Goal: Task Accomplishment & Management: Complete application form

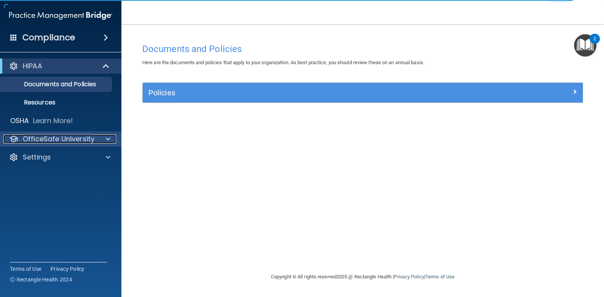
click at [111, 139] on div at bounding box center [107, 138] width 19 height 9
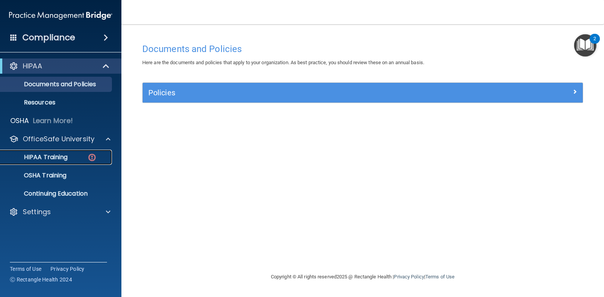
click at [50, 158] on p "HIPAA Training" at bounding box center [36, 157] width 63 height 8
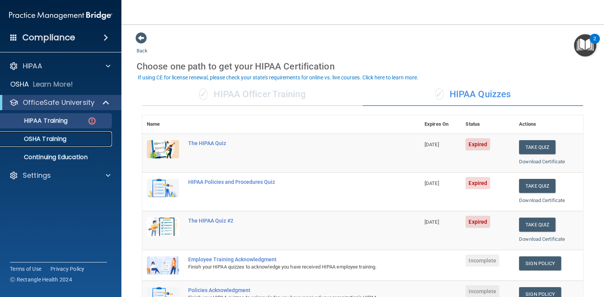
click at [48, 139] on p "OSHA Training" at bounding box center [35, 139] width 61 height 8
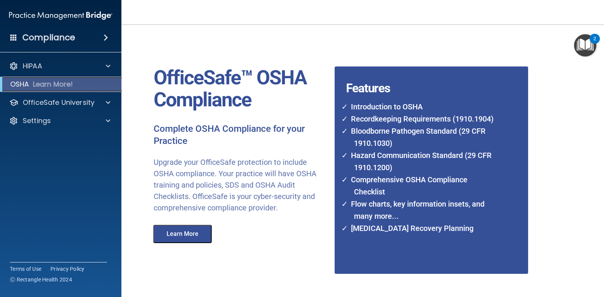
click at [37, 82] on p "Learn More!" at bounding box center [53, 84] width 40 height 9
click at [35, 56] on div "HIPAA Documents and Policies Report an Incident Business Associates Emergency P…" at bounding box center [61, 94] width 122 height 79
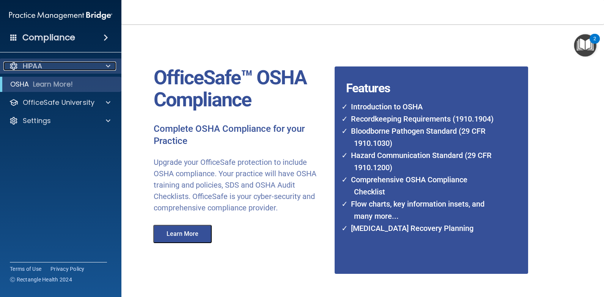
click at [31, 63] on p "HIPAA" at bounding box center [32, 65] width 19 height 9
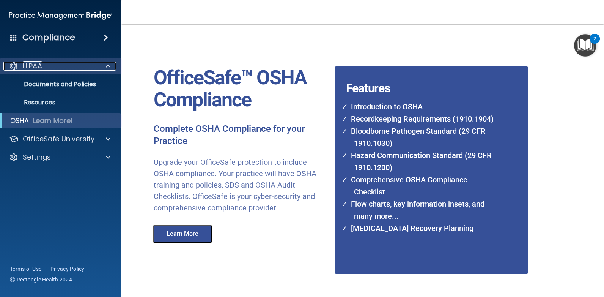
click at [33, 69] on p "HIPAA" at bounding box center [32, 65] width 19 height 9
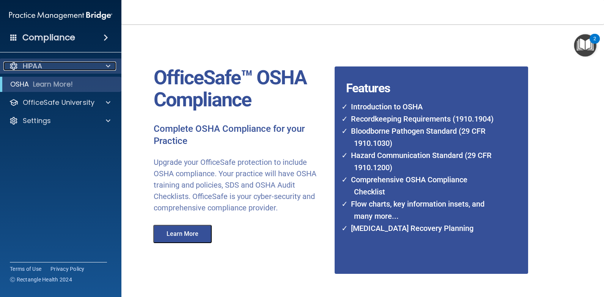
click at [33, 69] on p "HIPAA" at bounding box center [32, 65] width 19 height 9
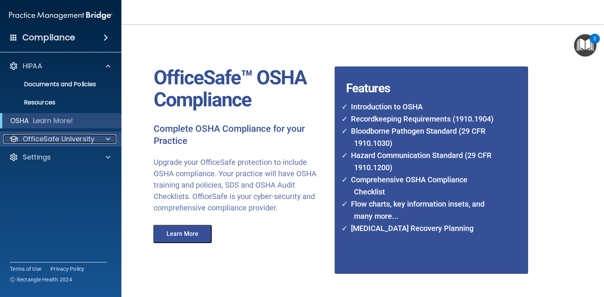
click at [30, 137] on p "OfficeSafe University" at bounding box center [59, 138] width 72 height 9
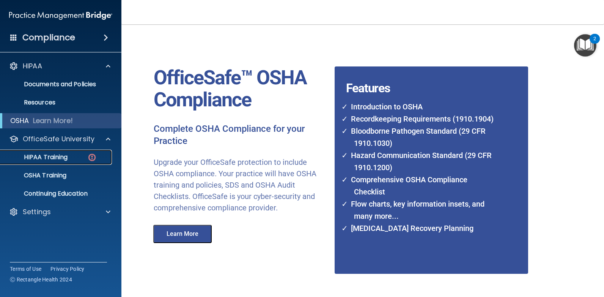
click at [33, 153] on p "HIPAA Training" at bounding box center [36, 157] width 63 height 8
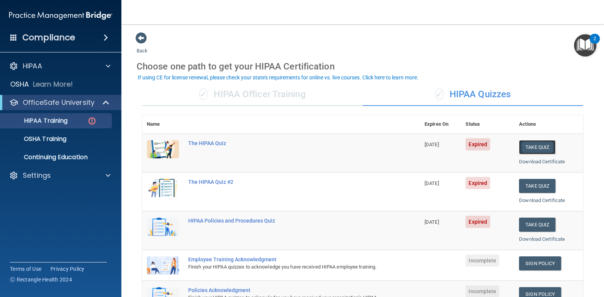
click at [527, 146] on button "Take Quiz" at bounding box center [537, 147] width 36 height 14
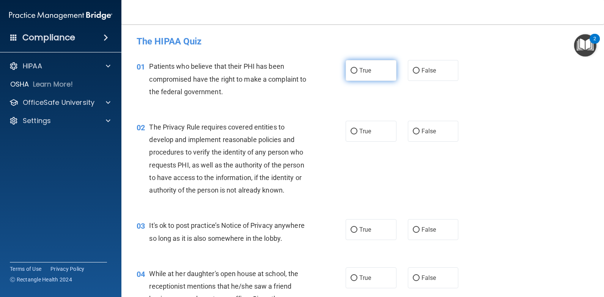
click at [351, 69] on input "True" at bounding box center [354, 71] width 7 height 6
radio input "true"
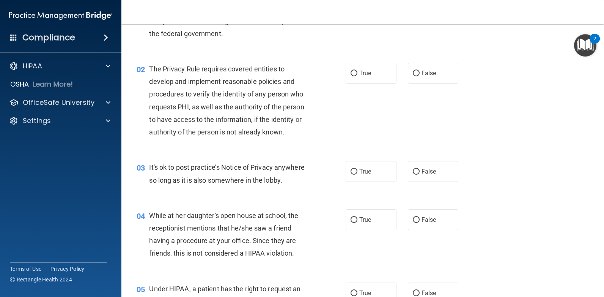
scroll to position [76, 0]
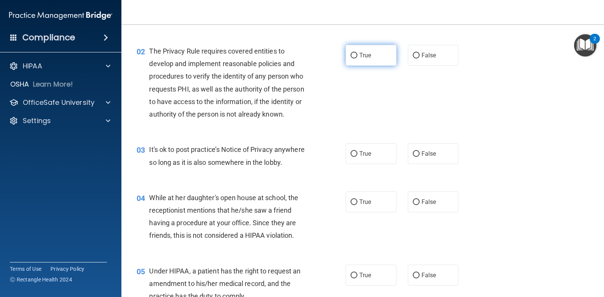
click at [352, 55] on input "True" at bounding box center [354, 56] width 7 height 6
radio input "true"
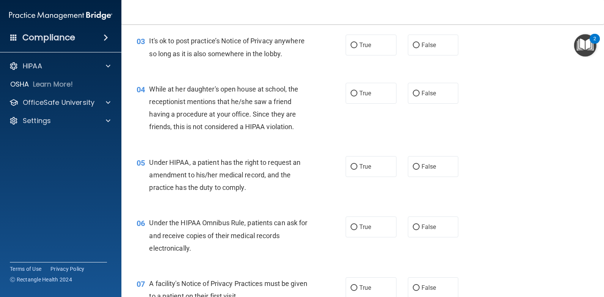
scroll to position [190, 0]
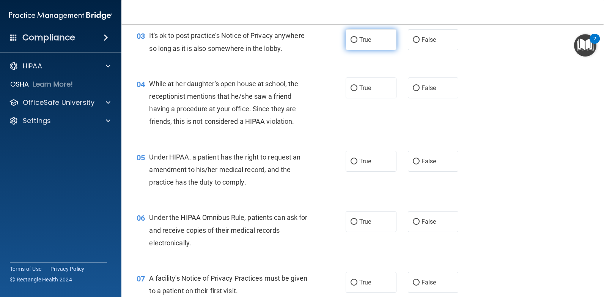
click at [353, 43] on input "True" at bounding box center [354, 40] width 7 height 6
radio input "true"
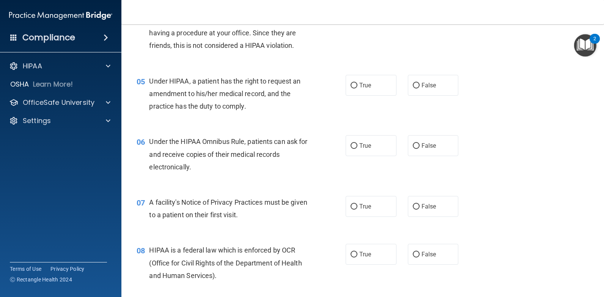
scroll to position [228, 0]
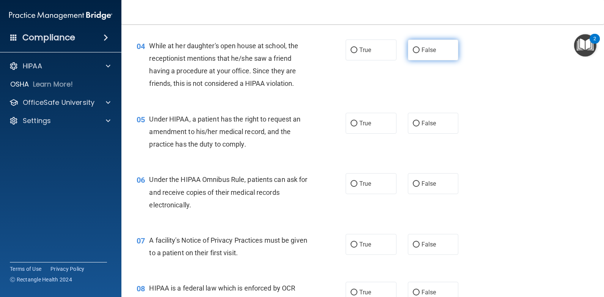
click at [413, 47] on input "False" at bounding box center [416, 50] width 7 height 6
radio input "true"
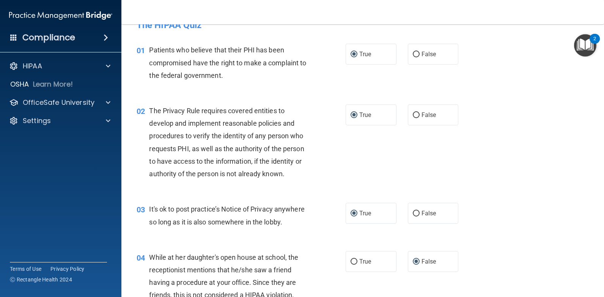
scroll to position [0, 0]
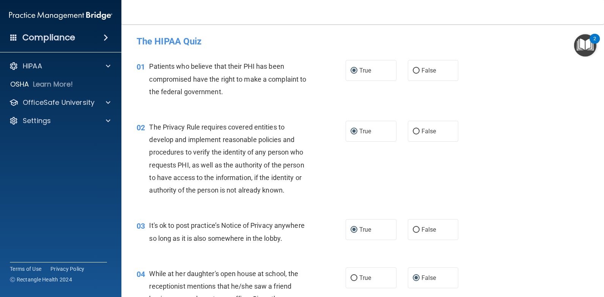
click at [591, 43] on div "2" at bounding box center [595, 39] width 10 height 10
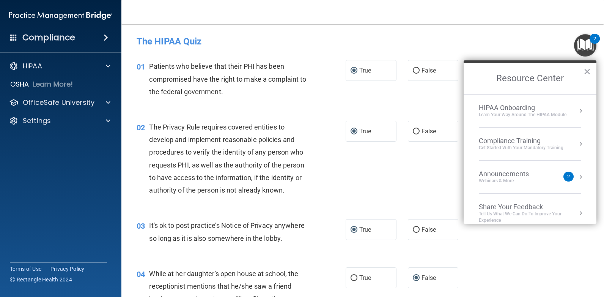
click at [518, 142] on div "Compliance Training" at bounding box center [521, 141] width 85 height 8
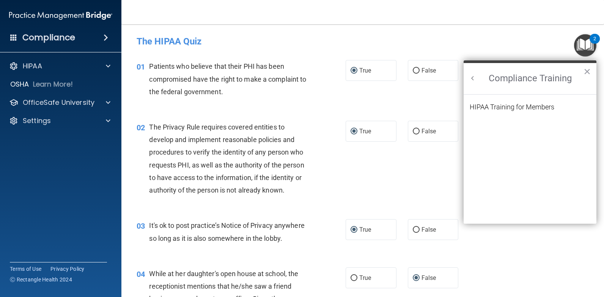
click at [514, 102] on ol "HIPAA Training for Members" at bounding box center [530, 159] width 121 height 129
click at [513, 106] on div "HIPAA Training for Members" at bounding box center [512, 107] width 85 height 7
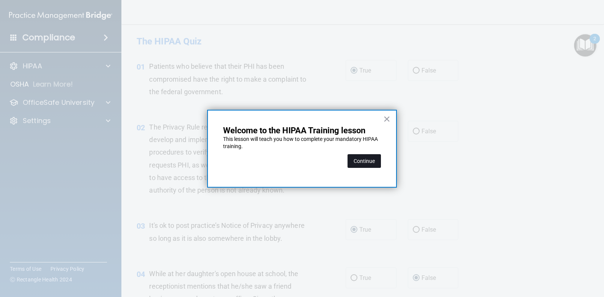
click at [366, 161] on button "Continue" at bounding box center [364, 161] width 33 height 14
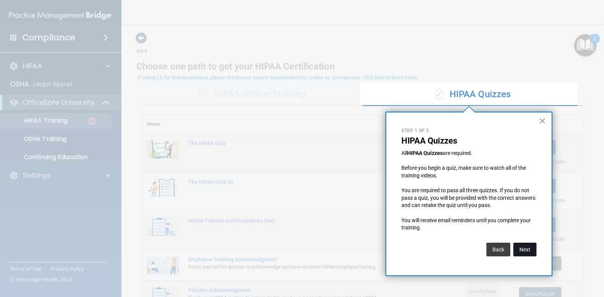
click at [526, 248] on button "Next" at bounding box center [525, 250] width 23 height 14
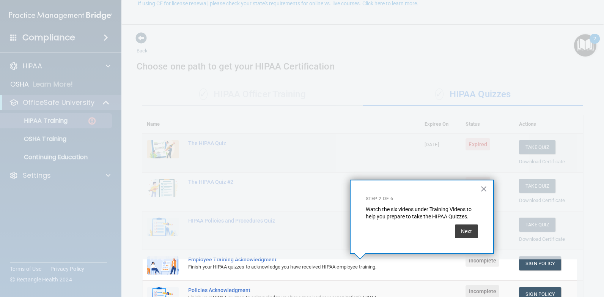
scroll to position [74, 0]
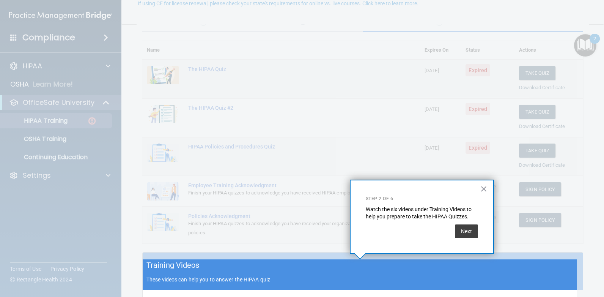
click at [526, 248] on div at bounding box center [360, 129] width 435 height 259
click at [478, 233] on div "× Step 2 of 6 Watch the six videos under Training Videos to help you prepare to…" at bounding box center [422, 217] width 144 height 74
drag, startPoint x: 478, startPoint y: 233, endPoint x: 465, endPoint y: 235, distance: 13.4
click at [465, 235] on button "Next" at bounding box center [466, 231] width 23 height 14
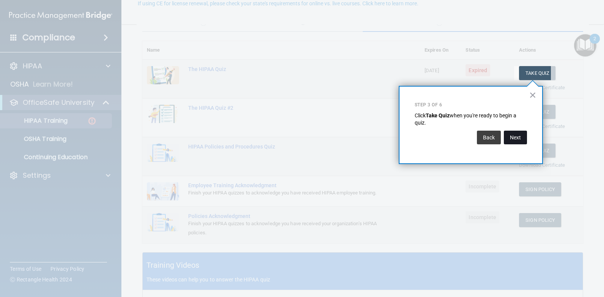
click at [518, 135] on button "Next" at bounding box center [515, 138] width 23 height 14
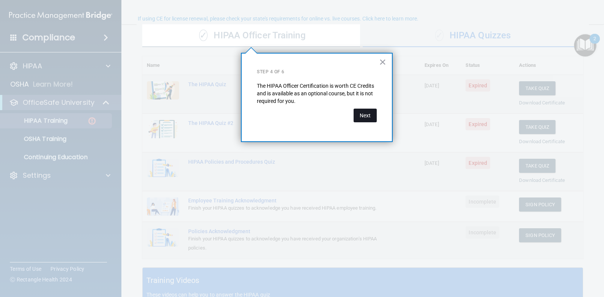
click at [361, 114] on button "Next" at bounding box center [365, 116] width 23 height 14
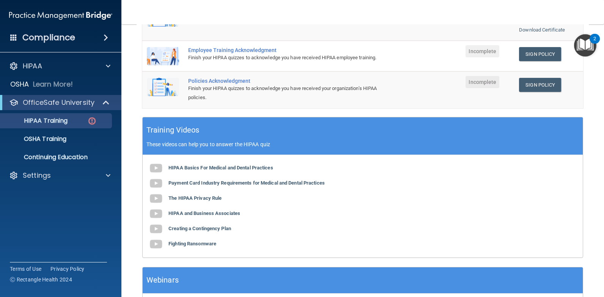
scroll to position [211, 0]
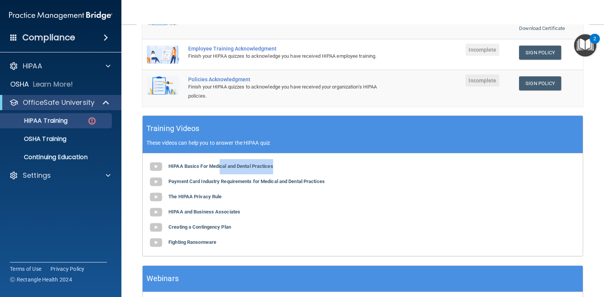
drag, startPoint x: 221, startPoint y: 174, endPoint x: 316, endPoint y: 175, distance: 95.3
click at [316, 175] on div "HIPAA Basics For Medical and Dental Practices Payment Card Industry Requirement…" at bounding box center [363, 204] width 440 height 102
click at [584, 151] on main "Back Choose one path to get your HIPAA Certification ✓ HIPAA Officer Training ✓…" at bounding box center [362, 160] width 483 height 273
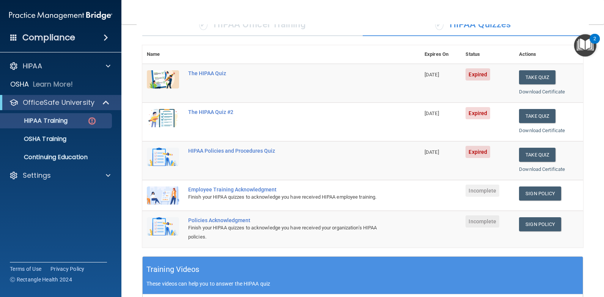
scroll to position [59, 0]
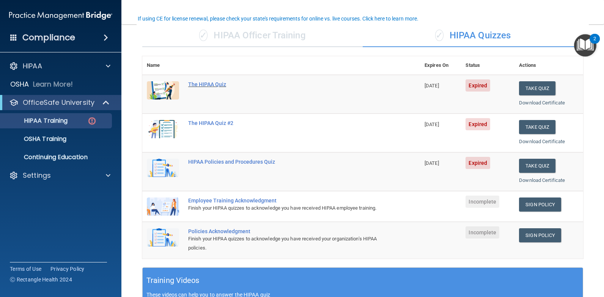
click at [204, 81] on div "The HIPAA Quiz" at bounding box center [285, 84] width 194 height 6
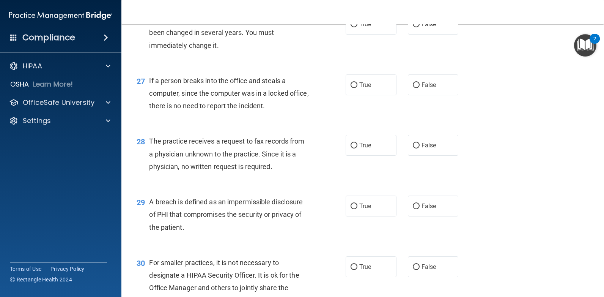
scroll to position [1709, 0]
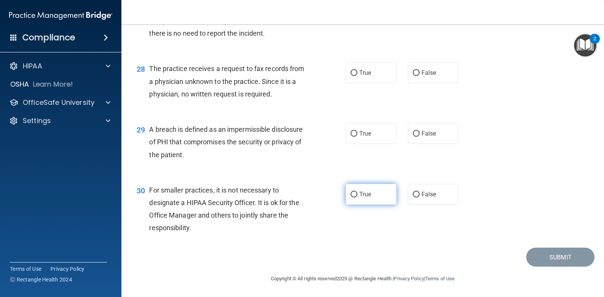
click at [347, 194] on label "True" at bounding box center [371, 194] width 51 height 21
click at [351, 194] on input "True" at bounding box center [354, 195] width 7 height 6
radio input "true"
click at [353, 134] on input "True" at bounding box center [354, 134] width 7 height 6
radio input "true"
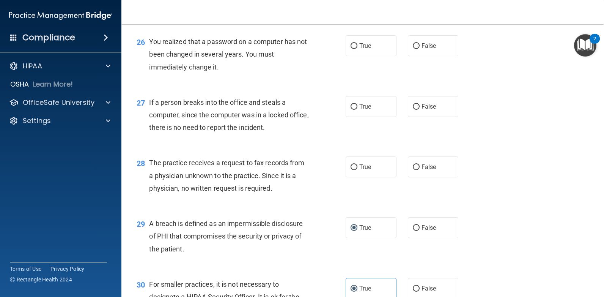
scroll to position [1596, 0]
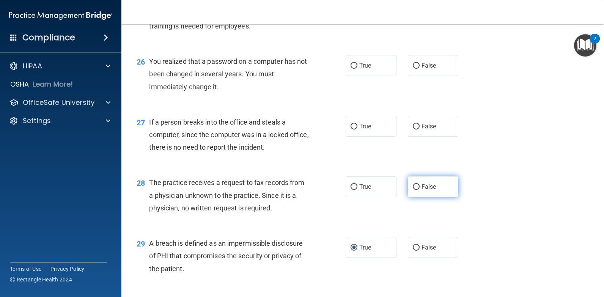
click at [424, 182] on label "False" at bounding box center [433, 186] width 51 height 21
click at [420, 184] on input "False" at bounding box center [416, 187] width 7 height 6
radio input "true"
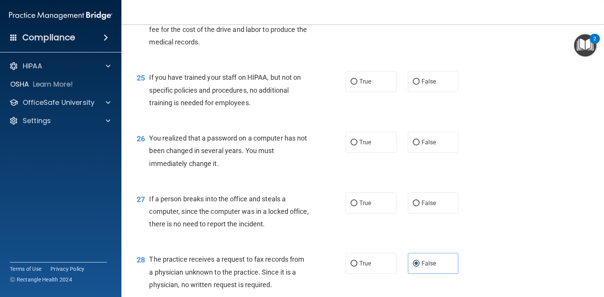
scroll to position [1520, 0]
click at [422, 203] on span "False" at bounding box center [429, 202] width 15 height 7
click at [419, 203] on input "False" at bounding box center [416, 203] width 7 height 6
radio input "true"
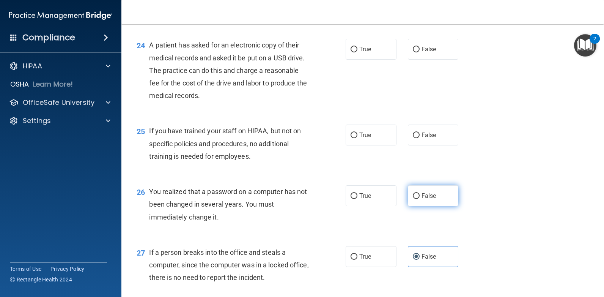
scroll to position [1444, 0]
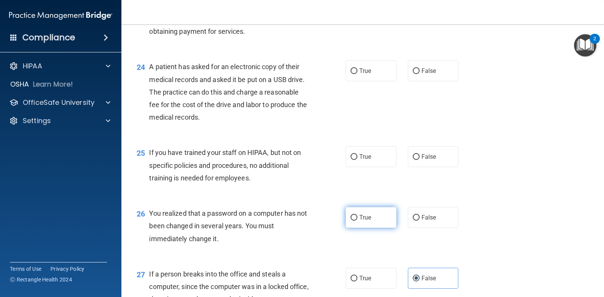
click at [354, 216] on input "True" at bounding box center [354, 218] width 7 height 6
radio input "true"
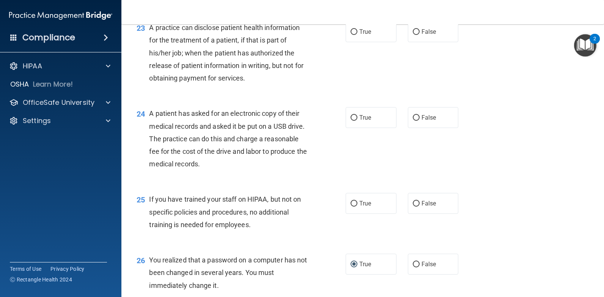
scroll to position [1368, 0]
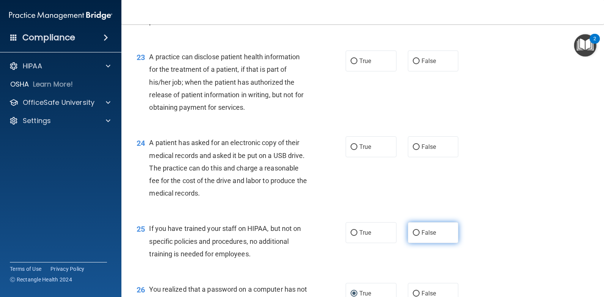
click at [425, 233] on span "False" at bounding box center [429, 232] width 15 height 7
click at [420, 233] on input "False" at bounding box center [416, 233] width 7 height 6
radio input "true"
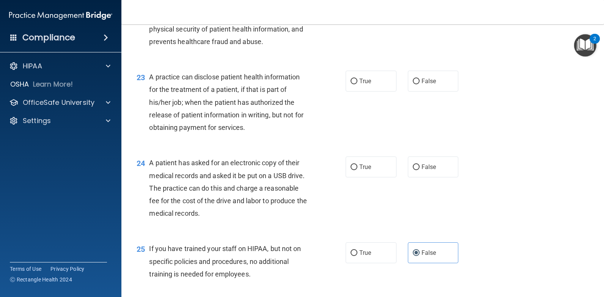
scroll to position [1292, 0]
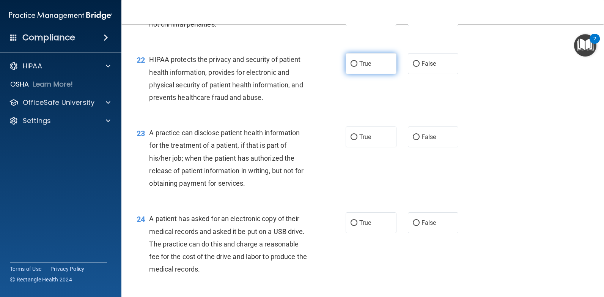
click at [351, 64] on input "True" at bounding box center [354, 64] width 7 height 6
radio input "true"
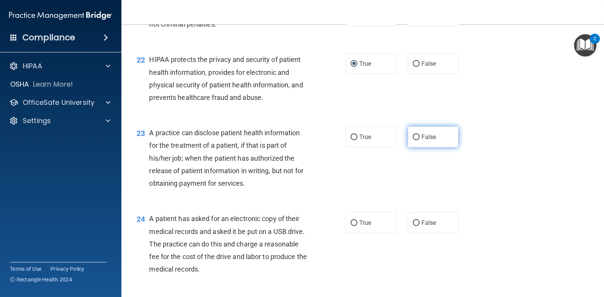
click at [408, 136] on label "False" at bounding box center [433, 136] width 51 height 21
click at [413, 136] on input "False" at bounding box center [416, 137] width 7 height 6
radio input "true"
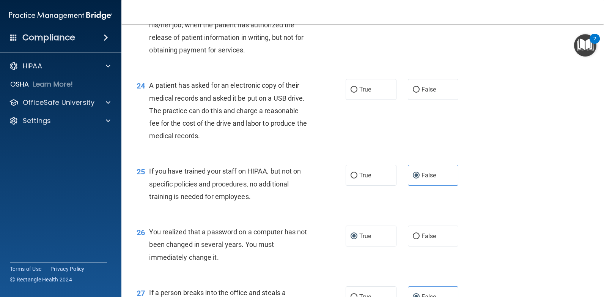
scroll to position [1444, 0]
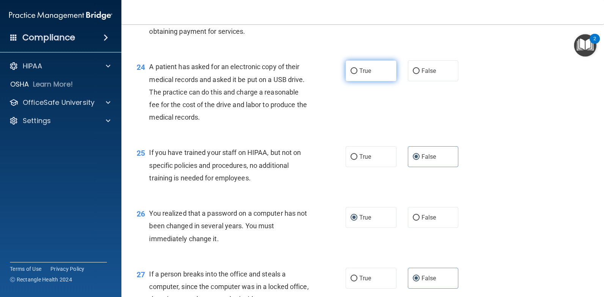
click at [352, 70] on input "True" at bounding box center [354, 71] width 7 height 6
radio input "true"
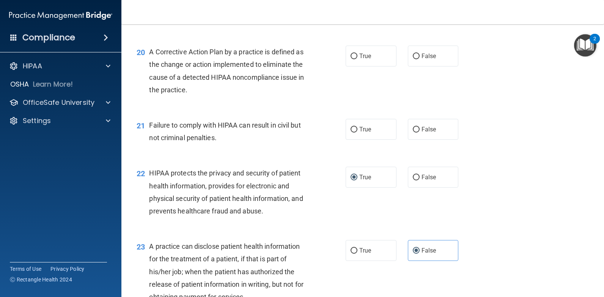
scroll to position [1140, 0]
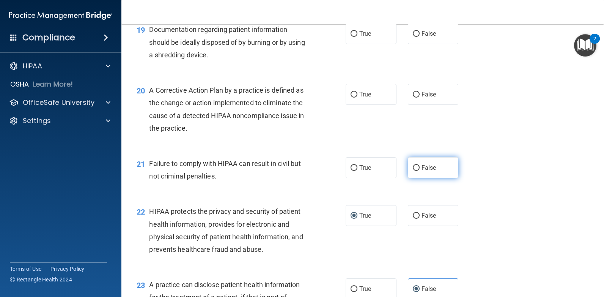
click at [416, 168] on input "False" at bounding box center [416, 168] width 7 height 6
radio input "true"
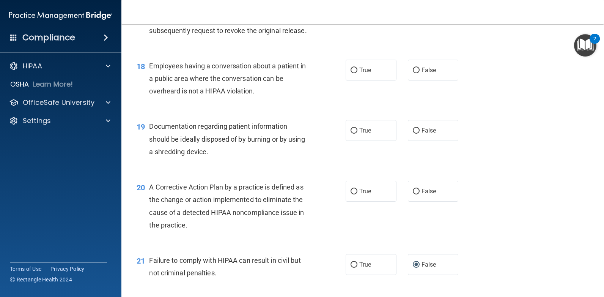
scroll to position [1026, 0]
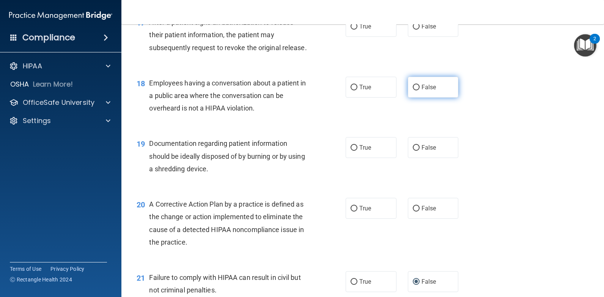
click at [416, 84] on label "False" at bounding box center [433, 87] width 51 height 21
click at [416, 85] on input "False" at bounding box center [416, 88] width 7 height 6
radio input "true"
click at [351, 148] on input "True" at bounding box center [354, 148] width 7 height 6
radio input "true"
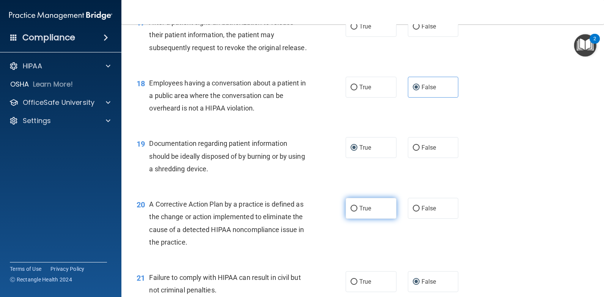
click at [352, 207] on input "True" at bounding box center [354, 209] width 7 height 6
radio input "true"
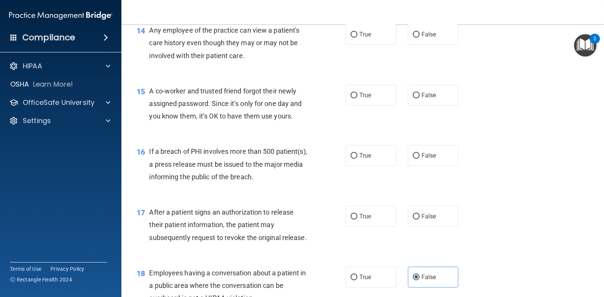
scroll to position [799, 0]
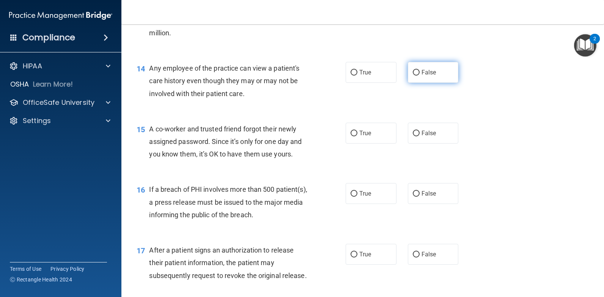
click at [413, 70] on input "False" at bounding box center [416, 73] width 7 height 6
radio input "true"
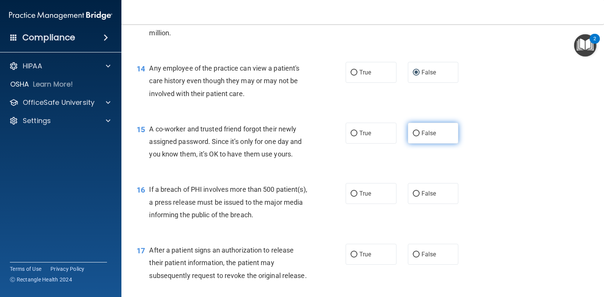
click at [413, 136] on input "False" at bounding box center [416, 134] width 7 height 6
radio input "true"
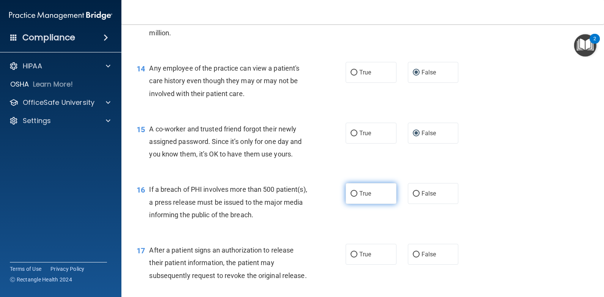
click at [351, 194] on input "True" at bounding box center [354, 194] width 7 height 6
radio input "true"
click at [353, 258] on label "True" at bounding box center [371, 254] width 51 height 21
click at [353, 257] on input "True" at bounding box center [354, 255] width 7 height 6
radio input "true"
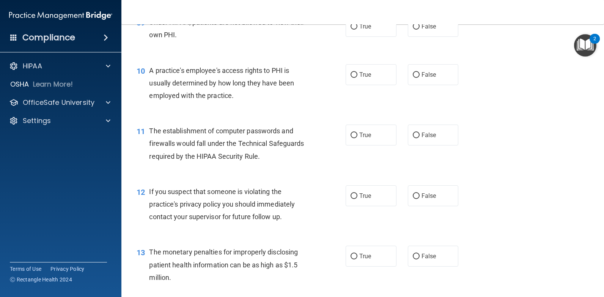
scroll to position [571, 0]
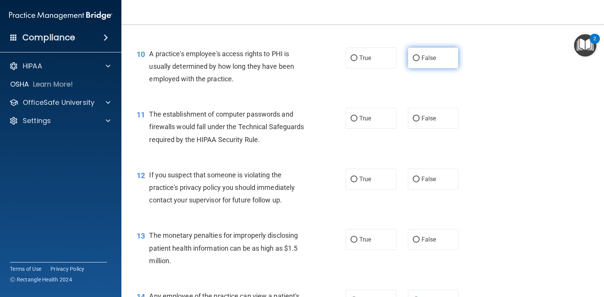
click at [416, 58] on input "False" at bounding box center [416, 58] width 7 height 6
radio input "true"
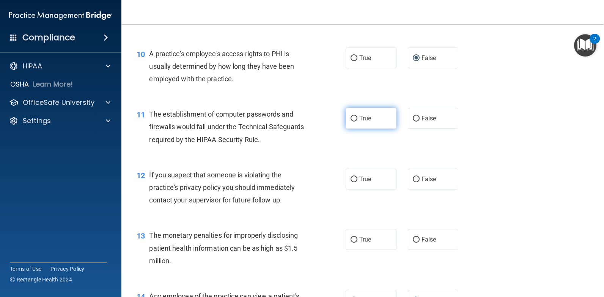
click at [368, 115] on span "True" at bounding box center [365, 118] width 12 height 7
click at [358, 116] on input "True" at bounding box center [354, 119] width 7 height 6
radio input "true"
click at [363, 177] on span "True" at bounding box center [365, 178] width 12 height 7
click at [358, 177] on input "True" at bounding box center [354, 179] width 7 height 6
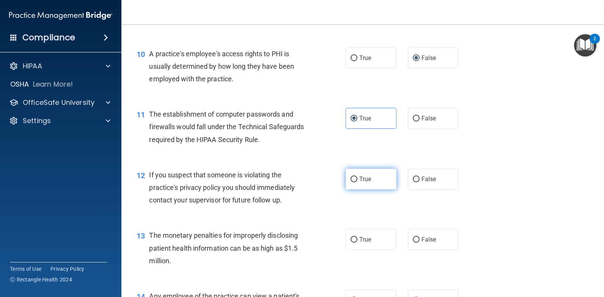
radio input "true"
click at [355, 240] on label "True" at bounding box center [371, 239] width 51 height 21
click at [355, 240] on input "True" at bounding box center [354, 240] width 7 height 6
radio input "true"
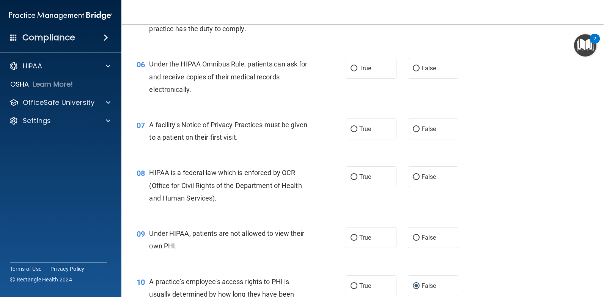
scroll to position [305, 0]
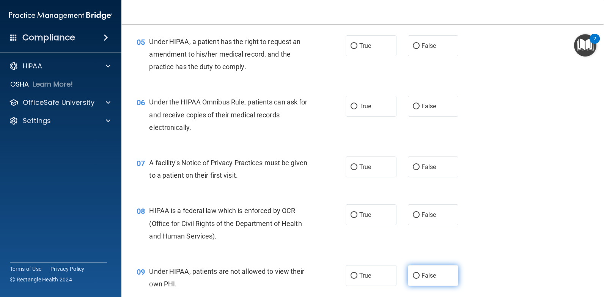
click at [415, 277] on input "False" at bounding box center [416, 276] width 7 height 6
radio input "true"
click at [353, 44] on input "True" at bounding box center [354, 46] width 7 height 6
radio input "true"
click at [353, 105] on input "True" at bounding box center [354, 107] width 7 height 6
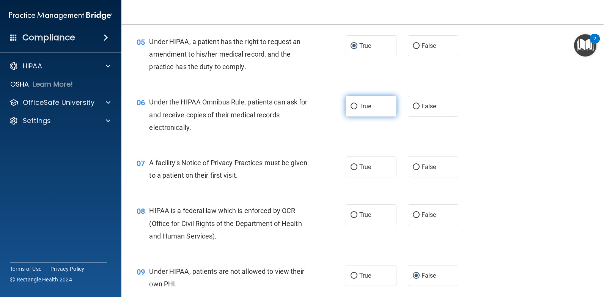
radio input "true"
click at [353, 168] on input "True" at bounding box center [354, 167] width 7 height 6
radio input "true"
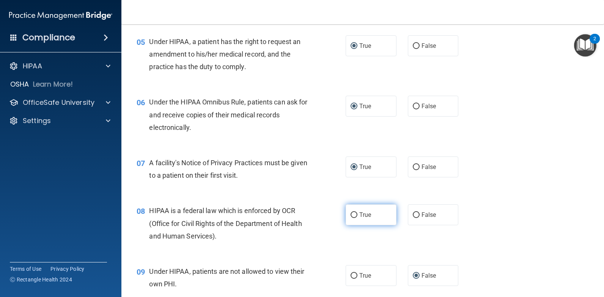
click at [353, 214] on input "True" at bounding box center [354, 215] width 7 height 6
radio input "true"
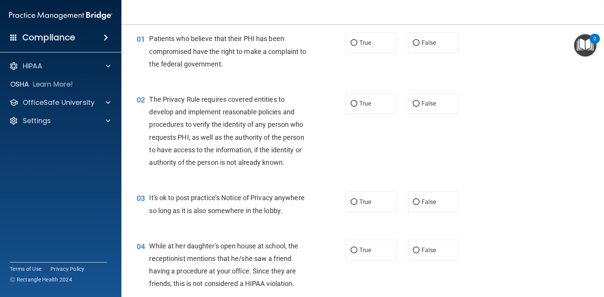
scroll to position [39, 0]
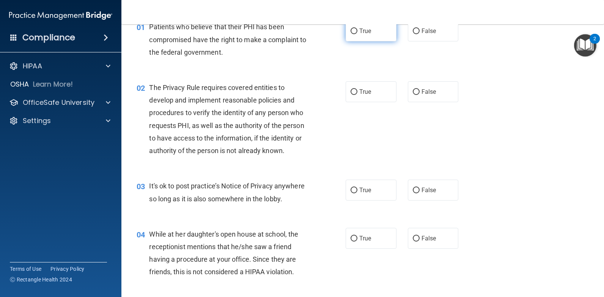
click at [351, 30] on input "True" at bounding box center [354, 31] width 7 height 6
radio input "true"
click at [354, 89] on input "True" at bounding box center [354, 92] width 7 height 6
radio input "true"
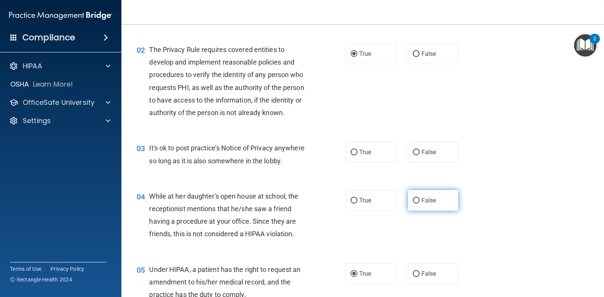
click at [411, 195] on label "False" at bounding box center [433, 200] width 51 height 21
click at [413, 198] on input "False" at bounding box center [416, 201] width 7 height 6
radio input "true"
click at [353, 150] on input "True" at bounding box center [354, 153] width 7 height 6
radio input "true"
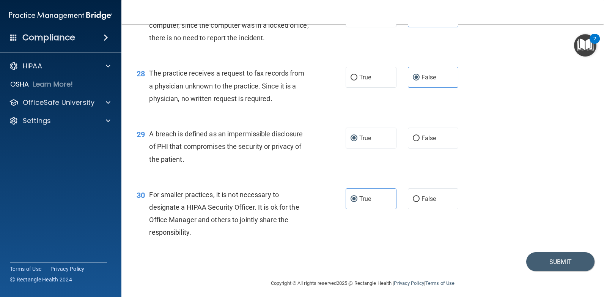
scroll to position [1709, 0]
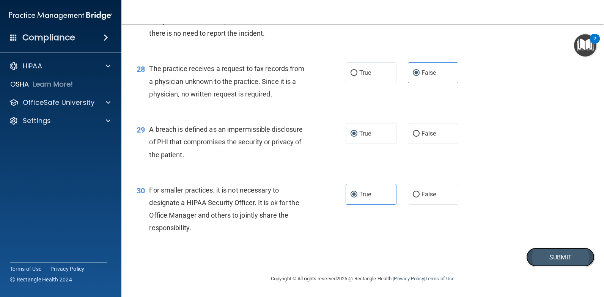
click at [551, 249] on button "Submit" at bounding box center [560, 256] width 68 height 19
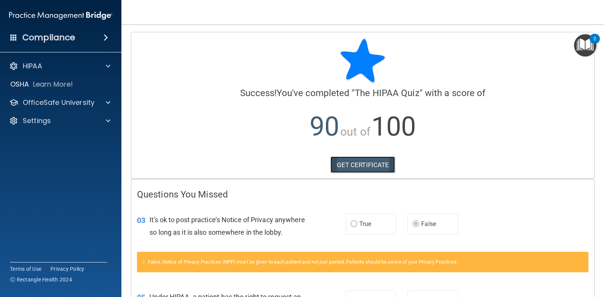
click at [371, 165] on link "GET CERTIFICATE" at bounding box center [363, 164] width 65 height 17
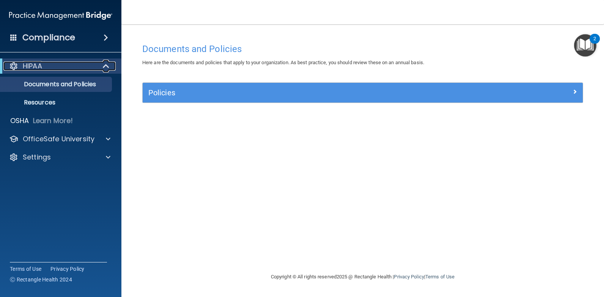
click at [36, 66] on p "HIPAA" at bounding box center [32, 65] width 19 height 9
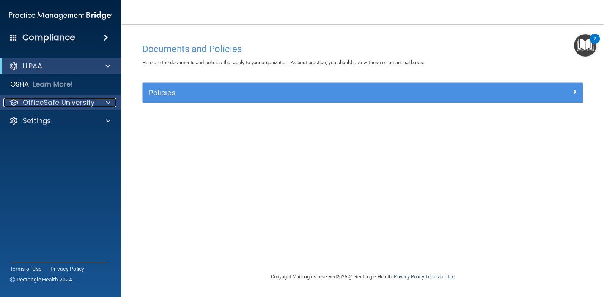
click at [34, 102] on p "OfficeSafe University" at bounding box center [59, 102] width 72 height 9
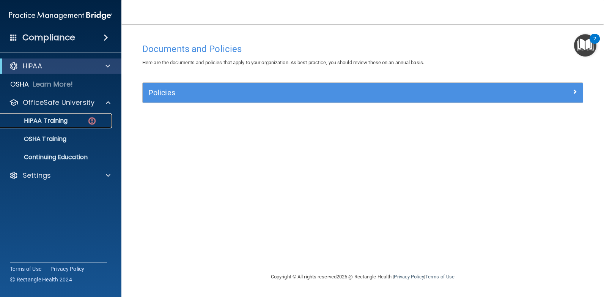
click at [34, 117] on p "HIPAA Training" at bounding box center [36, 121] width 63 height 8
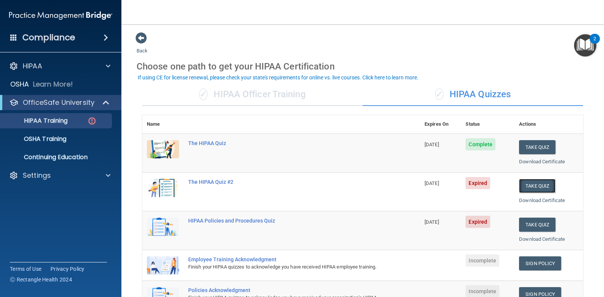
click at [533, 185] on button "Take Quiz" at bounding box center [537, 186] width 36 height 14
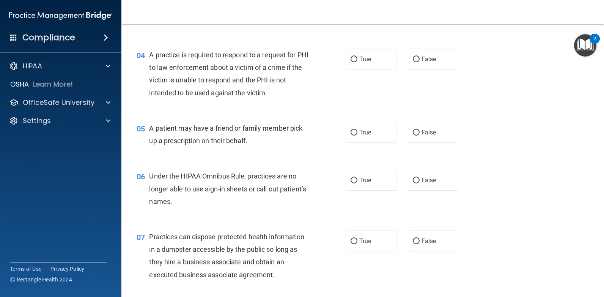
scroll to position [229, 0]
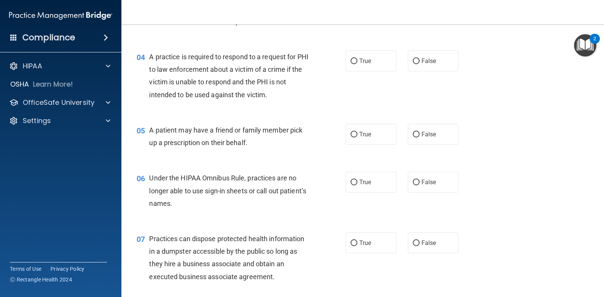
drag, startPoint x: 569, startPoint y: 223, endPoint x: 547, endPoint y: 251, distance: 36.0
click at [547, 251] on div "07 Practices can dispose protected health information in a dumpster accessible …" at bounding box center [363, 259] width 464 height 73
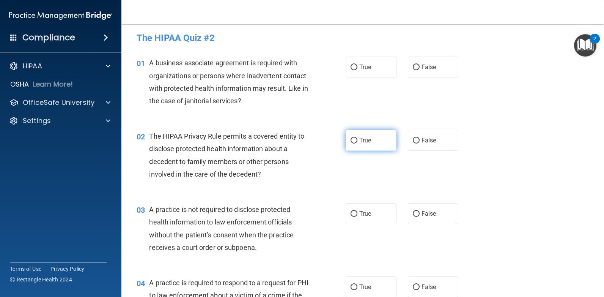
scroll to position [2, 0]
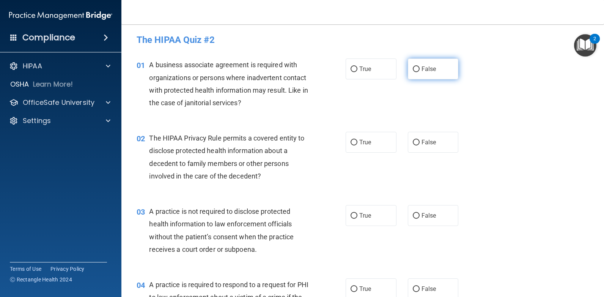
click at [414, 67] on input "False" at bounding box center [416, 69] width 7 height 6
radio input "true"
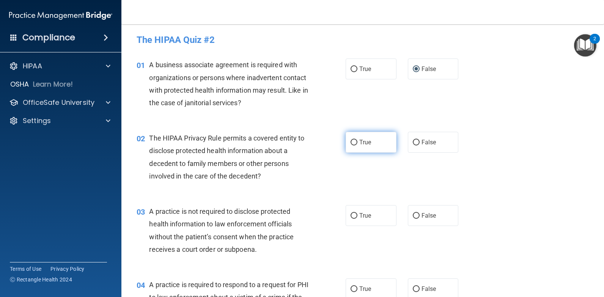
click at [359, 140] on span "True" at bounding box center [365, 142] width 12 height 7
click at [358, 140] on input "True" at bounding box center [354, 143] width 7 height 6
radio input "true"
click at [409, 226] on label "False" at bounding box center [433, 215] width 51 height 21
click at [413, 219] on input "False" at bounding box center [416, 216] width 7 height 6
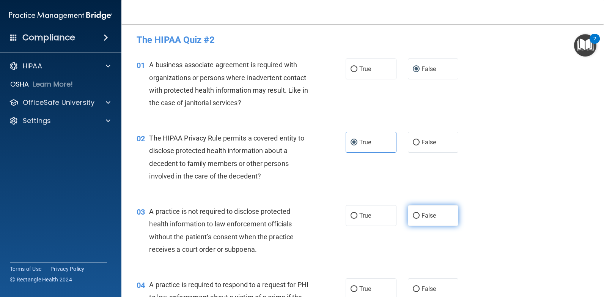
radio input "true"
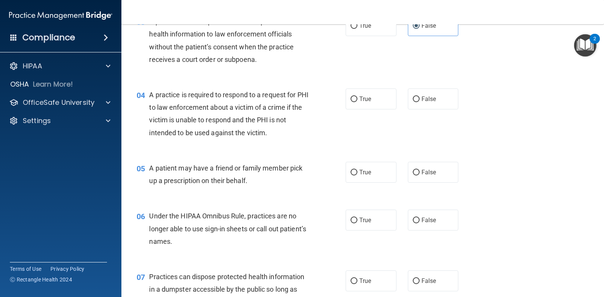
scroll to position [229, 0]
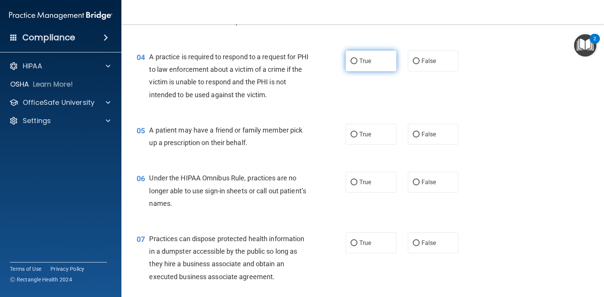
click at [352, 59] on input "True" at bounding box center [354, 61] width 7 height 6
radio input "true"
click at [356, 135] on label "True" at bounding box center [371, 134] width 51 height 21
click at [356, 135] on input "True" at bounding box center [354, 135] width 7 height 6
radio input "true"
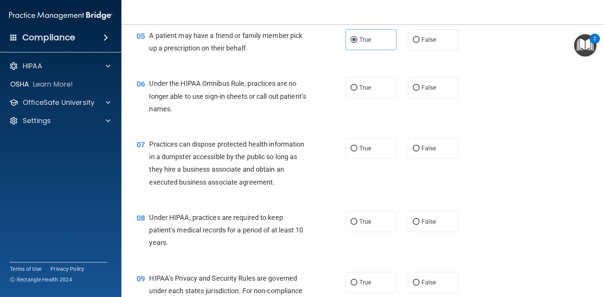
scroll to position [343, 0]
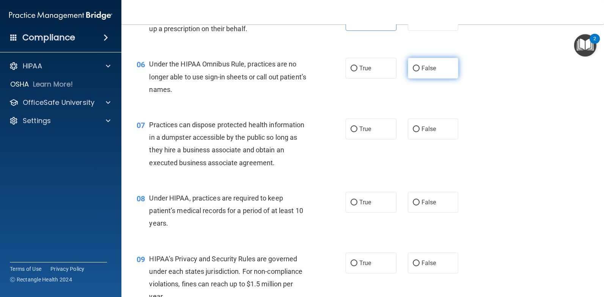
click at [422, 70] on span "False" at bounding box center [429, 68] width 15 height 7
click at [420, 70] on input "False" at bounding box center [416, 69] width 7 height 6
radio input "true"
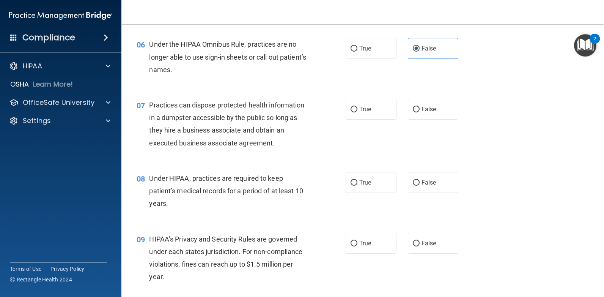
scroll to position [381, 0]
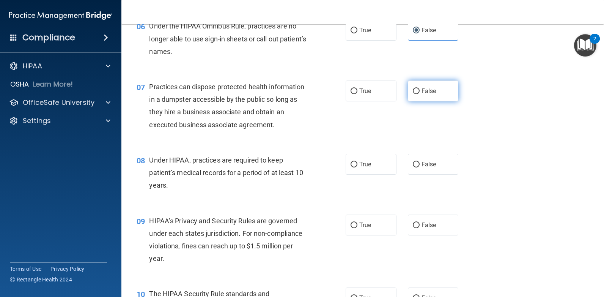
click at [432, 90] on span "False" at bounding box center [429, 90] width 15 height 7
click at [420, 90] on input "False" at bounding box center [416, 91] width 7 height 6
radio input "true"
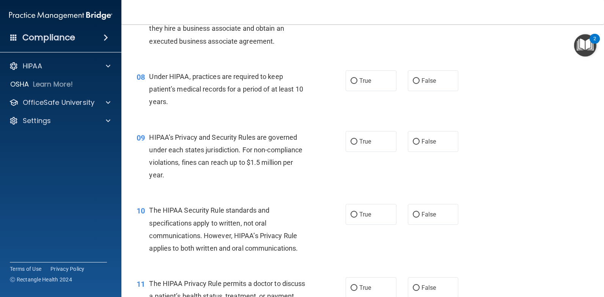
scroll to position [495, 0]
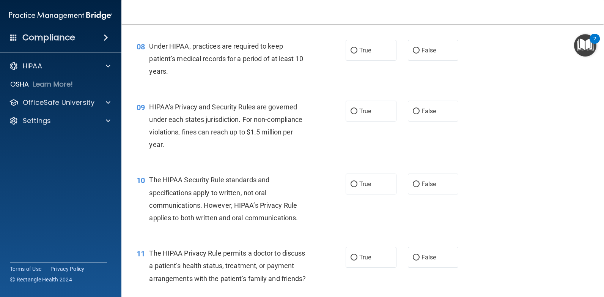
click at [341, 50] on div "08 Under HIPAA, practices are required to keep patient’s medical records for a …" at bounding box center [241, 61] width 232 height 42
click at [353, 48] on input "True" at bounding box center [354, 51] width 7 height 6
radio input "true"
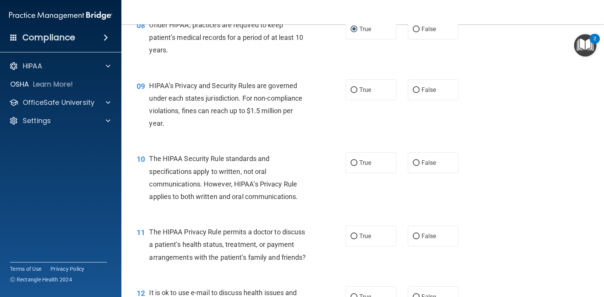
scroll to position [533, 0]
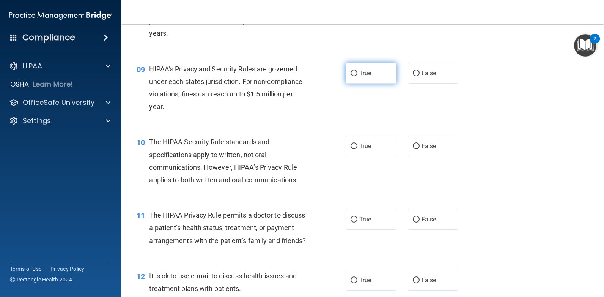
click at [352, 67] on label "True" at bounding box center [371, 73] width 51 height 21
click at [352, 71] on input "True" at bounding box center [354, 74] width 7 height 6
radio input "true"
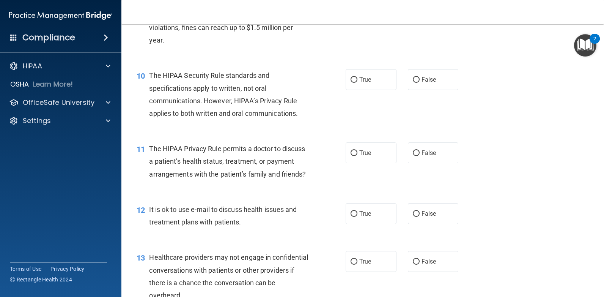
scroll to position [609, 0]
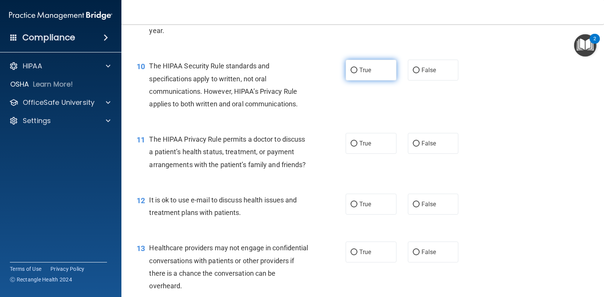
drag, startPoint x: 357, startPoint y: 65, endPoint x: 355, endPoint y: 69, distance: 4.6
click at [358, 65] on label "True" at bounding box center [371, 70] width 51 height 21
click at [358, 68] on input "True" at bounding box center [354, 71] width 7 height 6
radio input "true"
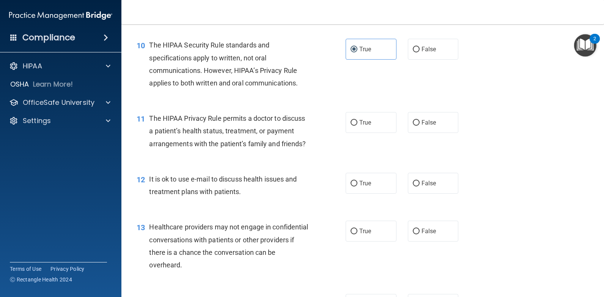
scroll to position [685, 0]
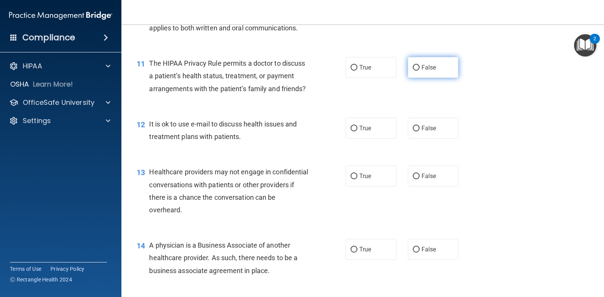
click at [440, 68] on label "False" at bounding box center [433, 67] width 51 height 21
click at [420, 68] on input "False" at bounding box center [416, 68] width 7 height 6
radio input "true"
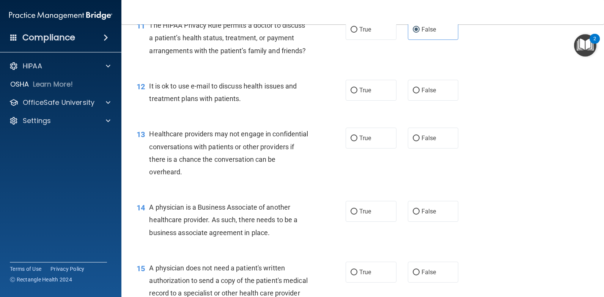
scroll to position [761, 0]
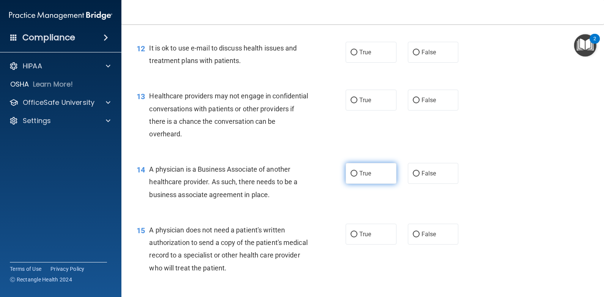
click at [360, 177] on span "True" at bounding box center [365, 173] width 12 height 7
click at [358, 176] on input "True" at bounding box center [354, 174] width 7 height 6
radio input "true"
click at [425, 63] on label "False" at bounding box center [433, 52] width 51 height 21
click at [420, 55] on input "False" at bounding box center [416, 53] width 7 height 6
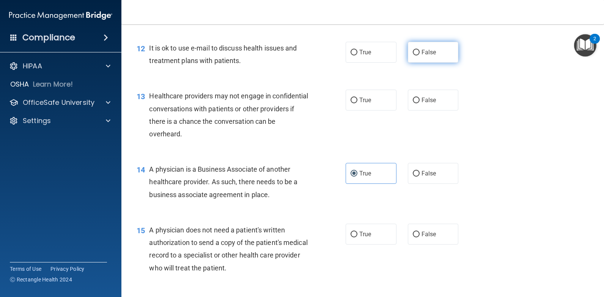
radio input "true"
click at [356, 110] on label "True" at bounding box center [371, 100] width 51 height 21
click at [356, 103] on input "True" at bounding box center [354, 101] width 7 height 6
radio input "true"
click at [414, 176] on input "False" at bounding box center [416, 174] width 7 height 6
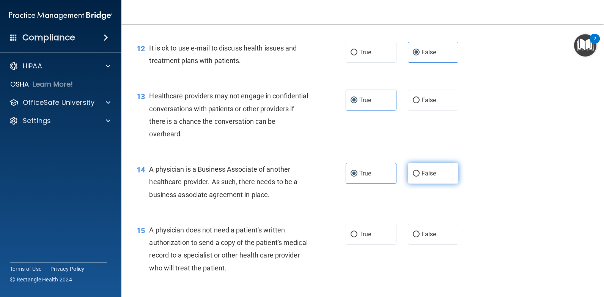
radio input "true"
radio input "false"
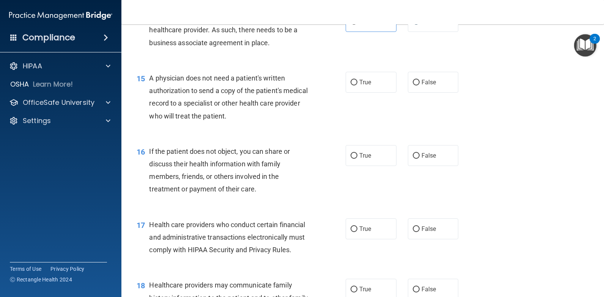
scroll to position [950, 0]
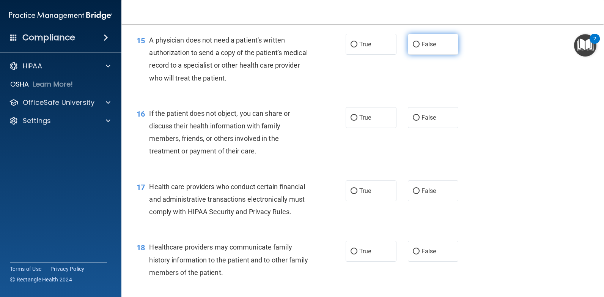
click at [413, 47] on input "False" at bounding box center [416, 45] width 7 height 6
radio input "true"
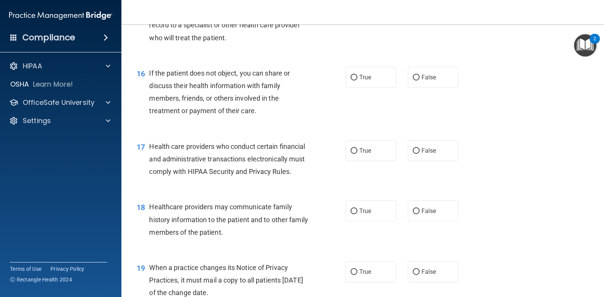
scroll to position [1026, 0]
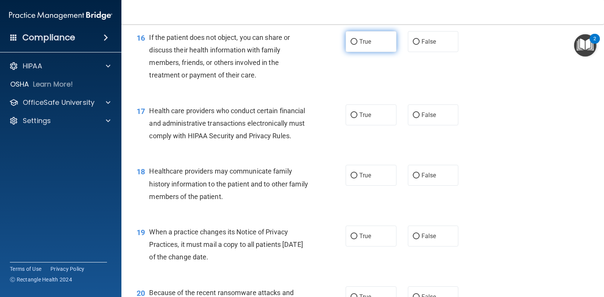
click at [353, 45] on input "True" at bounding box center [354, 42] width 7 height 6
radio input "true"
click at [353, 118] on input "True" at bounding box center [354, 115] width 7 height 6
radio input "true"
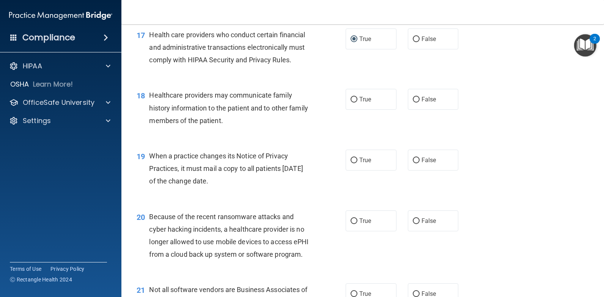
scroll to position [1140, 0]
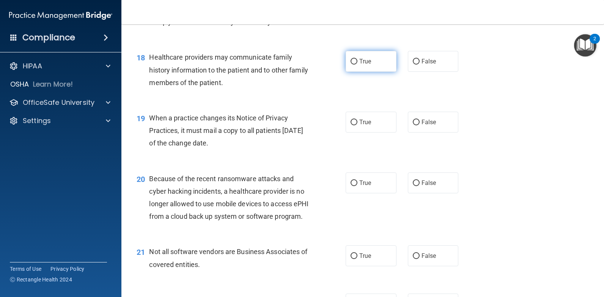
click at [362, 65] on span "True" at bounding box center [365, 61] width 12 height 7
click at [358, 65] on input "True" at bounding box center [354, 62] width 7 height 6
radio input "true"
click at [413, 125] on input "False" at bounding box center [416, 123] width 7 height 6
radio input "true"
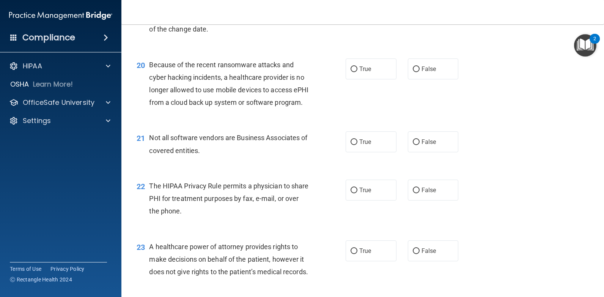
scroll to position [1292, 0]
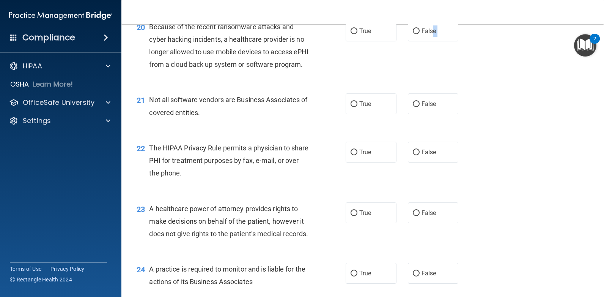
drag, startPoint x: 430, startPoint y: 53, endPoint x: 398, endPoint y: 117, distance: 72.3
click at [398, 84] on div "20 Because of the recent ransomware attacks and cyber hacking incidents, a heal…" at bounding box center [363, 47] width 464 height 73
drag, startPoint x: 398, startPoint y: 117, endPoint x: 363, endPoint y: 90, distance: 44.3
click at [363, 84] on div "20 Because of the recent ransomware attacks and cyber hacking incidents, a heal…" at bounding box center [363, 47] width 464 height 73
click at [351, 107] on input "True" at bounding box center [354, 104] width 7 height 6
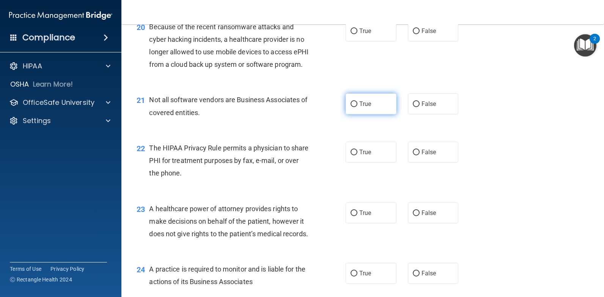
radio input "true"
click at [408, 223] on label "False" at bounding box center [433, 212] width 51 height 21
click at [413, 216] on input "False" at bounding box center [416, 213] width 7 height 6
radio input "true"
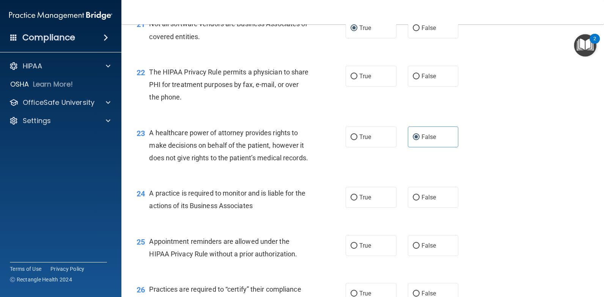
scroll to position [1406, 0]
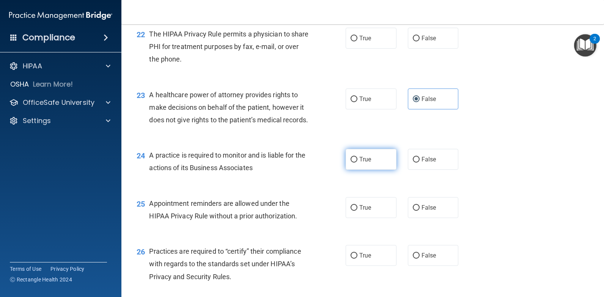
click at [357, 170] on label "True" at bounding box center [371, 159] width 51 height 21
click at [357, 162] on input "True" at bounding box center [354, 160] width 7 height 6
radio input "true"
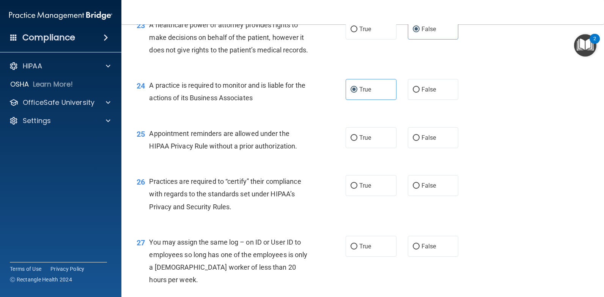
scroll to position [1482, 0]
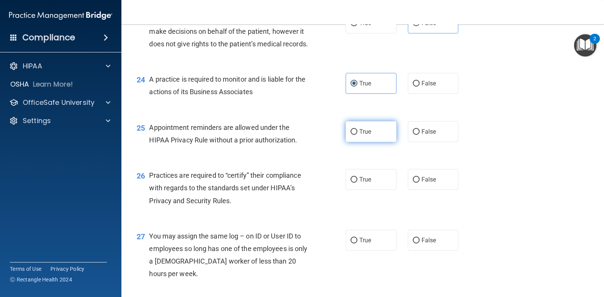
click at [353, 142] on label "True" at bounding box center [371, 131] width 51 height 21
click at [353, 135] on input "True" at bounding box center [354, 132] width 7 height 6
radio input "true"
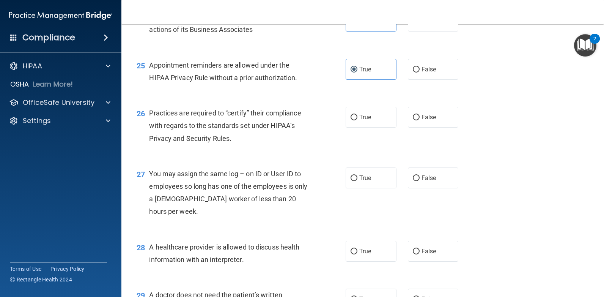
scroll to position [1558, 0]
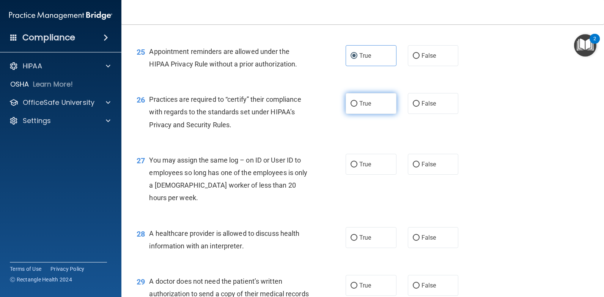
click at [364, 114] on label "True" at bounding box center [371, 103] width 51 height 21
click at [358, 107] on input "True" at bounding box center [354, 104] width 7 height 6
radio input "true"
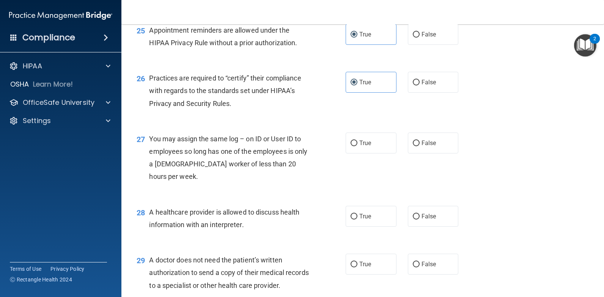
scroll to position [1634, 0]
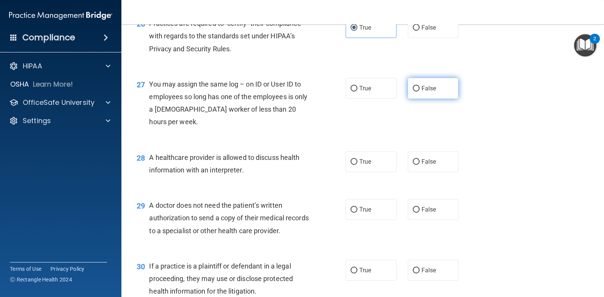
click at [432, 92] on span "False" at bounding box center [429, 88] width 15 height 7
click at [420, 91] on input "False" at bounding box center [416, 89] width 7 height 6
radio input "true"
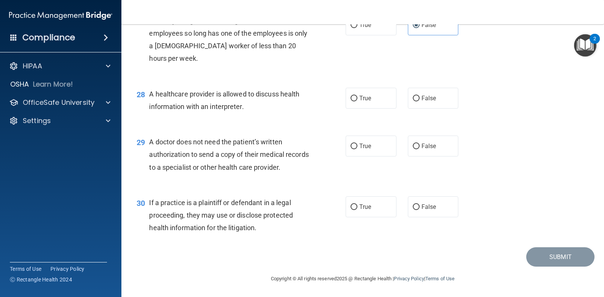
scroll to position [1747, 0]
click at [346, 145] on label "True" at bounding box center [371, 145] width 51 height 21
click at [351, 145] on input "True" at bounding box center [354, 146] width 7 height 6
radio input "true"
click at [351, 207] on input "True" at bounding box center [354, 207] width 7 height 6
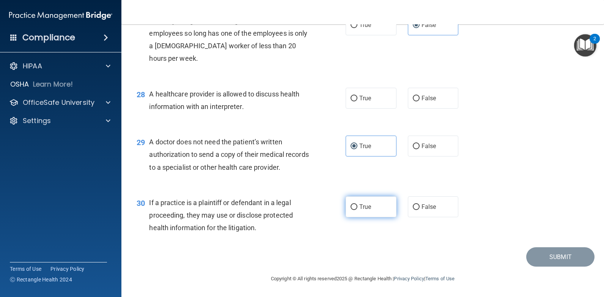
radio input "true"
click at [363, 101] on span "True" at bounding box center [365, 98] width 12 height 7
click at [358, 101] on input "True" at bounding box center [354, 99] width 7 height 6
radio input "true"
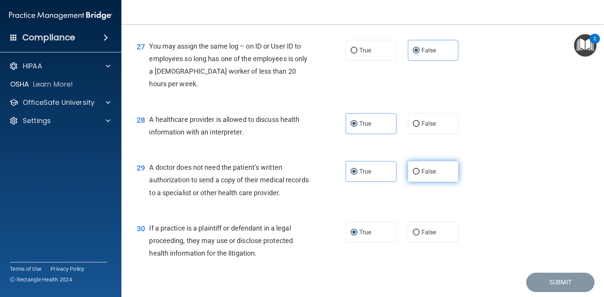
click at [425, 182] on label "False" at bounding box center [433, 171] width 51 height 21
click at [420, 175] on input "False" at bounding box center [416, 172] width 7 height 6
radio input "true"
radio input "false"
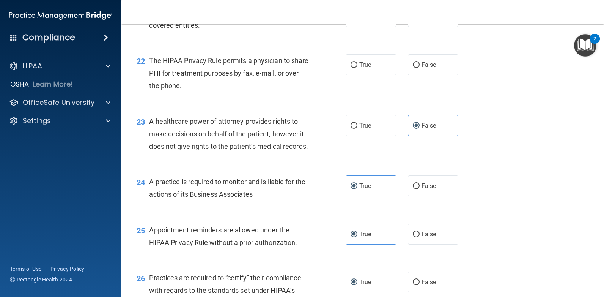
scroll to position [1368, 0]
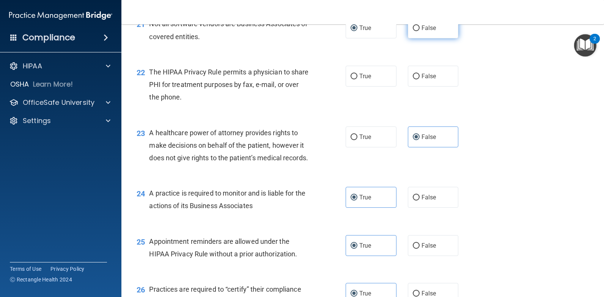
click at [426, 32] on span "False" at bounding box center [429, 27] width 15 height 7
click at [420, 31] on input "False" at bounding box center [416, 28] width 7 height 6
radio input "true"
radio input "false"
click at [369, 87] on label "True" at bounding box center [371, 76] width 51 height 21
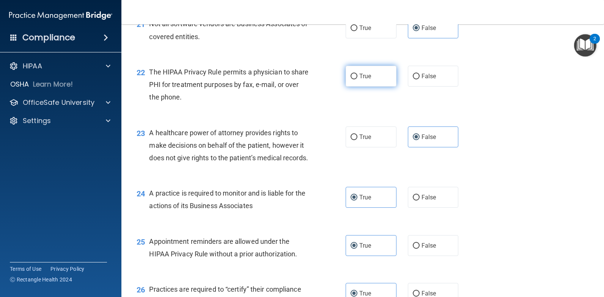
click at [358, 79] on input "True" at bounding box center [354, 77] width 7 height 6
radio input "true"
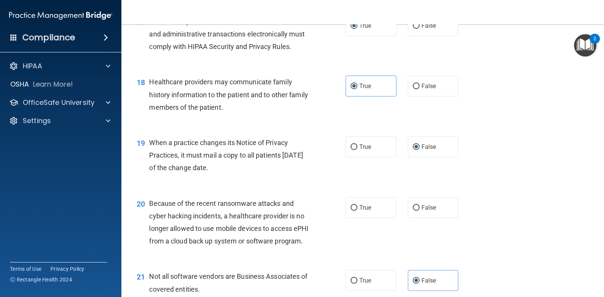
scroll to position [1102, 0]
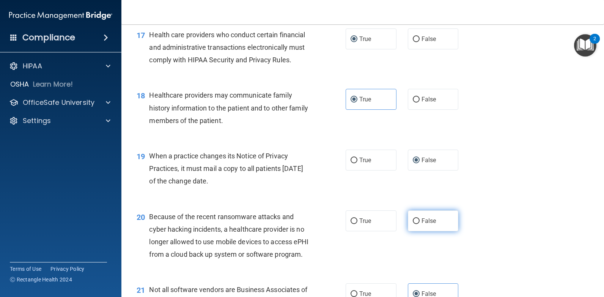
click at [426, 224] on span "False" at bounding box center [429, 220] width 15 height 7
click at [420, 224] on input "False" at bounding box center [416, 221] width 7 height 6
radio input "true"
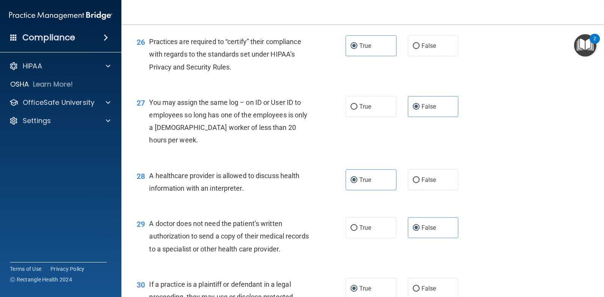
scroll to position [1747, 0]
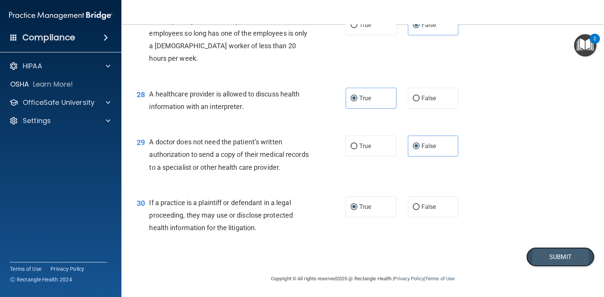
click at [543, 256] on button "Submit" at bounding box center [560, 256] width 68 height 19
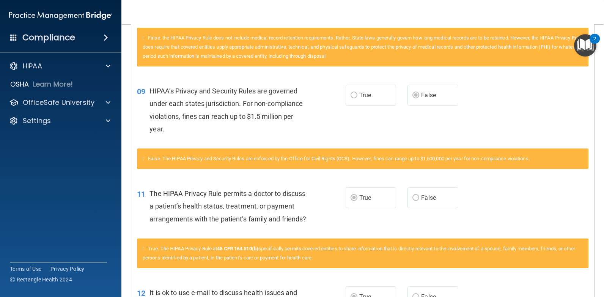
scroll to position [38, 0]
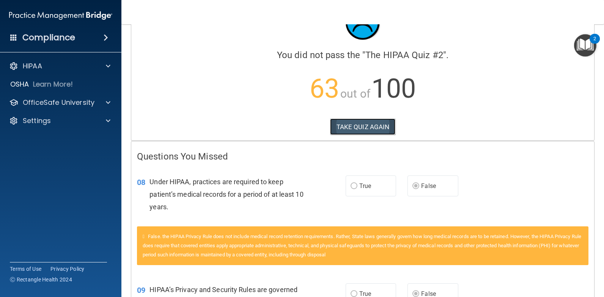
click at [368, 120] on button "TAKE QUIZ AGAIN" at bounding box center [363, 126] width 66 height 17
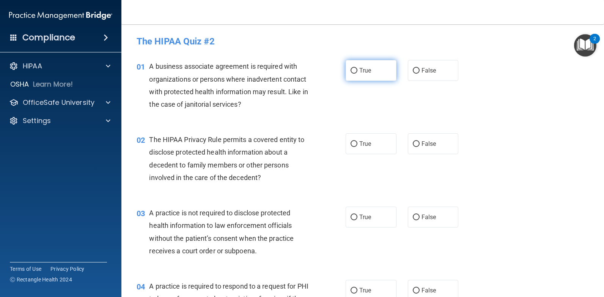
click at [354, 71] on input "True" at bounding box center [354, 71] width 7 height 6
radio input "true"
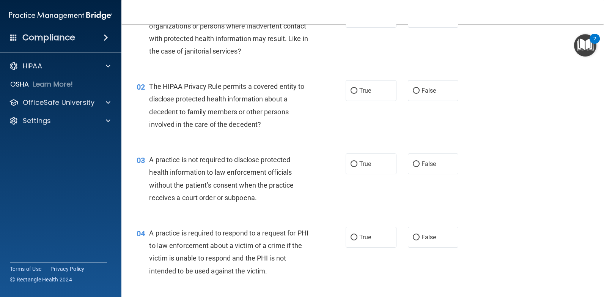
scroll to position [76, 0]
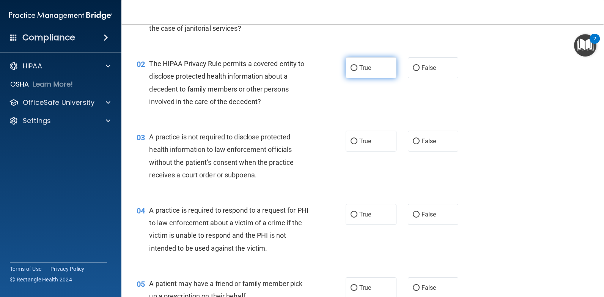
click at [356, 65] on label "True" at bounding box center [371, 67] width 51 height 21
click at [356, 65] on input "True" at bounding box center [354, 68] width 7 height 6
radio input "true"
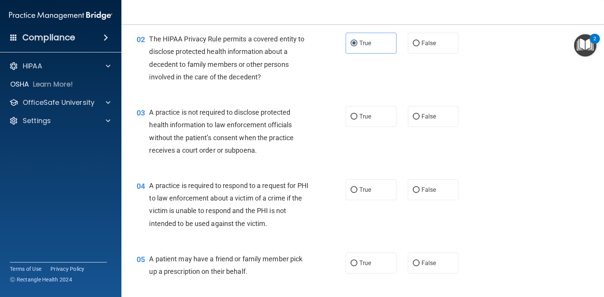
scroll to position [114, 0]
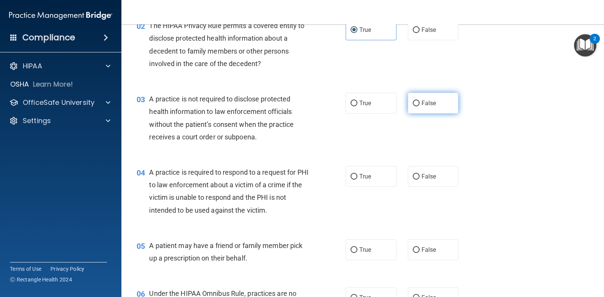
click at [429, 103] on span "False" at bounding box center [429, 102] width 15 height 7
click at [420, 103] on input "False" at bounding box center [416, 104] width 7 height 6
radio input "true"
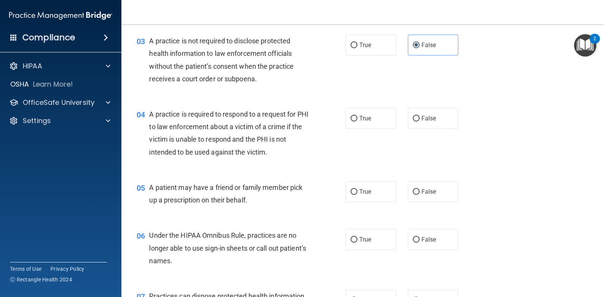
scroll to position [190, 0]
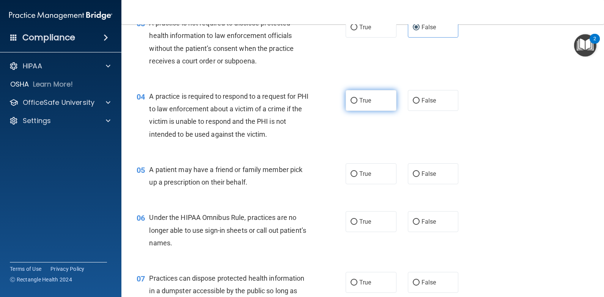
click at [354, 102] on input "True" at bounding box center [354, 101] width 7 height 6
radio input "true"
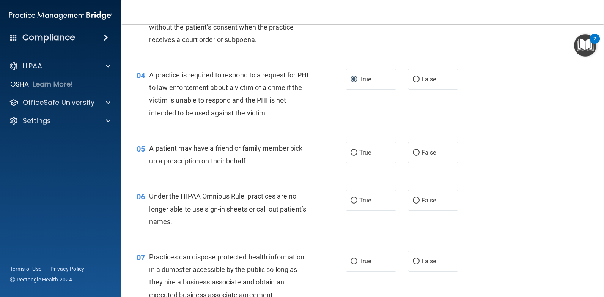
scroll to position [266, 0]
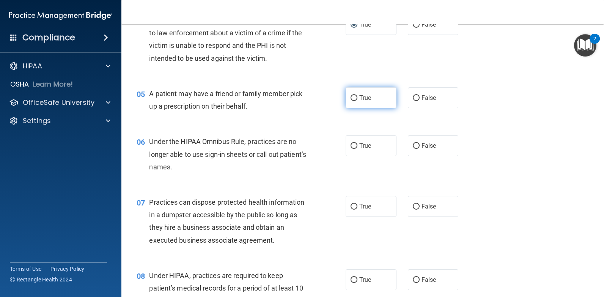
click at [377, 97] on label "True" at bounding box center [371, 97] width 51 height 21
click at [358, 97] on input "True" at bounding box center [354, 98] width 7 height 6
radio input "true"
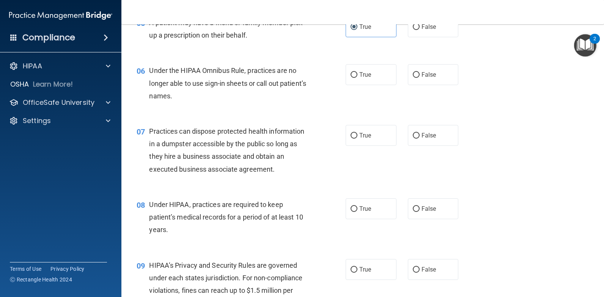
scroll to position [342, 0]
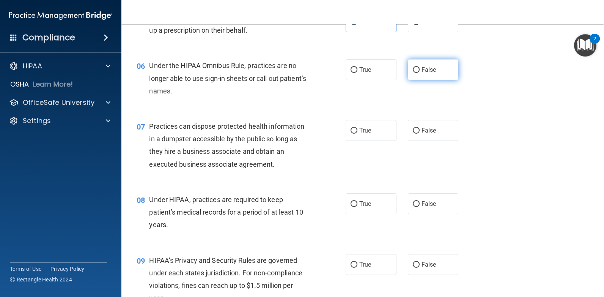
click at [422, 75] on label "False" at bounding box center [433, 69] width 51 height 21
click at [420, 73] on input "False" at bounding box center [416, 70] width 7 height 6
radio input "true"
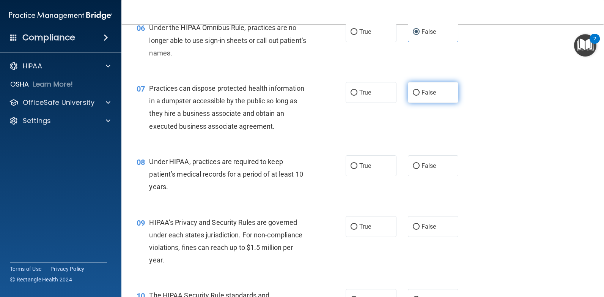
click at [424, 89] on span "False" at bounding box center [429, 92] width 15 height 7
click at [420, 90] on input "False" at bounding box center [416, 93] width 7 height 6
radio input "true"
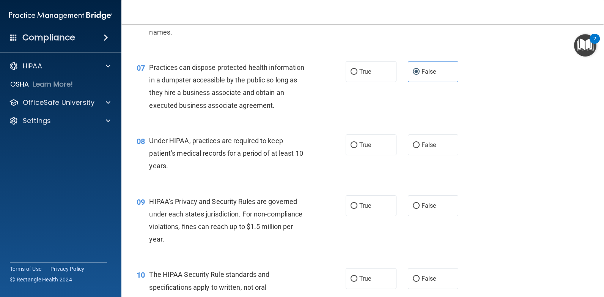
scroll to position [418, 0]
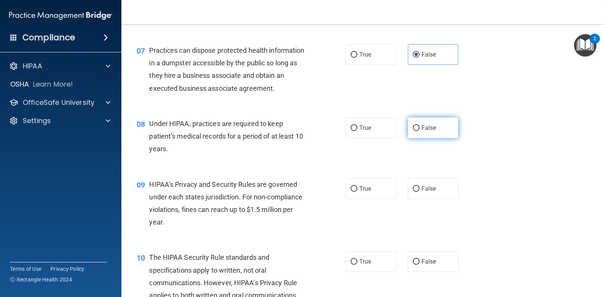
click at [425, 124] on span "False" at bounding box center [429, 127] width 15 height 7
click at [420, 125] on input "False" at bounding box center [416, 128] width 7 height 6
radio input "true"
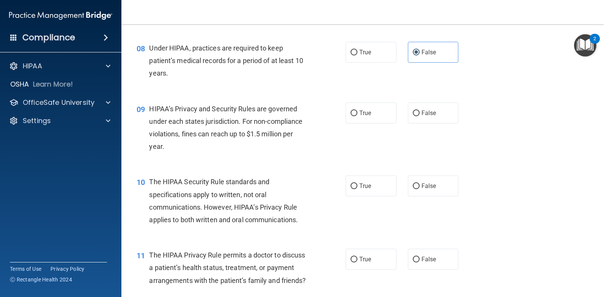
scroll to position [493, 0]
click at [416, 112] on input "False" at bounding box center [416, 113] width 7 height 6
radio input "true"
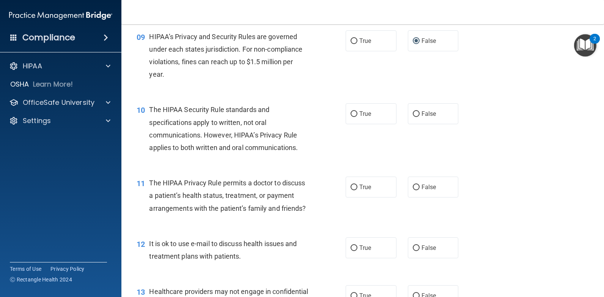
scroll to position [569, 0]
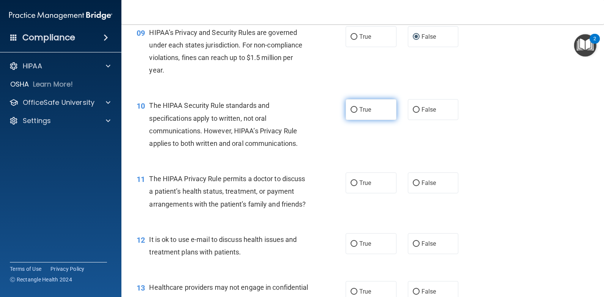
click at [370, 109] on label "True" at bounding box center [371, 109] width 51 height 21
click at [358, 109] on input "True" at bounding box center [354, 110] width 7 height 6
radio input "true"
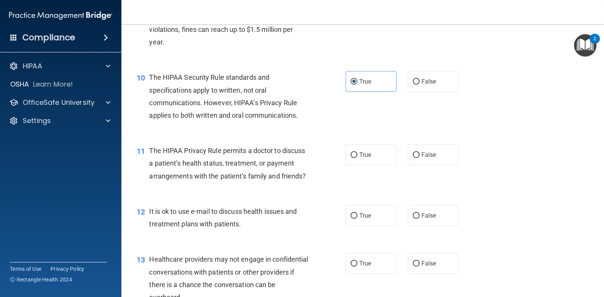
scroll to position [645, 0]
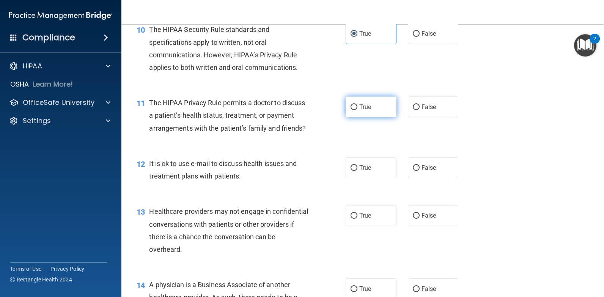
click at [368, 106] on span "True" at bounding box center [365, 106] width 12 height 7
click at [358, 106] on input "True" at bounding box center [354, 107] width 7 height 6
radio input "true"
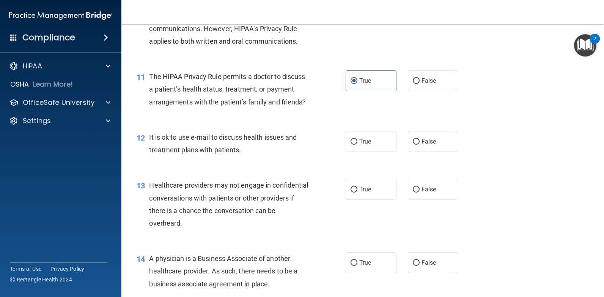
scroll to position [683, 0]
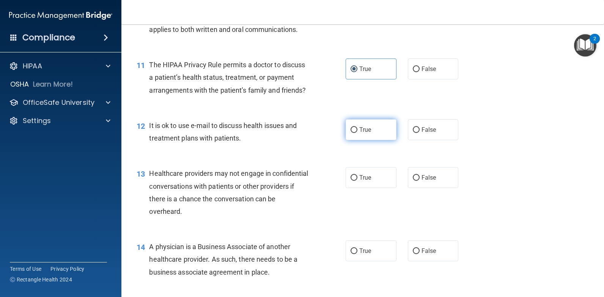
click at [360, 140] on label "True" at bounding box center [371, 129] width 51 height 21
click at [358, 133] on input "True" at bounding box center [354, 130] width 7 height 6
radio input "true"
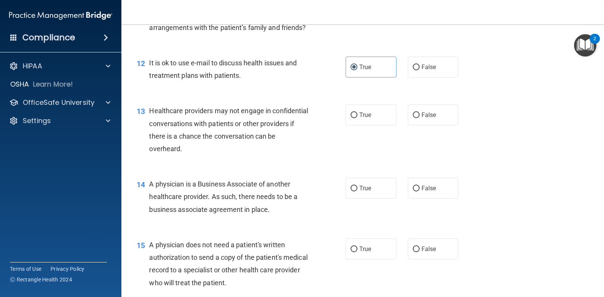
scroll to position [759, 0]
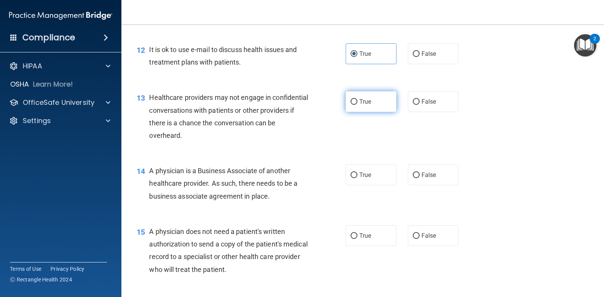
click at [354, 105] on input "True" at bounding box center [354, 102] width 7 height 6
radio input "true"
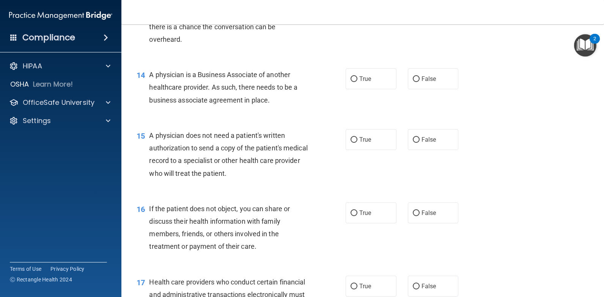
scroll to position [873, 0]
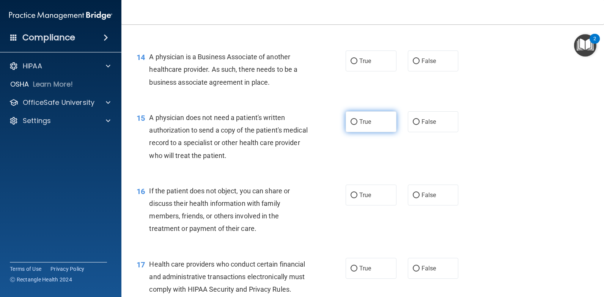
click at [367, 125] on span "True" at bounding box center [365, 121] width 12 height 7
click at [358, 125] on input "True" at bounding box center [354, 122] width 7 height 6
radio input "true"
click at [371, 205] on label "True" at bounding box center [371, 194] width 51 height 21
click at [358, 198] on input "True" at bounding box center [354, 195] width 7 height 6
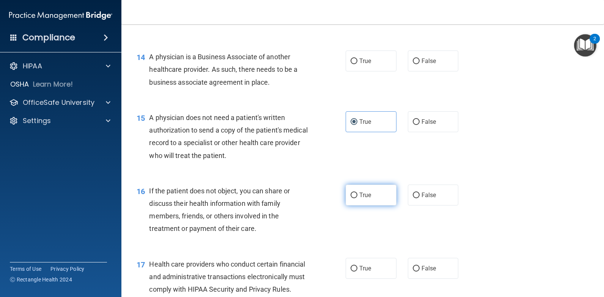
radio input "true"
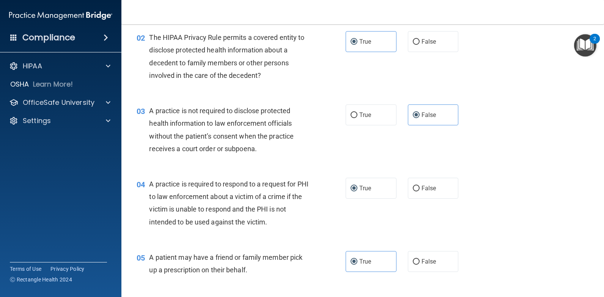
scroll to position [0, 0]
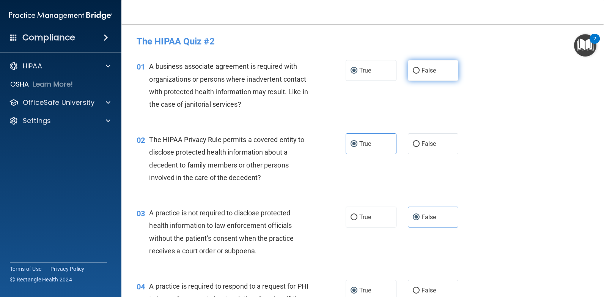
click at [422, 73] on span "False" at bounding box center [429, 70] width 15 height 7
click at [420, 73] on input "False" at bounding box center [416, 71] width 7 height 6
radio input "true"
radio input "false"
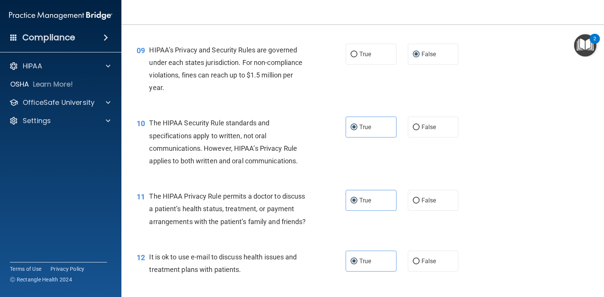
scroll to position [569, 0]
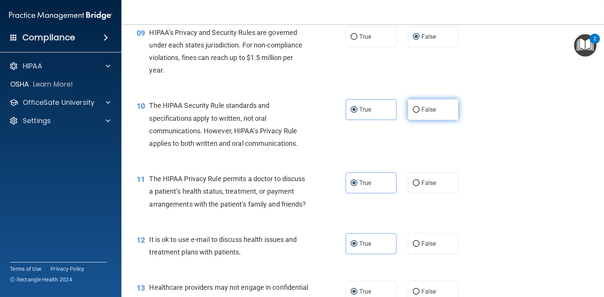
click at [422, 111] on span "False" at bounding box center [429, 109] width 15 height 7
click at [420, 111] on input "False" at bounding box center [416, 110] width 7 height 6
radio input "true"
radio input "false"
click at [423, 254] on label "False" at bounding box center [433, 243] width 51 height 21
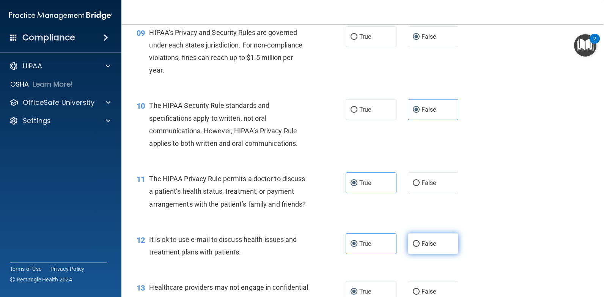
click at [420, 247] on input "False" at bounding box center [416, 244] width 7 height 6
radio input "true"
radio input "false"
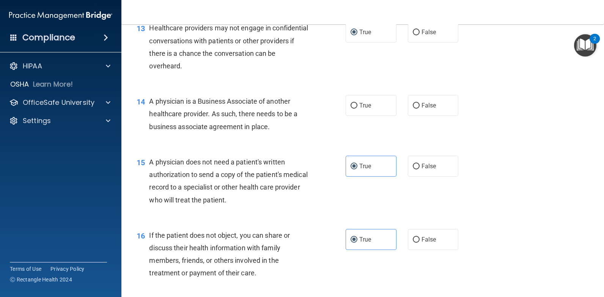
scroll to position [835, 0]
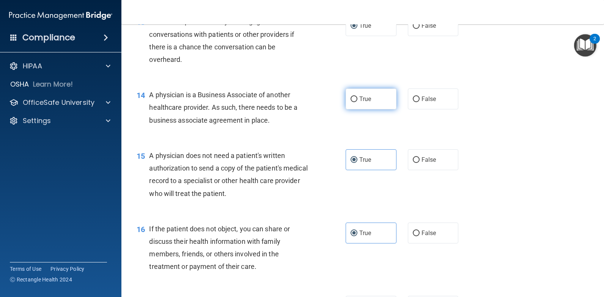
click at [358, 109] on label "True" at bounding box center [371, 98] width 51 height 21
click at [358, 102] on input "True" at bounding box center [354, 99] width 7 height 6
radio input "true"
click at [431, 170] on label "False" at bounding box center [433, 159] width 51 height 21
click at [420, 163] on input "False" at bounding box center [416, 160] width 7 height 6
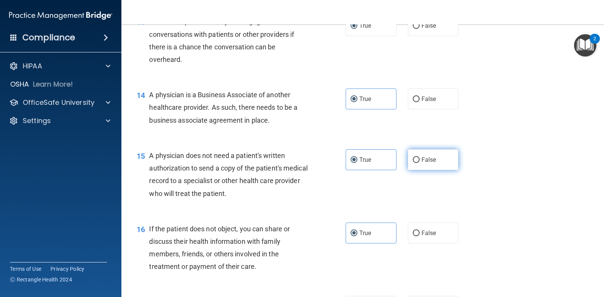
radio input "true"
radio input "false"
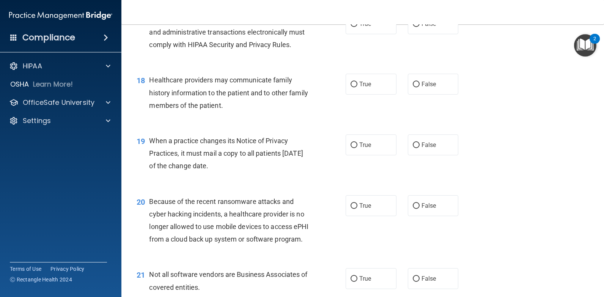
scroll to position [1101, 0]
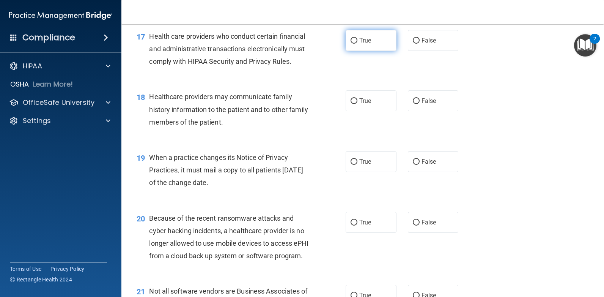
click at [375, 51] on label "True" at bounding box center [371, 40] width 51 height 21
click at [358, 44] on input "True" at bounding box center [354, 41] width 7 height 6
radio input "true"
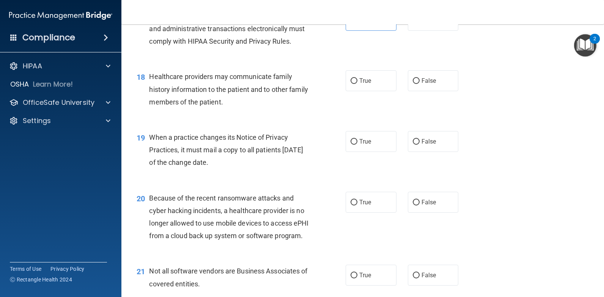
scroll to position [1177, 0]
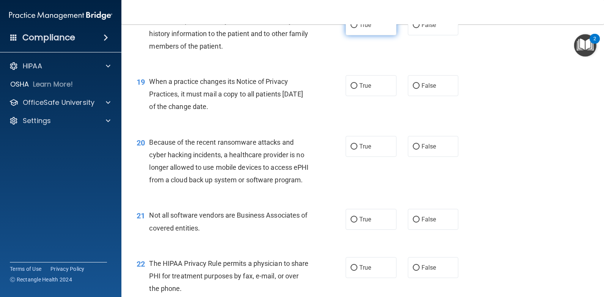
click at [346, 35] on label "True" at bounding box center [371, 24] width 51 height 21
click at [351, 28] on input "True" at bounding box center [354, 25] width 7 height 6
radio input "true"
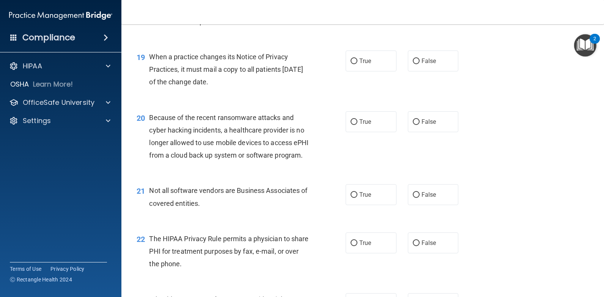
scroll to position [1215, 0]
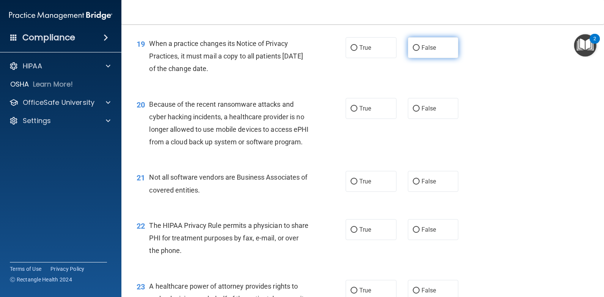
click at [413, 58] on label "False" at bounding box center [433, 47] width 51 height 21
click at [413, 51] on input "False" at bounding box center [416, 48] width 7 height 6
radio input "true"
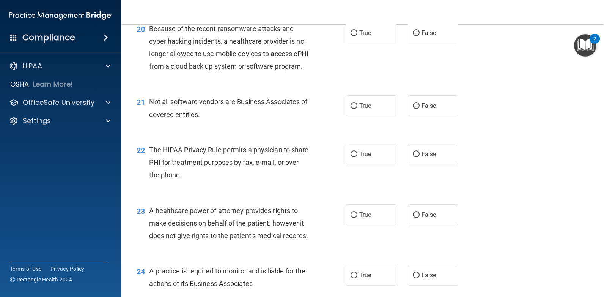
scroll to position [1290, 0]
click at [346, 164] on label "True" at bounding box center [371, 153] width 51 height 21
click at [351, 157] on input "True" at bounding box center [354, 154] width 7 height 6
radio input "true"
click at [432, 218] on span "False" at bounding box center [429, 214] width 15 height 7
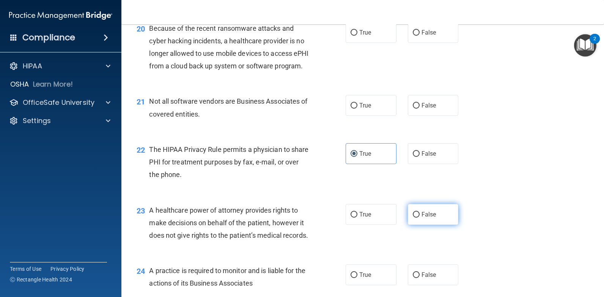
click at [420, 217] on input "False" at bounding box center [416, 215] width 7 height 6
radio input "true"
click at [355, 116] on label "True" at bounding box center [371, 105] width 51 height 21
click at [355, 109] on input "True" at bounding box center [354, 106] width 7 height 6
radio input "true"
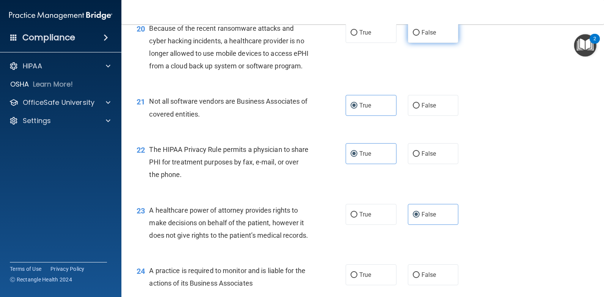
click at [433, 43] on label "False" at bounding box center [433, 32] width 51 height 21
click at [420, 36] on input "False" at bounding box center [416, 33] width 7 height 6
radio input "true"
click at [426, 116] on label "False" at bounding box center [433, 105] width 51 height 21
click at [420, 109] on input "False" at bounding box center [416, 106] width 7 height 6
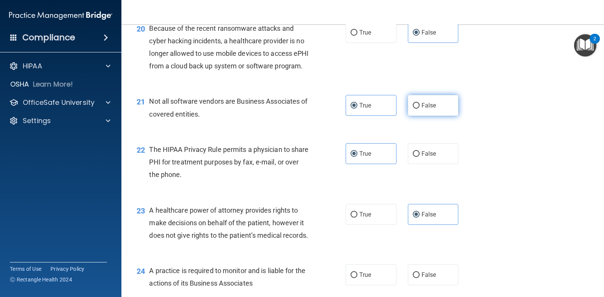
radio input "true"
radio input "false"
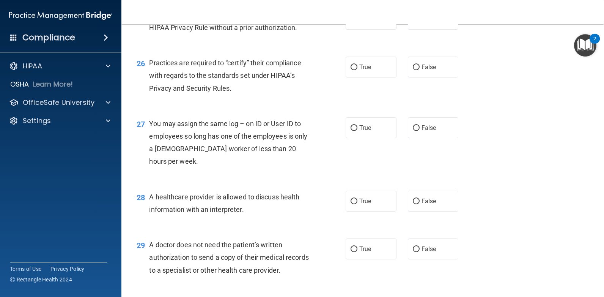
scroll to position [1556, 0]
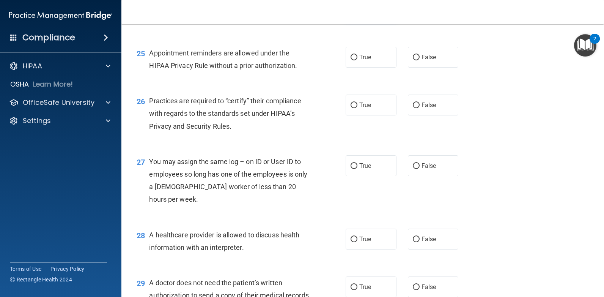
click at [351, 12] on input "True" at bounding box center [354, 9] width 7 height 6
radio input "true"
click at [354, 60] on input "True" at bounding box center [354, 58] width 7 height 6
radio input "true"
click at [354, 115] on label "True" at bounding box center [371, 105] width 51 height 21
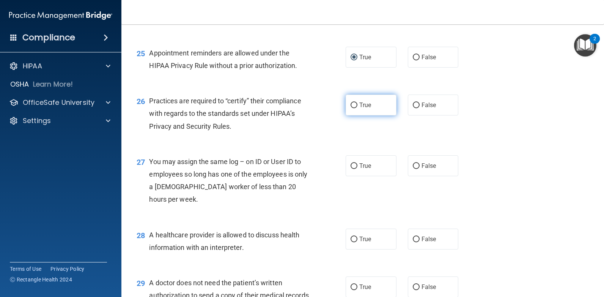
click at [354, 108] on input "True" at bounding box center [354, 105] width 7 height 6
radio input "true"
click at [445, 176] on label "False" at bounding box center [433, 165] width 51 height 21
click at [420, 169] on input "False" at bounding box center [416, 166] width 7 height 6
radio input "true"
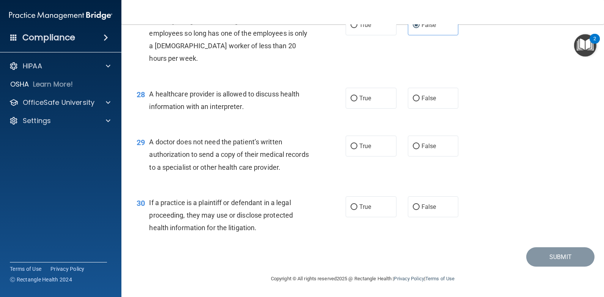
scroll to position [1708, 0]
click at [432, 109] on label "False" at bounding box center [433, 98] width 51 height 21
click at [420, 101] on input "False" at bounding box center [416, 99] width 7 height 6
radio input "true"
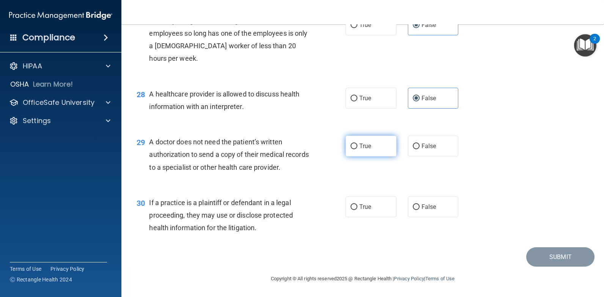
click at [366, 146] on span "True" at bounding box center [365, 145] width 12 height 7
click at [358, 146] on input "True" at bounding box center [354, 146] width 7 height 6
radio input "true"
click at [375, 208] on label "True" at bounding box center [371, 206] width 51 height 21
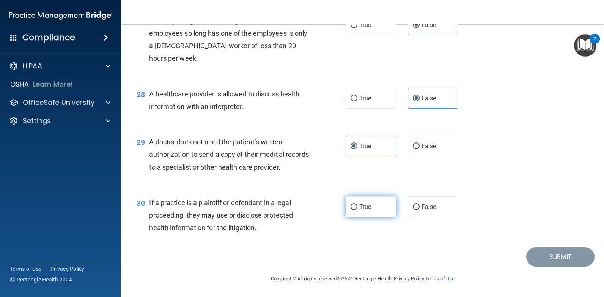
click at [358, 208] on input "True" at bounding box center [354, 207] width 7 height 6
radio input "true"
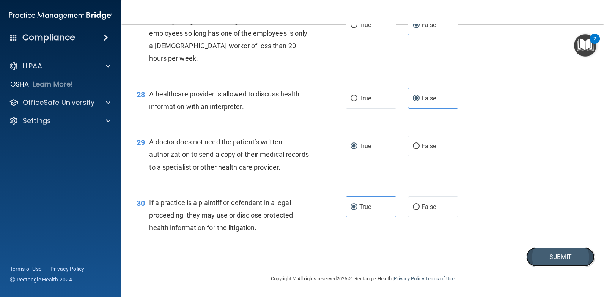
click at [564, 256] on button "Submit" at bounding box center [560, 256] width 68 height 19
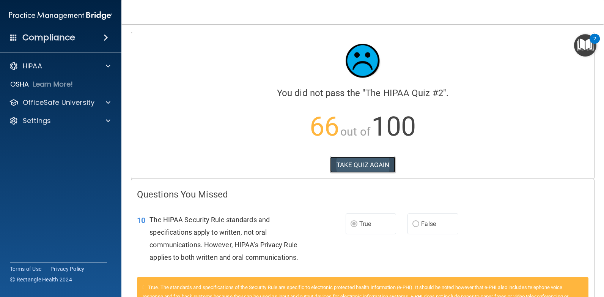
click at [343, 167] on button "TAKE QUIZ AGAIN" at bounding box center [363, 164] width 66 height 17
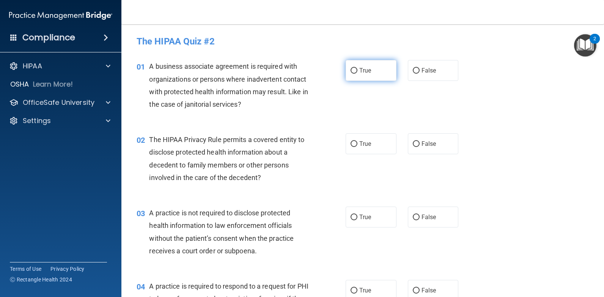
click at [358, 75] on label "True" at bounding box center [371, 70] width 51 height 21
click at [358, 74] on input "True" at bounding box center [354, 71] width 7 height 6
radio input "true"
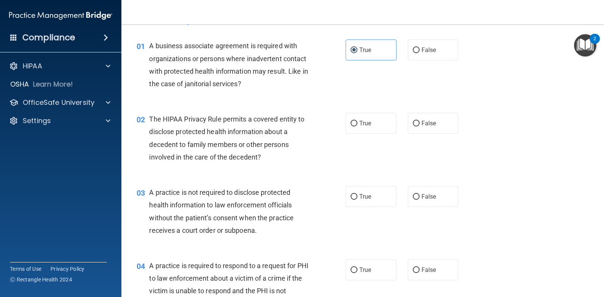
scroll to position [38, 0]
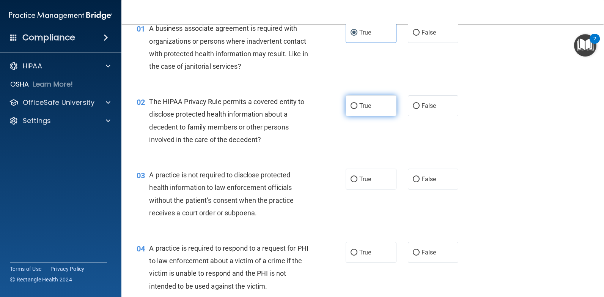
click at [373, 106] on label "True" at bounding box center [371, 105] width 51 height 21
click at [358, 106] on input "True" at bounding box center [354, 106] width 7 height 6
radio input "true"
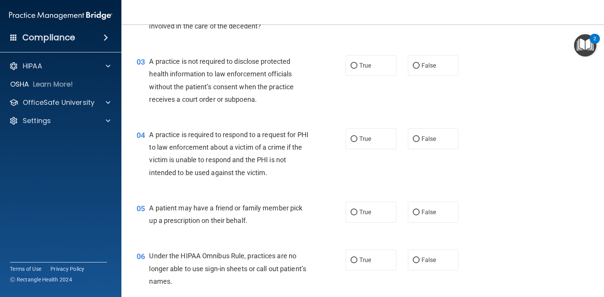
scroll to position [152, 0]
click at [360, 136] on span "True" at bounding box center [365, 138] width 12 height 7
click at [358, 136] on input "True" at bounding box center [354, 139] width 7 height 6
radio input "true"
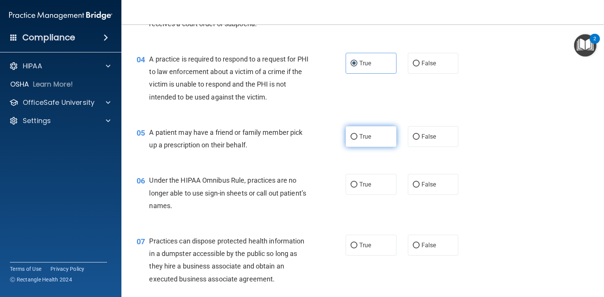
scroll to position [228, 0]
click at [353, 135] on input "True" at bounding box center [354, 136] width 7 height 6
radio input "true"
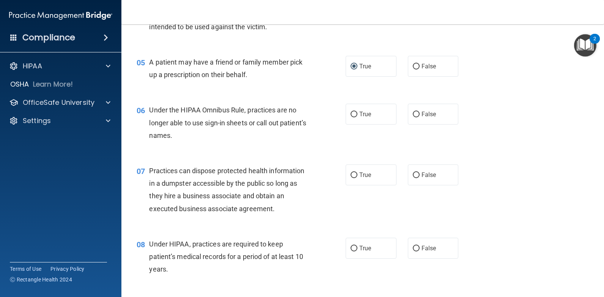
scroll to position [304, 0]
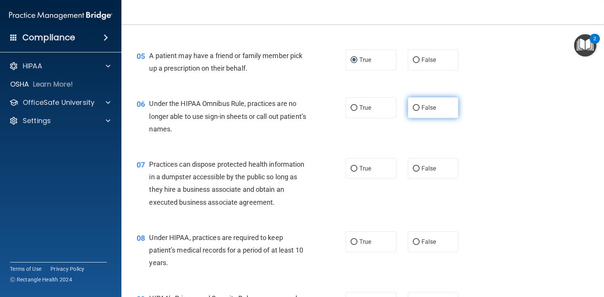
click at [426, 107] on span "False" at bounding box center [429, 107] width 15 height 7
click at [420, 107] on input "False" at bounding box center [416, 108] width 7 height 6
radio input "true"
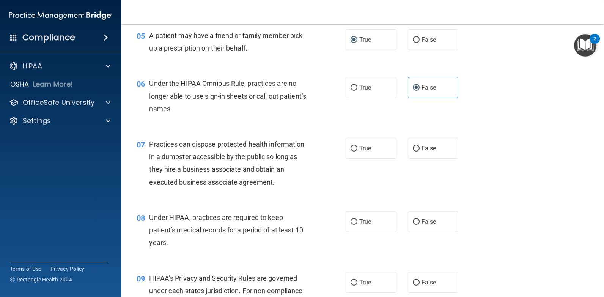
scroll to position [380, 0]
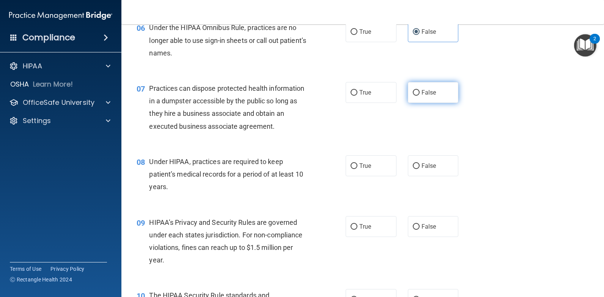
click at [428, 97] on label "False" at bounding box center [433, 92] width 51 height 21
click at [420, 96] on input "False" at bounding box center [416, 93] width 7 height 6
radio input "true"
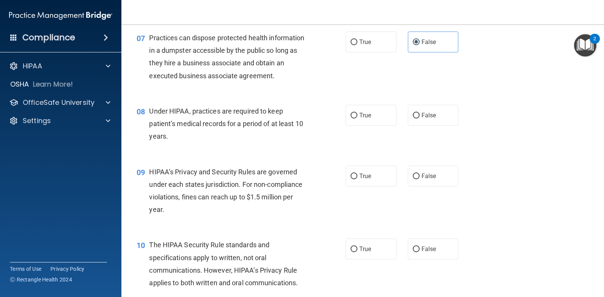
scroll to position [455, 0]
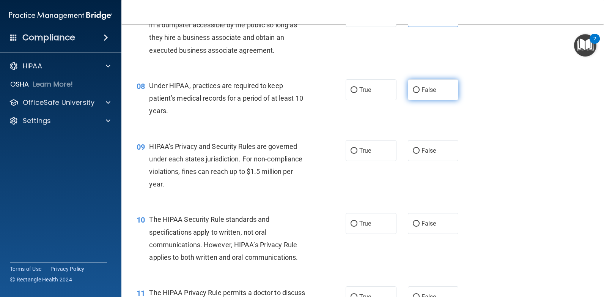
click at [432, 92] on span "False" at bounding box center [429, 89] width 15 height 7
click at [420, 92] on input "False" at bounding box center [416, 90] width 7 height 6
radio input "true"
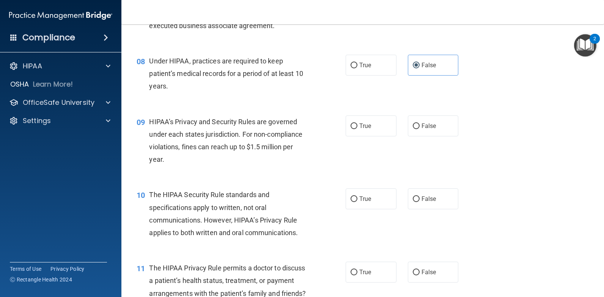
scroll to position [493, 0]
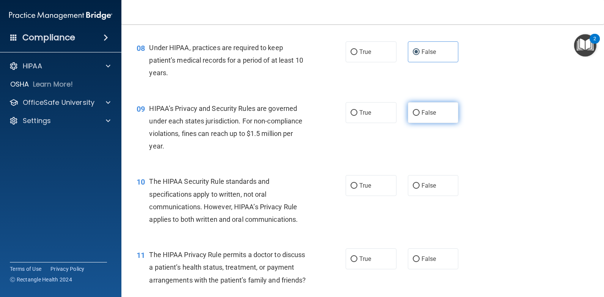
click at [429, 110] on span "False" at bounding box center [429, 112] width 15 height 7
click at [420, 110] on input "False" at bounding box center [416, 113] width 7 height 6
radio input "true"
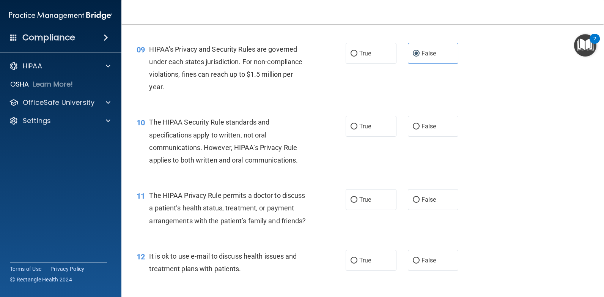
scroll to position [569, 0]
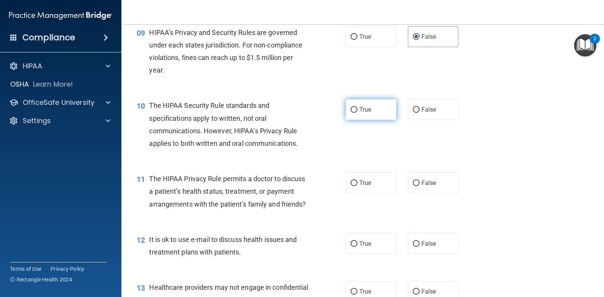
click at [372, 106] on label "True" at bounding box center [371, 109] width 51 height 21
click at [358, 107] on input "True" at bounding box center [354, 110] width 7 height 6
radio input "true"
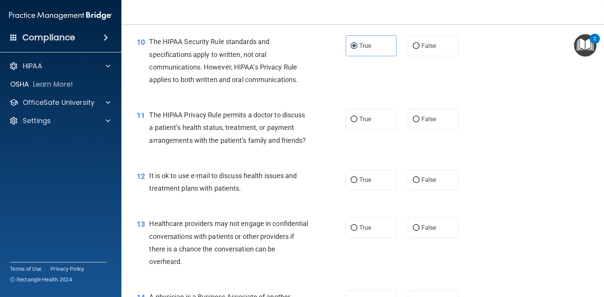
scroll to position [645, 0]
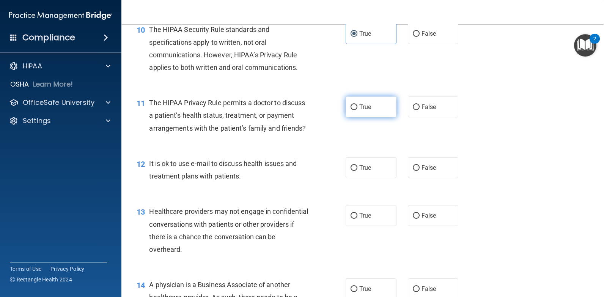
click at [368, 109] on span "True" at bounding box center [365, 106] width 12 height 7
click at [358, 109] on input "True" at bounding box center [354, 107] width 7 height 6
radio input "true"
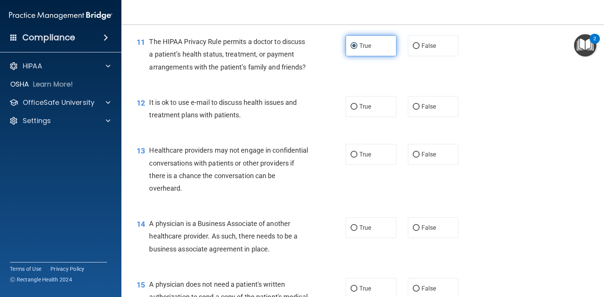
scroll to position [721, 0]
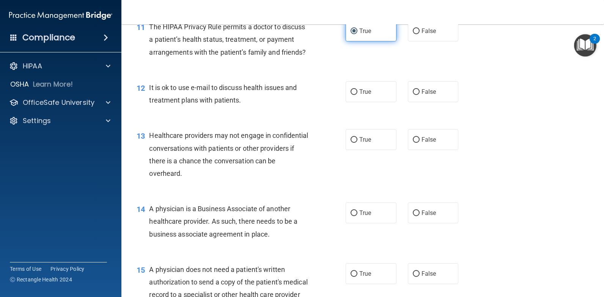
click at [368, 102] on label "True" at bounding box center [371, 91] width 51 height 21
click at [358, 95] on input "True" at bounding box center [354, 92] width 7 height 6
radio input "true"
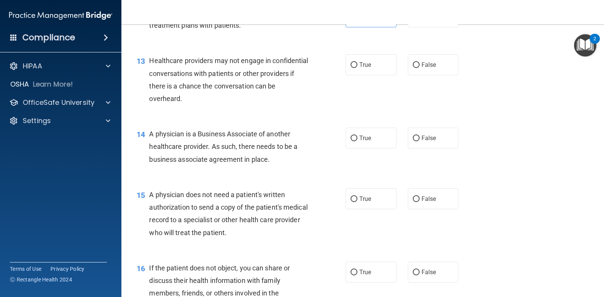
scroll to position [797, 0]
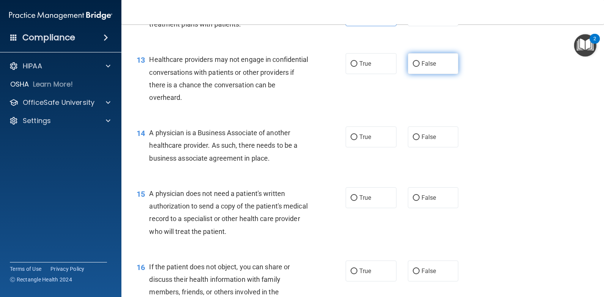
click at [413, 67] on input "False" at bounding box center [416, 64] width 7 height 6
radio input "true"
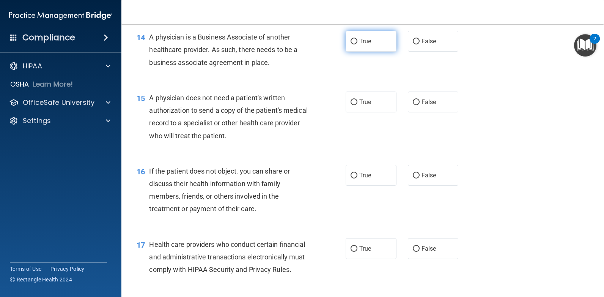
scroll to position [911, 0]
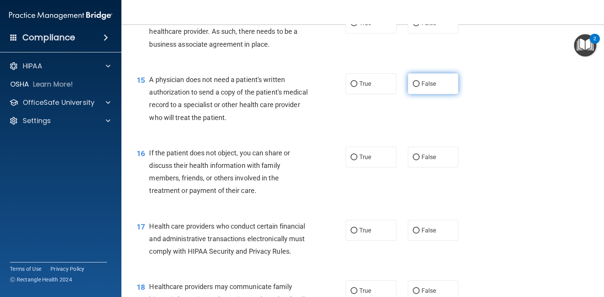
click at [413, 87] on input "False" at bounding box center [416, 84] width 7 height 6
radio input "true"
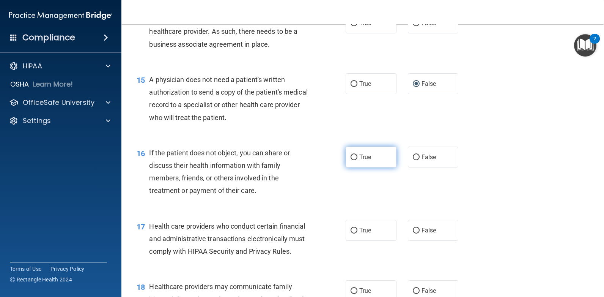
click at [373, 167] on label "True" at bounding box center [371, 157] width 51 height 21
click at [358, 160] on input "True" at bounding box center [354, 157] width 7 height 6
radio input "true"
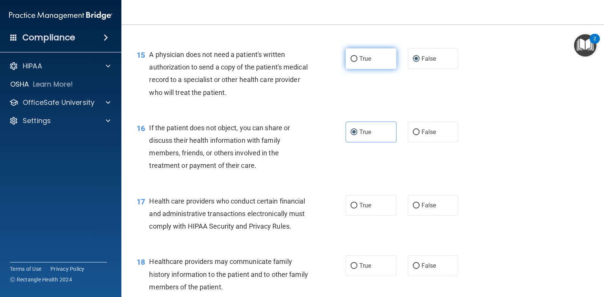
scroll to position [949, 0]
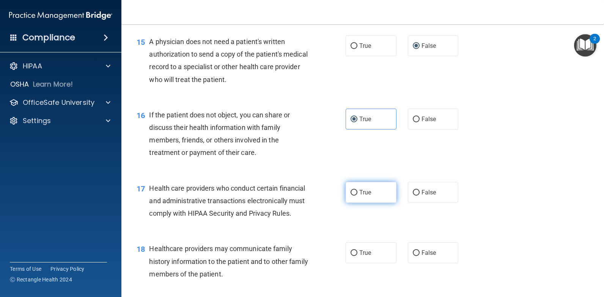
click at [377, 203] on label "True" at bounding box center [371, 192] width 51 height 21
click at [358, 195] on input "True" at bounding box center [354, 193] width 7 height 6
radio input "true"
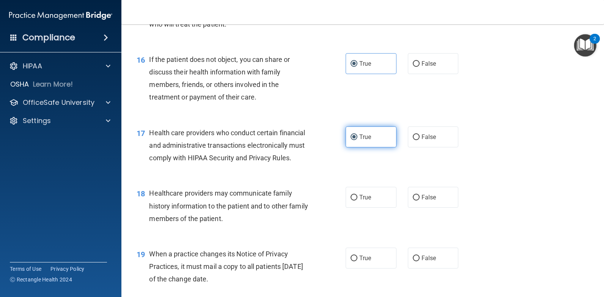
scroll to position [1025, 0]
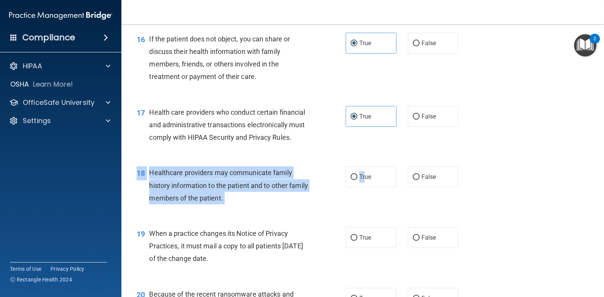
drag, startPoint x: 362, startPoint y: 210, endPoint x: 359, endPoint y: 227, distance: 16.5
click at [359, 217] on div "18 Healthcare providers may communicate family history information to the patie…" at bounding box center [363, 187] width 464 height 61
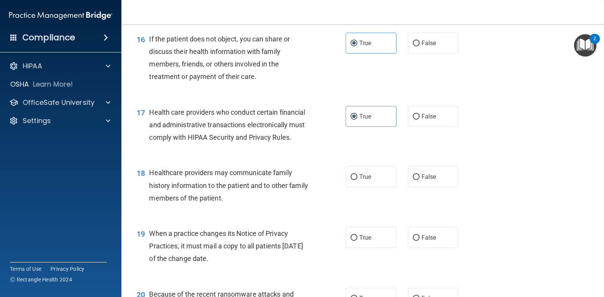
drag, startPoint x: 359, startPoint y: 227, endPoint x: 274, endPoint y: 234, distance: 85.4
click at [274, 217] on div "18 Healthcare providers may communicate family history information to the patie…" at bounding box center [363, 187] width 464 height 61
click at [416, 187] on label "False" at bounding box center [433, 176] width 51 height 21
click at [416, 180] on input "False" at bounding box center [416, 177] width 7 height 6
radio input "true"
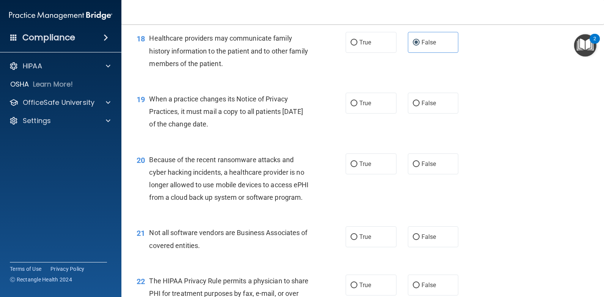
scroll to position [1177, 0]
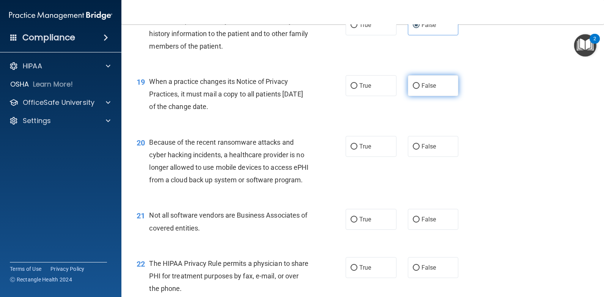
click at [413, 89] on input "False" at bounding box center [416, 86] width 7 height 6
radio input "true"
click at [353, 150] on input "True" at bounding box center [354, 147] width 7 height 6
radio input "true"
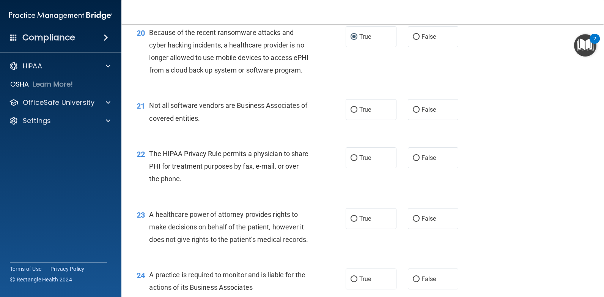
scroll to position [1290, 0]
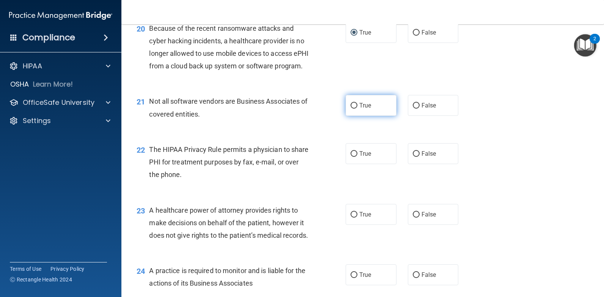
click at [359, 109] on span "True" at bounding box center [365, 105] width 12 height 7
click at [358, 109] on input "True" at bounding box center [354, 106] width 7 height 6
radio input "true"
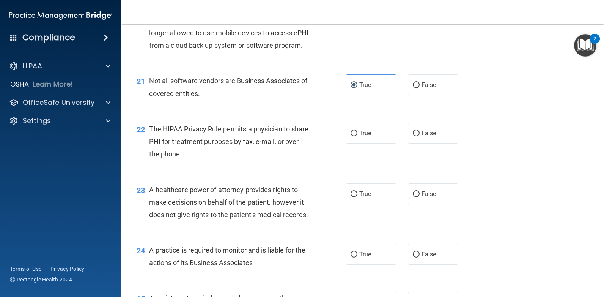
scroll to position [1328, 0]
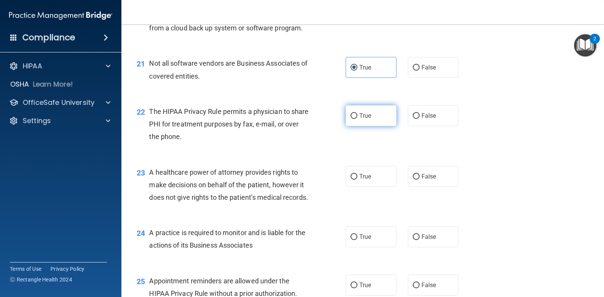
click at [351, 119] on input "True" at bounding box center [354, 116] width 7 height 6
radio input "true"
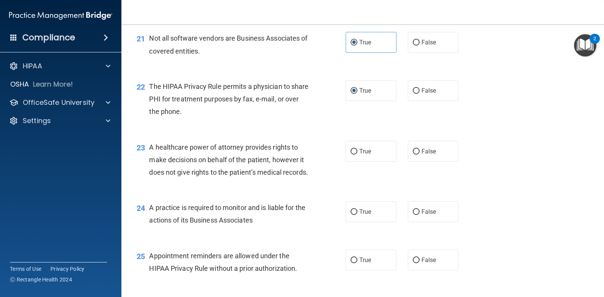
scroll to position [1404, 0]
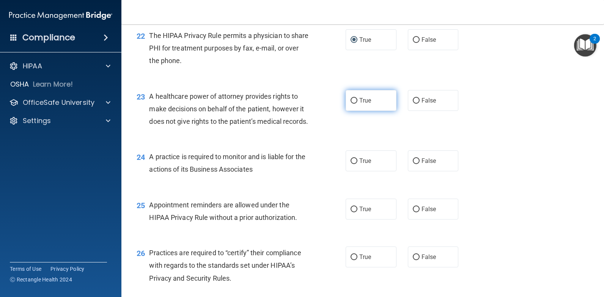
click at [365, 111] on label "True" at bounding box center [371, 100] width 51 height 21
click at [358, 104] on input "True" at bounding box center [354, 101] width 7 height 6
radio input "true"
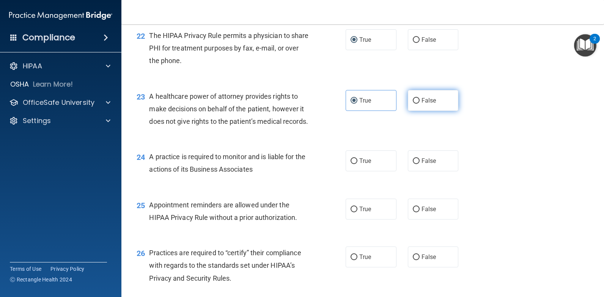
click at [424, 104] on span "False" at bounding box center [429, 100] width 15 height 7
click at [420, 104] on input "False" at bounding box center [416, 101] width 7 height 6
radio input "true"
radio input "false"
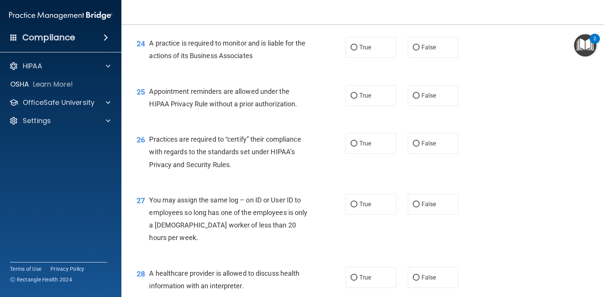
scroll to position [1518, 0]
click at [438, 57] on label "False" at bounding box center [433, 46] width 51 height 21
click at [420, 50] on input "False" at bounding box center [416, 47] width 7 height 6
radio input "true"
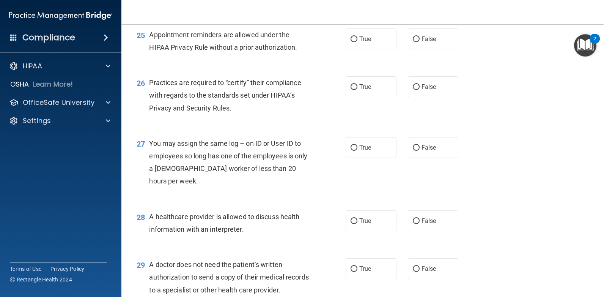
scroll to position [1594, 0]
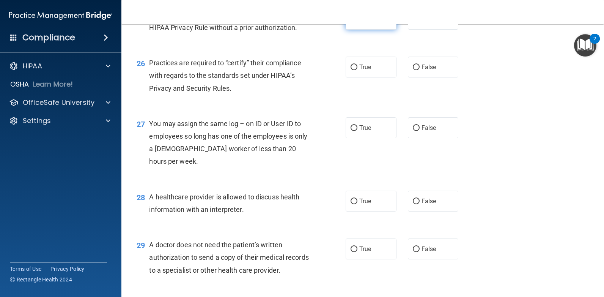
click at [372, 30] on label "True" at bounding box center [371, 19] width 51 height 21
click at [358, 22] on input "True" at bounding box center [354, 20] width 7 height 6
radio input "true"
click at [423, 77] on label "False" at bounding box center [433, 67] width 51 height 21
click at [420, 70] on input "False" at bounding box center [416, 68] width 7 height 6
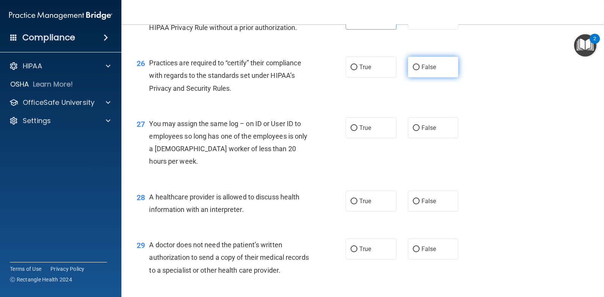
radio input "true"
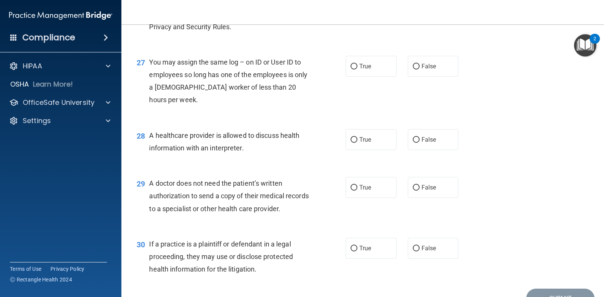
scroll to position [1670, 0]
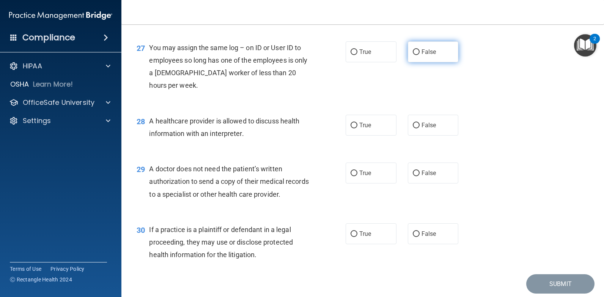
click at [420, 62] on label "False" at bounding box center [433, 51] width 51 height 21
click at [420, 55] on input "False" at bounding box center [416, 52] width 7 height 6
radio input "true"
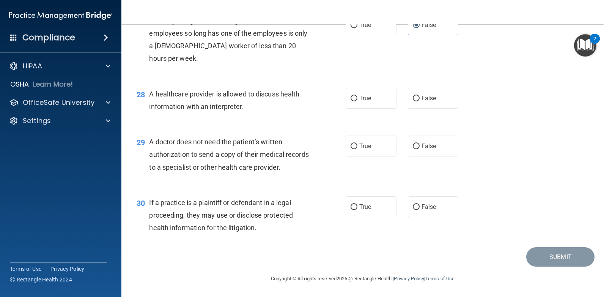
scroll to position [1746, 0]
click at [417, 108] on label "False" at bounding box center [433, 98] width 51 height 21
click at [417, 101] on input "False" at bounding box center [416, 99] width 7 height 6
radio input "true"
click at [425, 148] on span "False" at bounding box center [429, 145] width 15 height 7
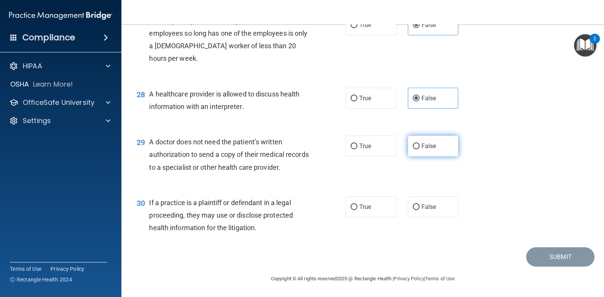
click at [420, 148] on input "False" at bounding box center [416, 146] width 7 height 6
radio input "true"
click at [372, 211] on label "True" at bounding box center [371, 206] width 51 height 21
click at [358, 210] on input "True" at bounding box center [354, 207] width 7 height 6
radio input "true"
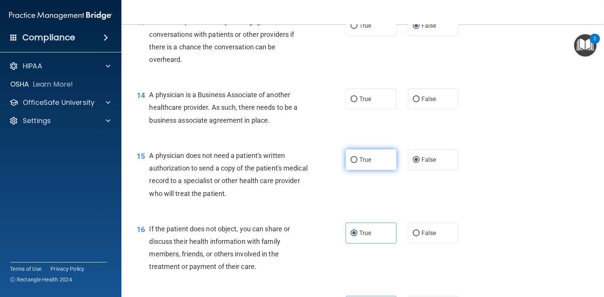
scroll to position [797, 0]
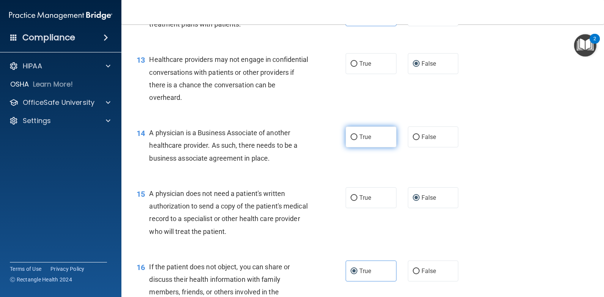
click at [369, 147] on label "True" at bounding box center [371, 136] width 51 height 21
click at [358, 140] on input "True" at bounding box center [354, 137] width 7 height 6
radio input "true"
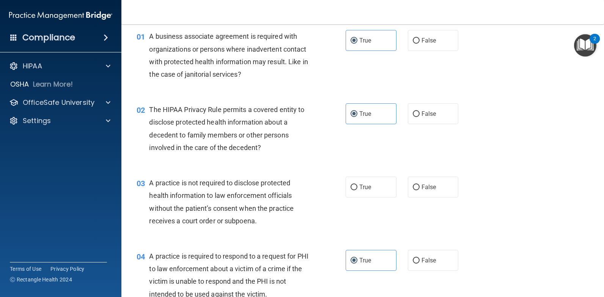
scroll to position [0, 0]
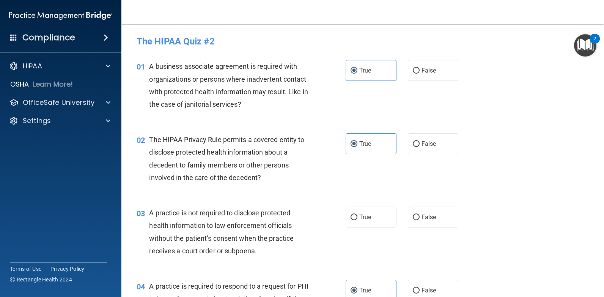
click at [410, 205] on div "03 A practice is not required to disclose protected health information to law e…" at bounding box center [363, 233] width 464 height 73
click at [425, 217] on span "False" at bounding box center [429, 216] width 15 height 7
click at [420, 217] on input "False" at bounding box center [416, 217] width 7 height 6
radio input "true"
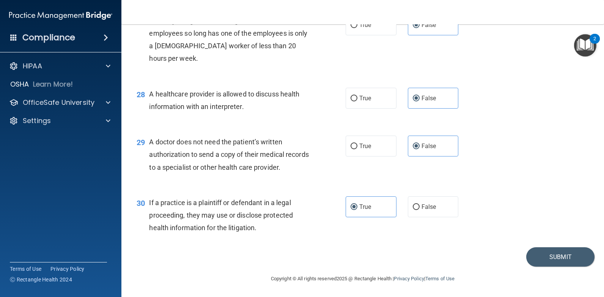
scroll to position [1747, 0]
click at [542, 257] on button "Submit" at bounding box center [560, 256] width 68 height 19
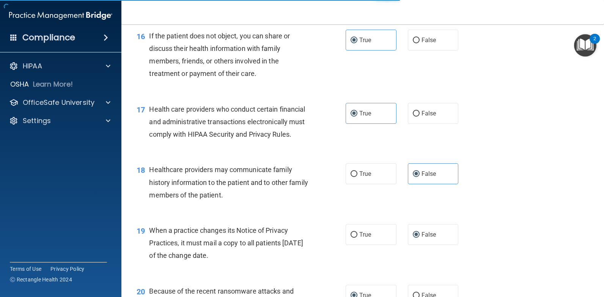
scroll to position [1026, 0]
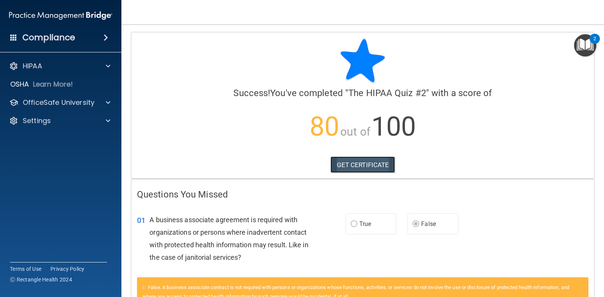
click at [346, 161] on link "GET CERTIFICATE" at bounding box center [363, 164] width 65 height 17
click at [109, 106] on span at bounding box center [108, 102] width 5 height 9
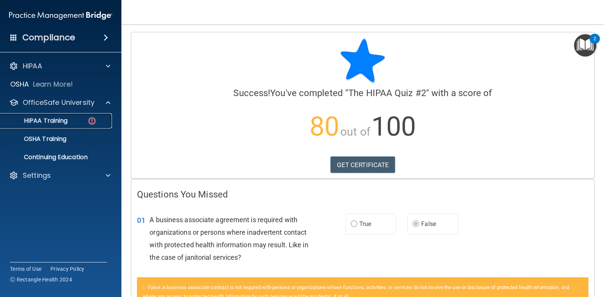
click at [66, 121] on p "HIPAA Training" at bounding box center [36, 121] width 63 height 8
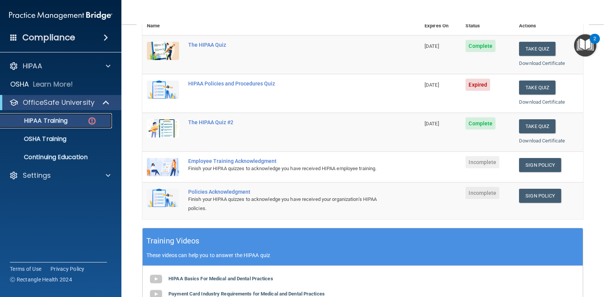
scroll to position [82, 0]
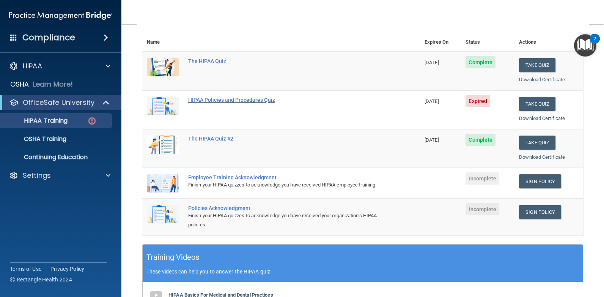
click at [212, 99] on div "HIPAA Policies and Procedures Quiz" at bounding box center [285, 100] width 194 height 6
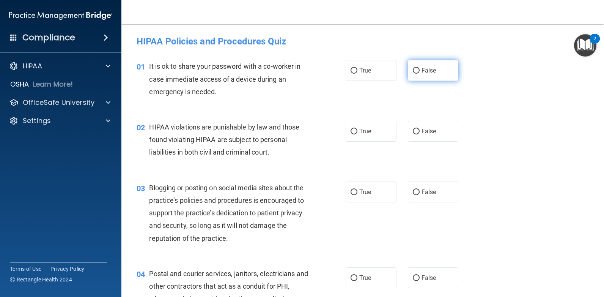
click at [422, 71] on span "False" at bounding box center [429, 70] width 15 height 7
click at [419, 71] on input "False" at bounding box center [416, 71] width 7 height 6
radio input "true"
click at [366, 131] on span "True" at bounding box center [365, 131] width 12 height 7
click at [358, 131] on input "True" at bounding box center [354, 132] width 7 height 6
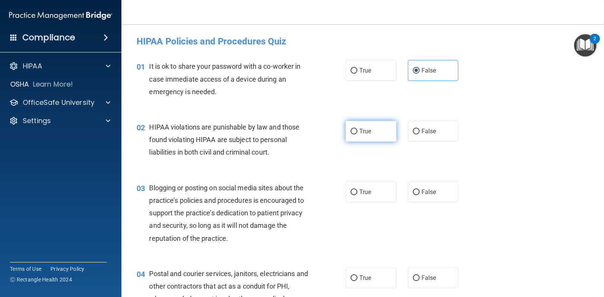
radio input "true"
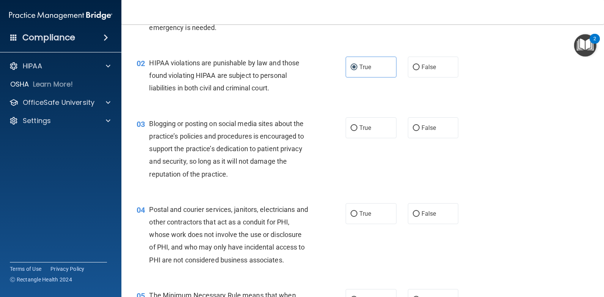
scroll to position [76, 0]
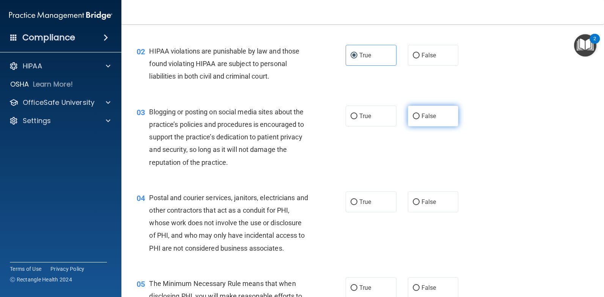
click at [440, 119] on label "False" at bounding box center [433, 116] width 51 height 21
click at [420, 119] on input "False" at bounding box center [416, 116] width 7 height 6
radio input "true"
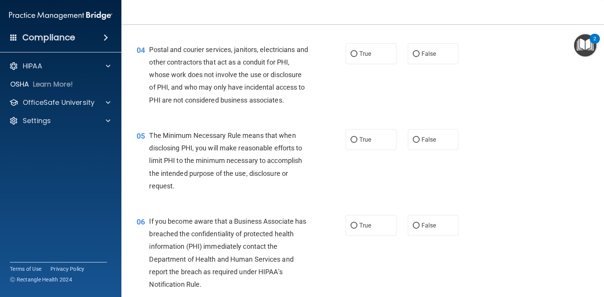
scroll to position [266, 0]
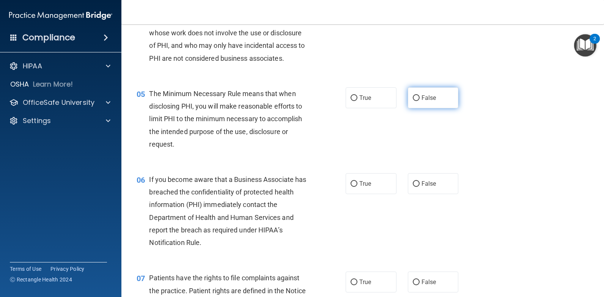
click at [420, 92] on label "False" at bounding box center [433, 97] width 51 height 21
click at [420, 95] on input "False" at bounding box center [416, 98] width 7 height 6
radio input "true"
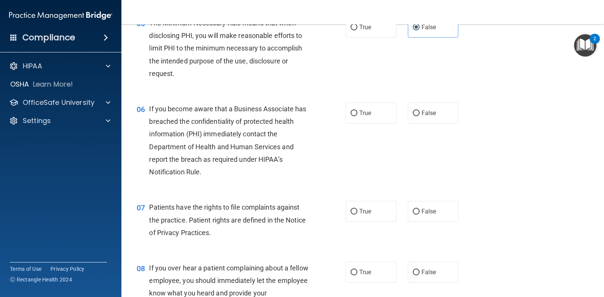
scroll to position [342, 0]
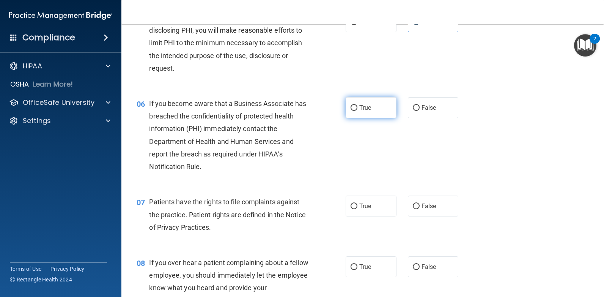
click at [362, 107] on span "True" at bounding box center [365, 107] width 12 height 7
click at [358, 107] on input "True" at bounding box center [354, 108] width 7 height 6
radio input "true"
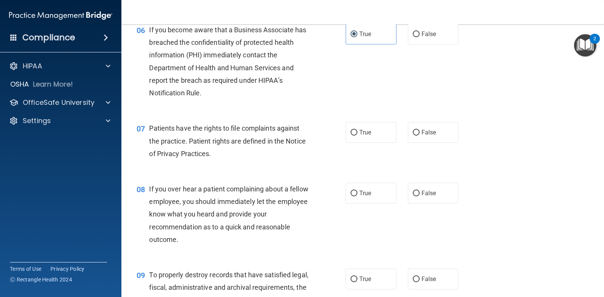
scroll to position [418, 0]
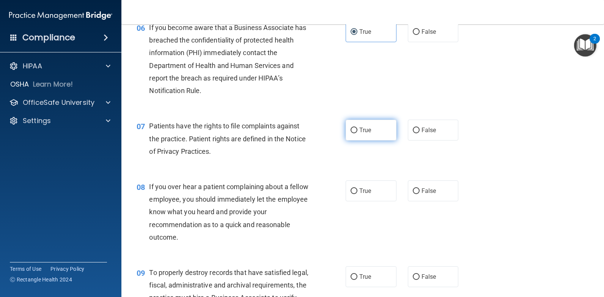
click at [362, 122] on label "True" at bounding box center [371, 130] width 51 height 21
click at [358, 128] on input "True" at bounding box center [354, 131] width 7 height 6
radio input "true"
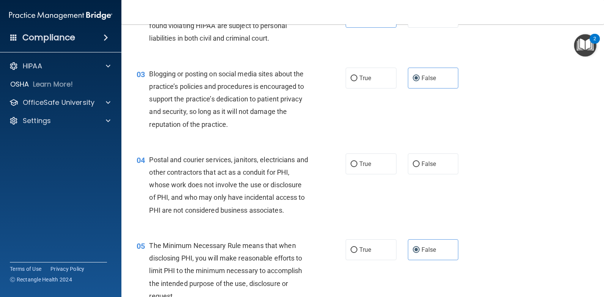
scroll to position [152, 0]
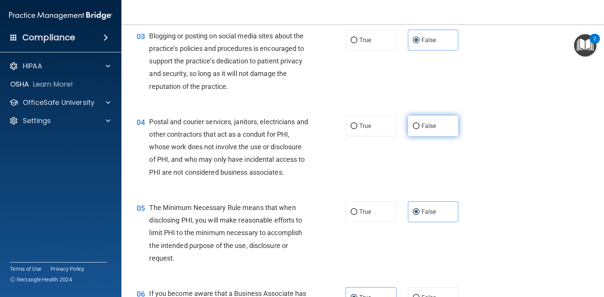
click at [422, 128] on span "False" at bounding box center [429, 125] width 15 height 7
click at [420, 128] on input "False" at bounding box center [416, 126] width 7 height 6
radio input "true"
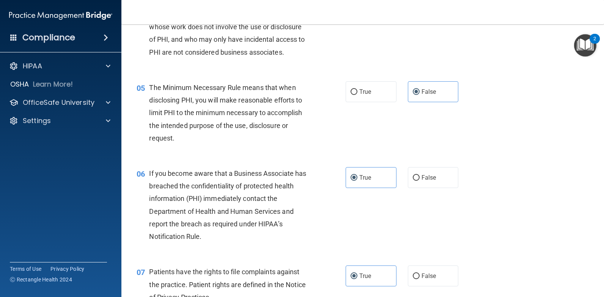
scroll to position [266, 0]
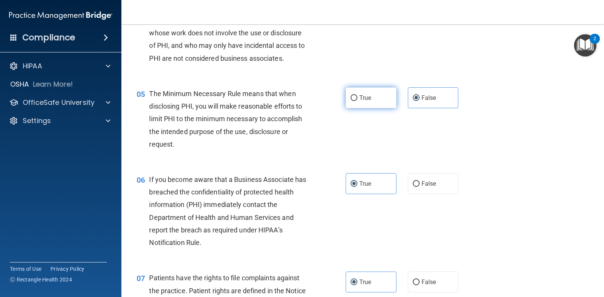
click at [359, 96] on span "True" at bounding box center [365, 97] width 12 height 7
click at [358, 96] on input "True" at bounding box center [354, 98] width 7 height 6
radio input "true"
radio input "false"
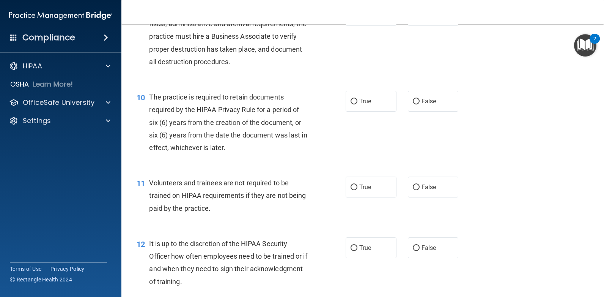
scroll to position [683, 0]
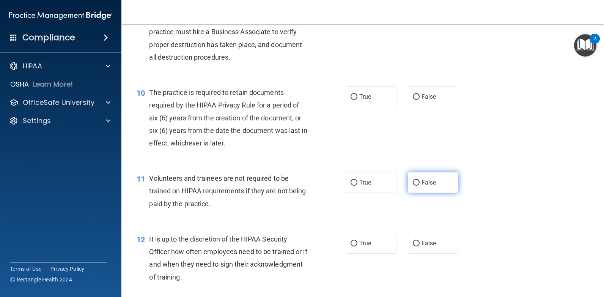
click at [409, 178] on label "False" at bounding box center [433, 182] width 51 height 21
click at [413, 180] on input "False" at bounding box center [416, 183] width 7 height 6
radio input "true"
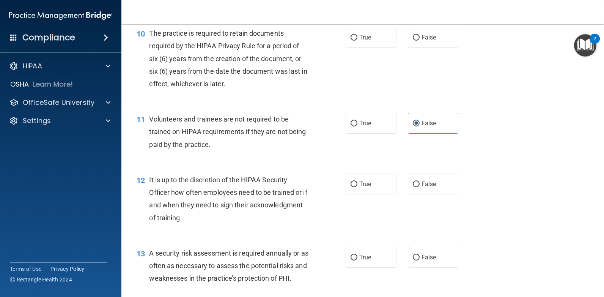
scroll to position [759, 0]
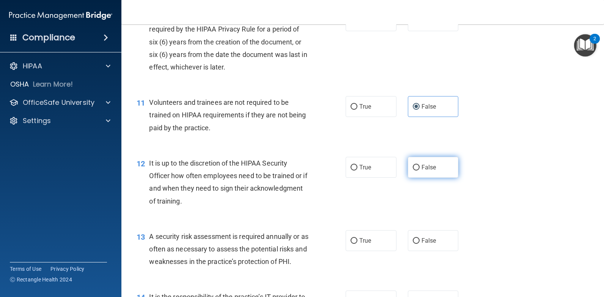
click at [411, 160] on label "False" at bounding box center [433, 167] width 51 height 21
click at [413, 165] on input "False" at bounding box center [416, 168] width 7 height 6
radio input "true"
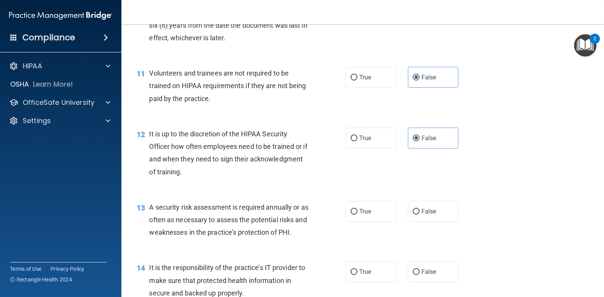
scroll to position [835, 0]
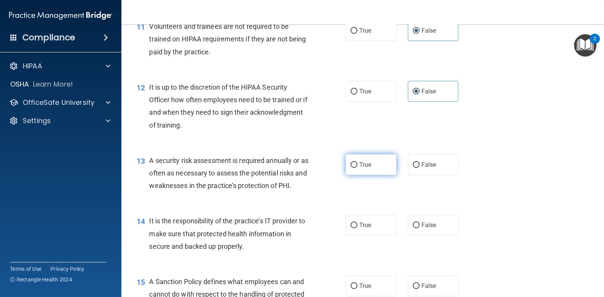
click at [375, 166] on label "True" at bounding box center [371, 164] width 51 height 21
click at [358, 166] on input "True" at bounding box center [354, 165] width 7 height 6
radio input "true"
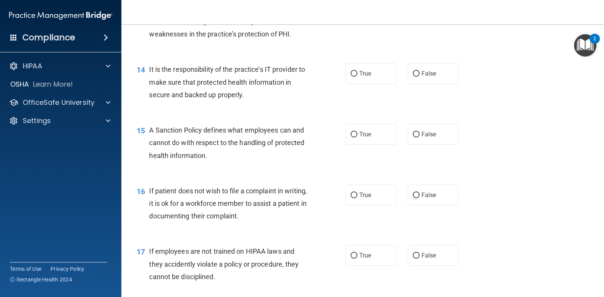
scroll to position [987, 0]
click at [352, 192] on input "True" at bounding box center [354, 195] width 7 height 6
radio input "true"
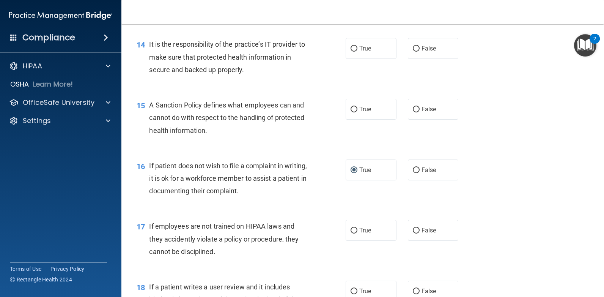
scroll to position [1025, 0]
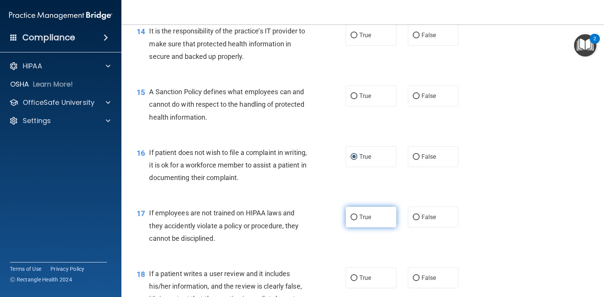
click at [392, 219] on label "True" at bounding box center [371, 216] width 51 height 21
click at [358, 219] on input "True" at bounding box center [354, 217] width 7 height 6
radio input "true"
click at [427, 221] on label "False" at bounding box center [433, 216] width 51 height 21
click at [420, 220] on input "False" at bounding box center [416, 217] width 7 height 6
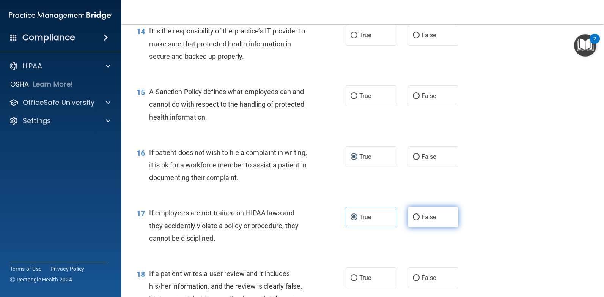
radio input "true"
radio input "false"
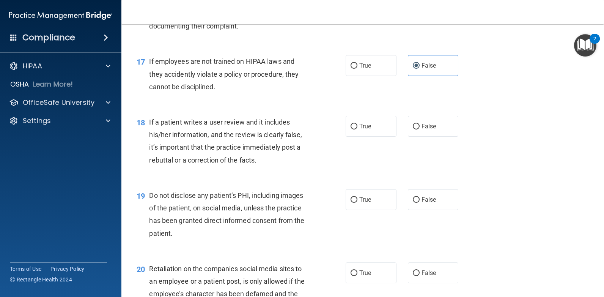
scroll to position [1177, 0]
click at [372, 198] on label "True" at bounding box center [371, 199] width 51 height 21
click at [358, 198] on input "True" at bounding box center [354, 200] width 7 height 6
radio input "true"
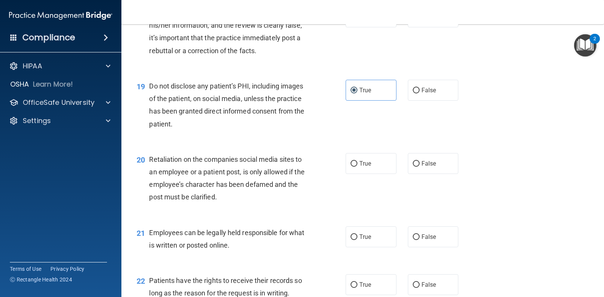
scroll to position [1290, 0]
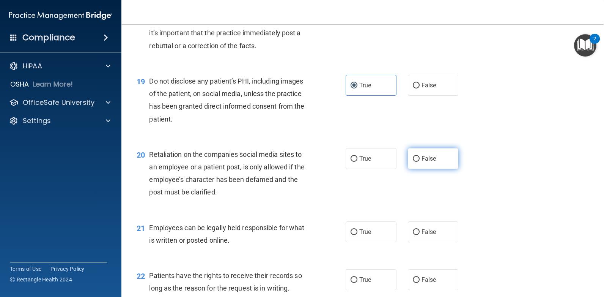
click at [416, 165] on label "False" at bounding box center [433, 158] width 51 height 21
click at [416, 162] on input "False" at bounding box center [416, 159] width 7 height 6
radio input "true"
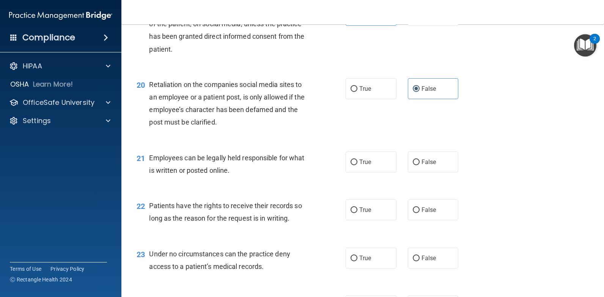
scroll to position [1366, 0]
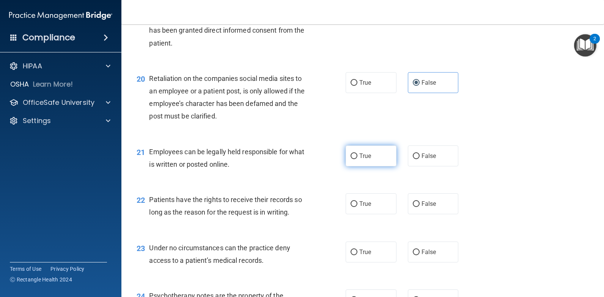
click at [361, 155] on span "True" at bounding box center [365, 155] width 12 height 7
click at [358, 155] on input "True" at bounding box center [354, 156] width 7 height 6
radio input "true"
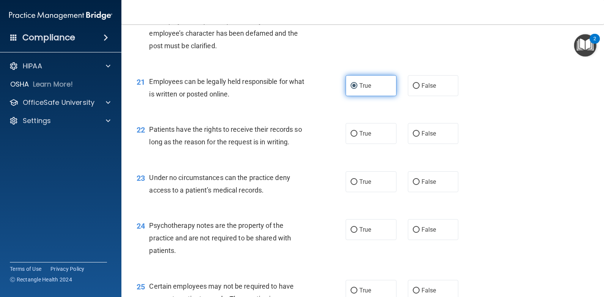
scroll to position [1442, 0]
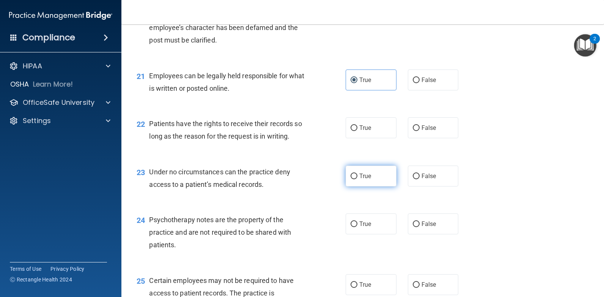
click at [362, 177] on span "True" at bounding box center [365, 175] width 12 height 7
click at [358, 177] on input "True" at bounding box center [354, 176] width 7 height 6
radio input "true"
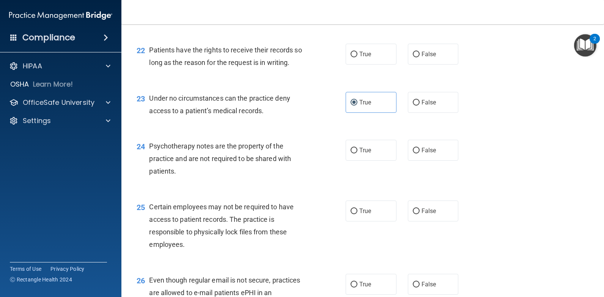
scroll to position [1518, 0]
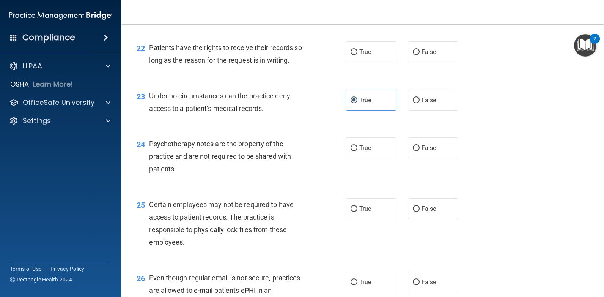
click at [403, 148] on div "True False" at bounding box center [407, 147] width 122 height 21
click at [430, 147] on span "False" at bounding box center [429, 147] width 15 height 7
click at [420, 147] on input "False" at bounding box center [416, 148] width 7 height 6
radio input "true"
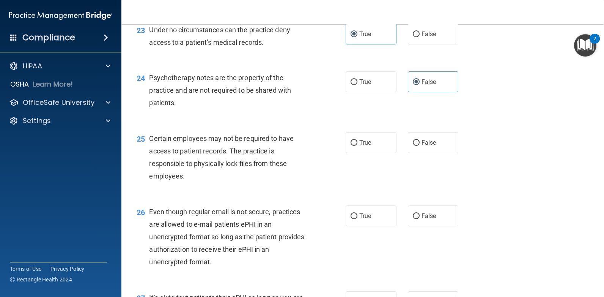
scroll to position [1594, 0]
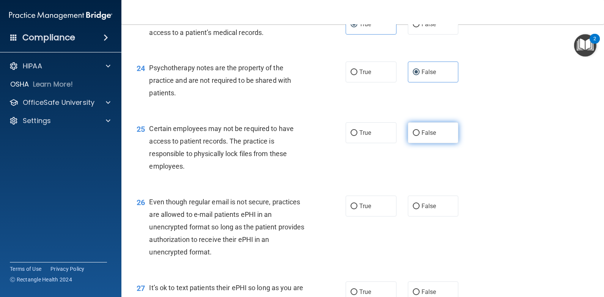
click at [416, 133] on label "False" at bounding box center [433, 132] width 51 height 21
click at [416, 133] on input "False" at bounding box center [416, 133] width 7 height 6
radio input "true"
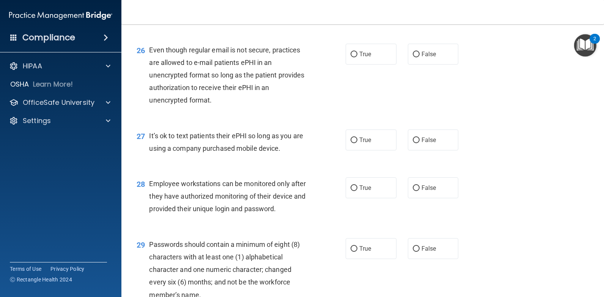
scroll to position [1784, 0]
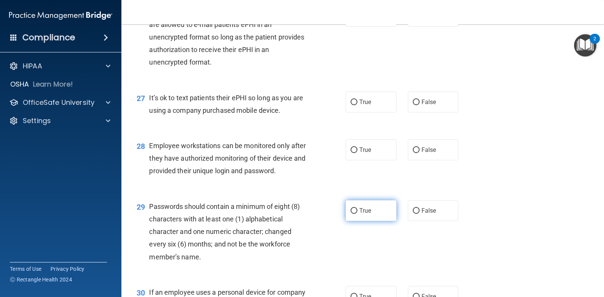
click at [377, 208] on label "True" at bounding box center [371, 210] width 51 height 21
click at [358, 208] on input "True" at bounding box center [354, 211] width 7 height 6
radio input "true"
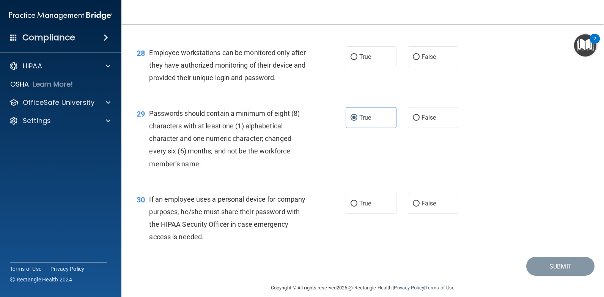
scroll to position [1886, 0]
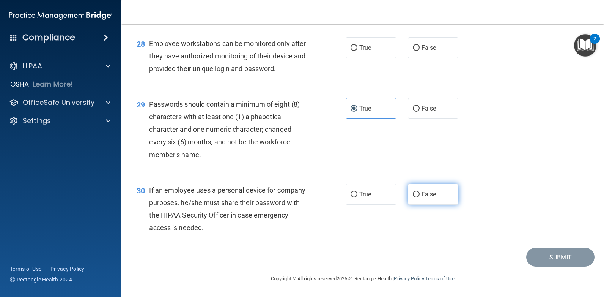
click at [435, 193] on label "False" at bounding box center [433, 194] width 51 height 21
click at [420, 193] on input "False" at bounding box center [416, 195] width 7 height 6
radio input "true"
click at [416, 48] on input "False" at bounding box center [416, 48] width 7 height 6
radio input "true"
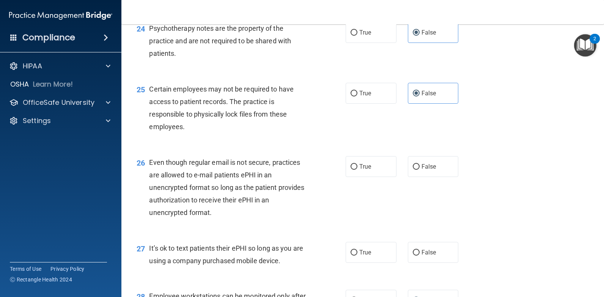
scroll to position [1620, 0]
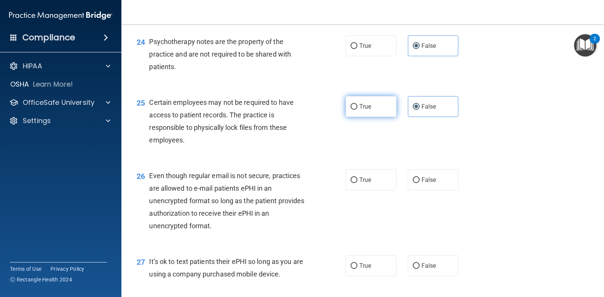
click at [370, 112] on label "True" at bounding box center [371, 106] width 51 height 21
click at [358, 110] on input "True" at bounding box center [354, 107] width 7 height 6
radio input "true"
radio input "false"
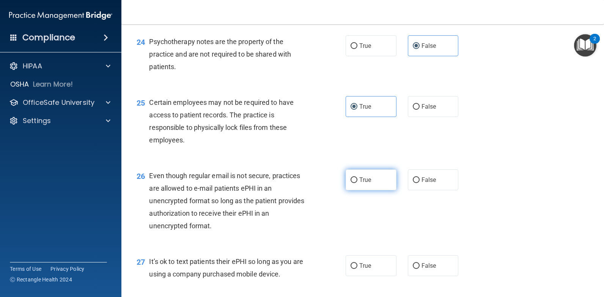
click at [364, 179] on span "True" at bounding box center [365, 179] width 12 height 7
click at [358, 179] on input "True" at bounding box center [354, 180] width 7 height 6
radio input "true"
click at [422, 265] on span "False" at bounding box center [429, 265] width 15 height 7
click at [420, 265] on input "False" at bounding box center [416, 266] width 7 height 6
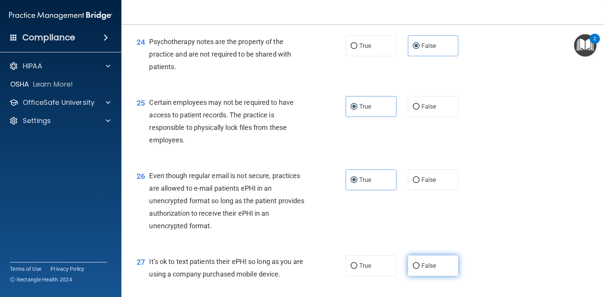
radio input "true"
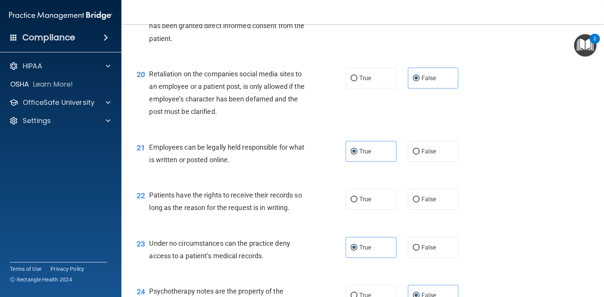
scroll to position [1355, 0]
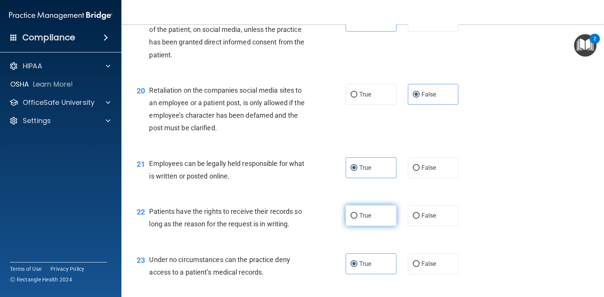
click at [351, 217] on input "True" at bounding box center [354, 216] width 7 height 6
radio input "true"
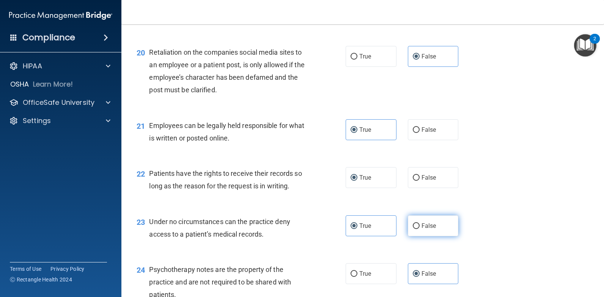
click at [433, 224] on label "False" at bounding box center [433, 225] width 51 height 21
click at [420, 224] on input "False" at bounding box center [416, 226] width 7 height 6
radio input "true"
radio input "false"
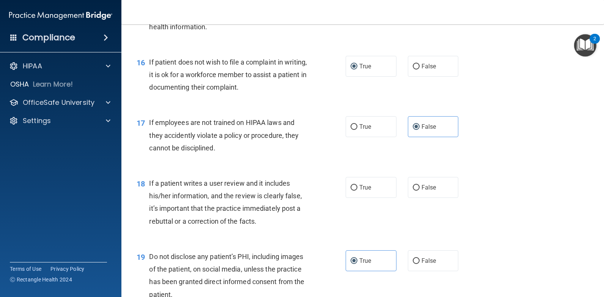
scroll to position [1127, 0]
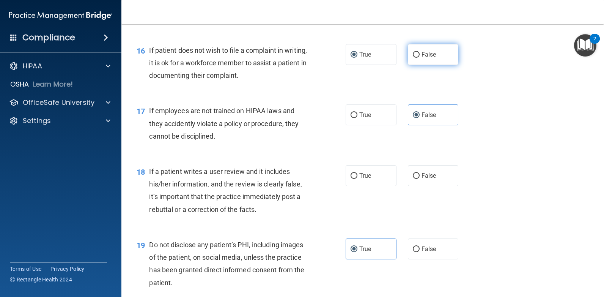
click at [413, 54] on input "False" at bounding box center [416, 55] width 7 height 6
radio input "true"
radio input "false"
click at [422, 172] on span "False" at bounding box center [429, 175] width 15 height 7
click at [420, 173] on input "False" at bounding box center [416, 176] width 7 height 6
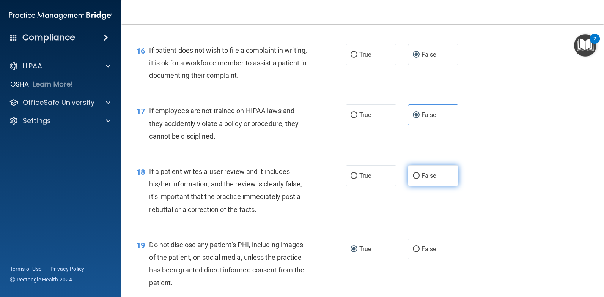
radio input "true"
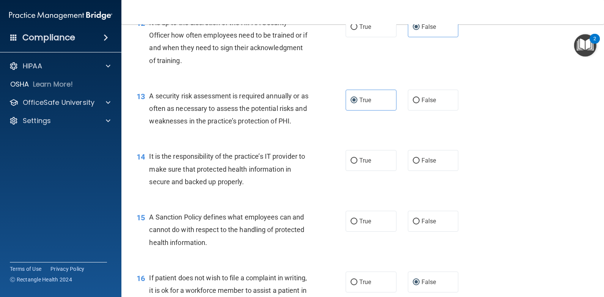
scroll to position [861, 0]
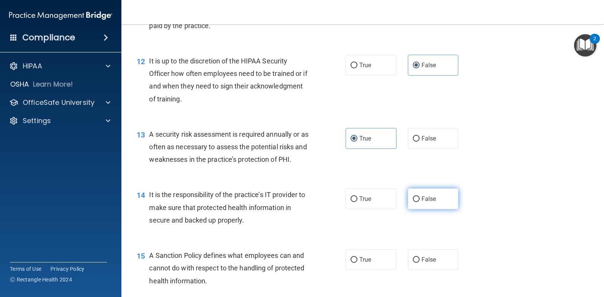
click at [422, 199] on span "False" at bounding box center [429, 198] width 15 height 7
click at [418, 199] on input "False" at bounding box center [416, 199] width 7 height 6
radio input "true"
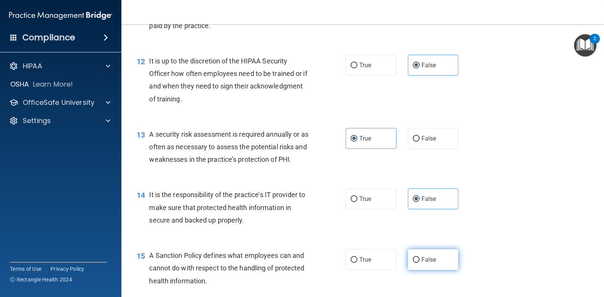
click at [422, 258] on span "False" at bounding box center [429, 259] width 15 height 7
click at [420, 258] on input "False" at bounding box center [416, 260] width 7 height 6
radio input "true"
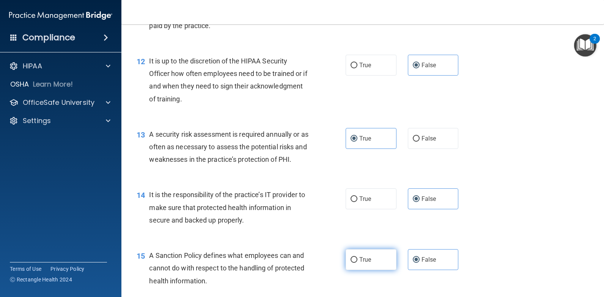
click at [376, 263] on label "True" at bounding box center [371, 259] width 51 height 21
click at [358, 263] on input "True" at bounding box center [354, 260] width 7 height 6
radio input "true"
radio input "false"
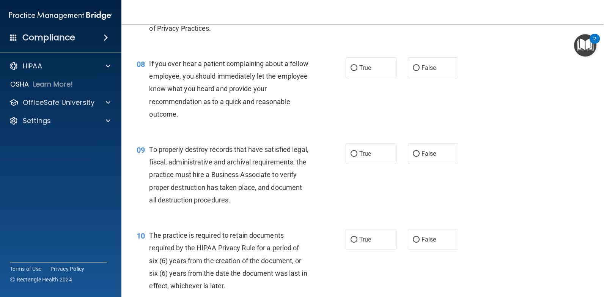
scroll to position [558, 0]
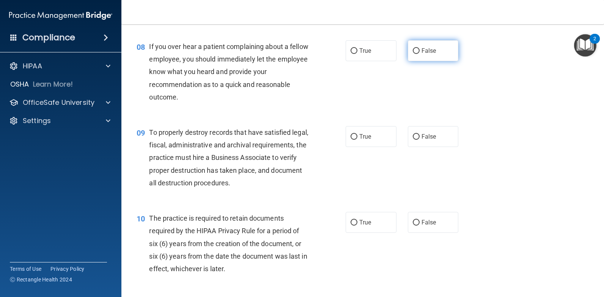
click at [436, 47] on label "False" at bounding box center [433, 50] width 51 height 21
click at [420, 48] on input "False" at bounding box center [416, 51] width 7 height 6
radio input "true"
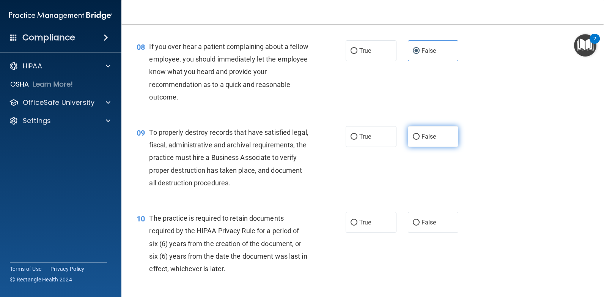
click at [424, 138] on span "False" at bounding box center [429, 136] width 15 height 7
click at [420, 138] on input "False" at bounding box center [416, 137] width 7 height 6
radio input "true"
click at [371, 216] on label "True" at bounding box center [371, 222] width 51 height 21
click at [358, 220] on input "True" at bounding box center [354, 223] width 7 height 6
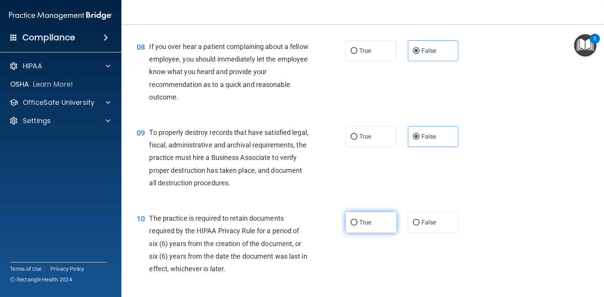
radio input "true"
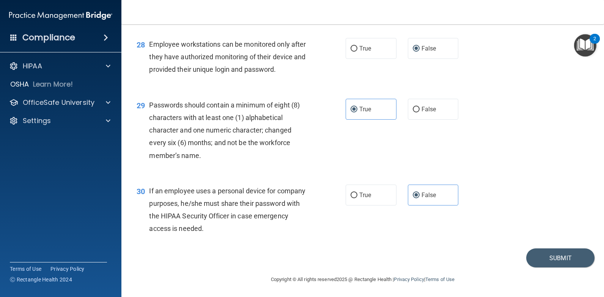
scroll to position [1886, 0]
click at [541, 255] on button "Submit" at bounding box center [560, 256] width 68 height 19
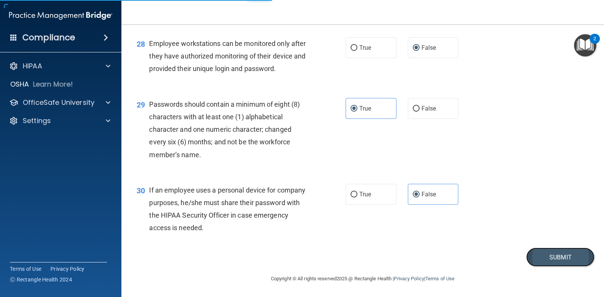
click at [553, 254] on button "Submit" at bounding box center [560, 256] width 68 height 19
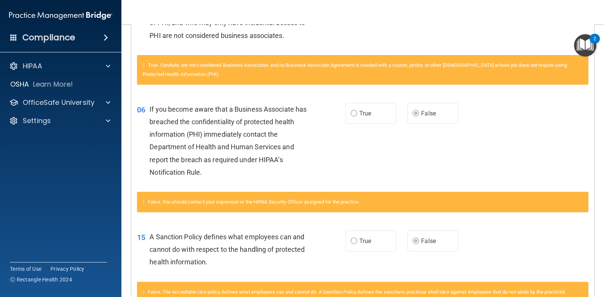
scroll to position [76, 0]
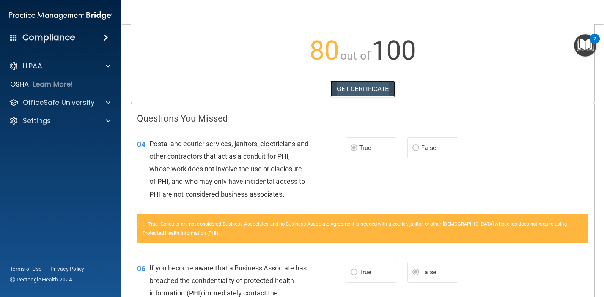
click at [371, 88] on link "GET CERTIFICATE" at bounding box center [363, 88] width 65 height 17
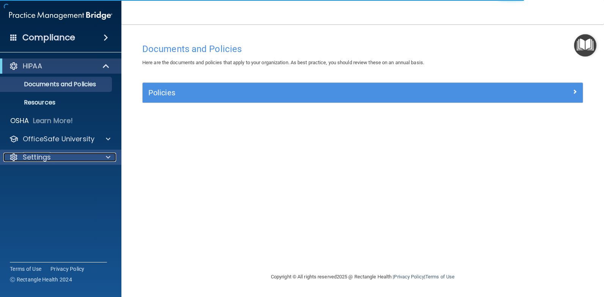
click at [115, 153] on div at bounding box center [107, 157] width 19 height 9
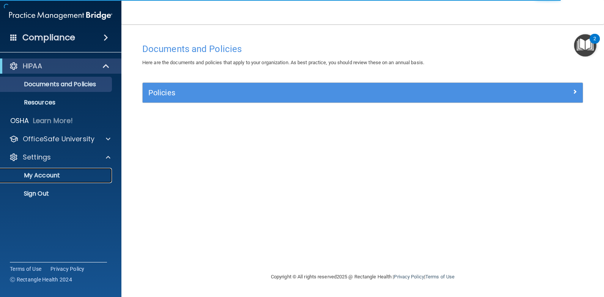
click at [68, 168] on link "My Account" at bounding box center [52, 175] width 120 height 15
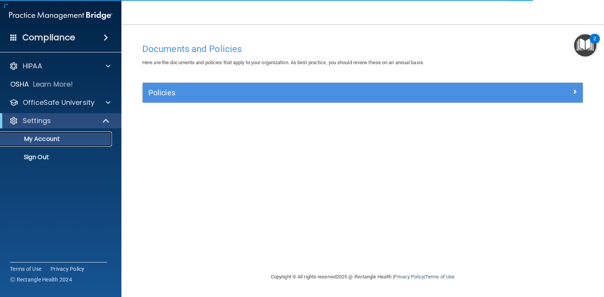
click at [55, 135] on p "My Account" at bounding box center [57, 139] width 104 height 8
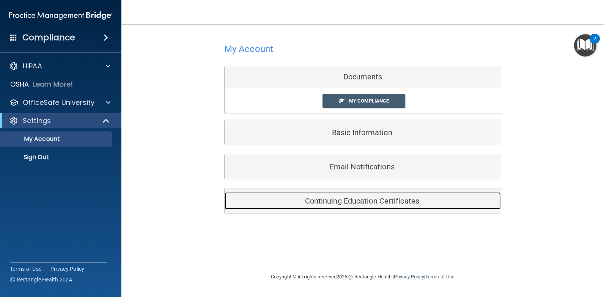
click at [356, 203] on h5 "Continuing Education Certificates" at bounding box center [351, 201] width 242 height 8
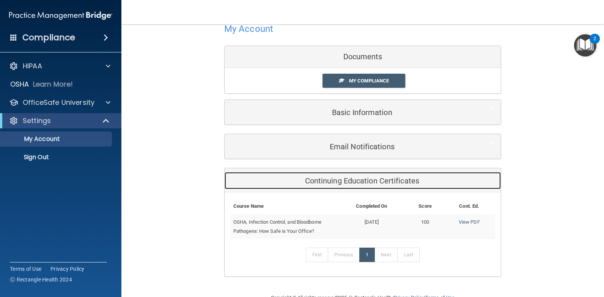
scroll to position [39, 0]
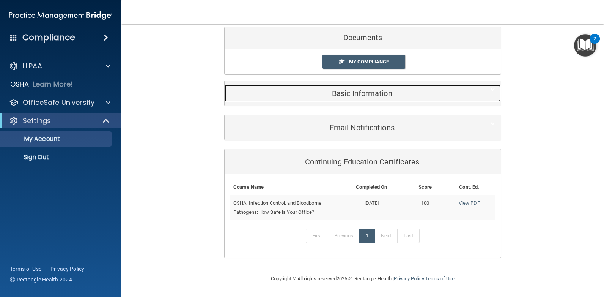
click at [354, 96] on h5 "Basic Information" at bounding box center [351, 93] width 242 height 8
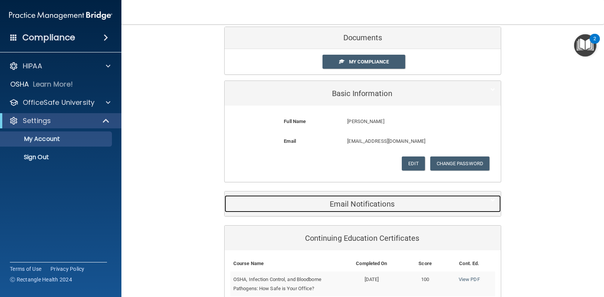
click at [337, 208] on div "Email Notifications" at bounding box center [351, 203] width 253 height 17
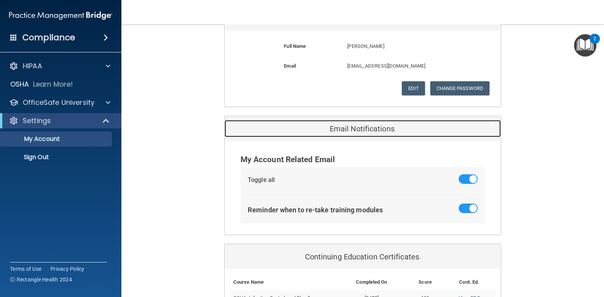
scroll to position [209, 0]
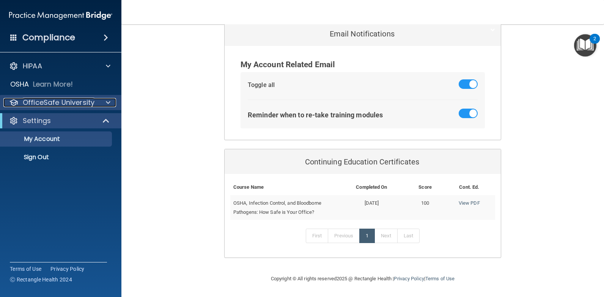
click at [47, 98] on p "OfficeSafe University" at bounding box center [59, 102] width 72 height 9
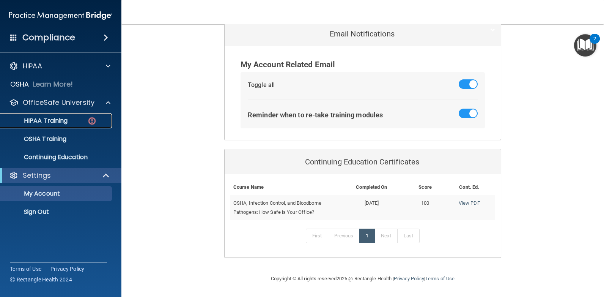
click at [43, 123] on p "HIPAA Training" at bounding box center [36, 121] width 63 height 8
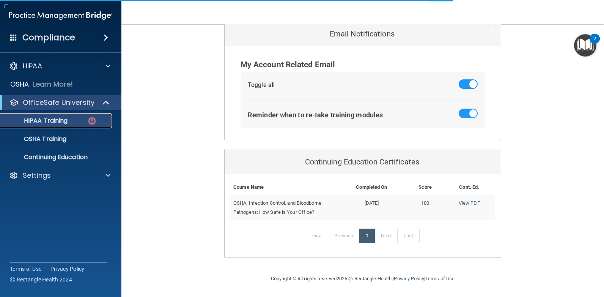
click at [43, 123] on p "HIPAA Training" at bounding box center [36, 121] width 63 height 8
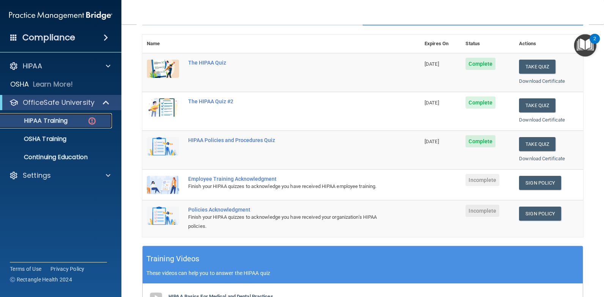
scroll to position [44, 0]
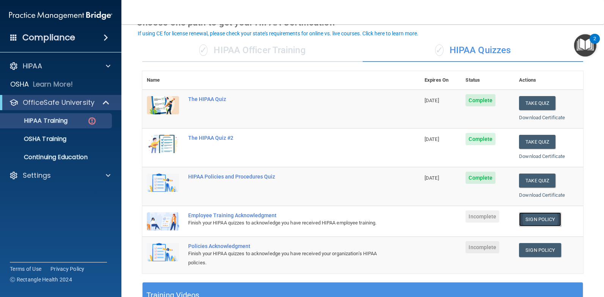
click at [545, 216] on link "Sign Policy" at bounding box center [540, 219] width 42 height 14
click at [539, 257] on link "Sign Policy" at bounding box center [540, 250] width 42 height 14
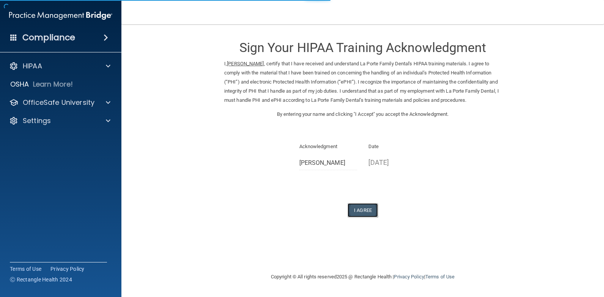
click at [371, 212] on button "I Agree" at bounding box center [363, 210] width 30 height 14
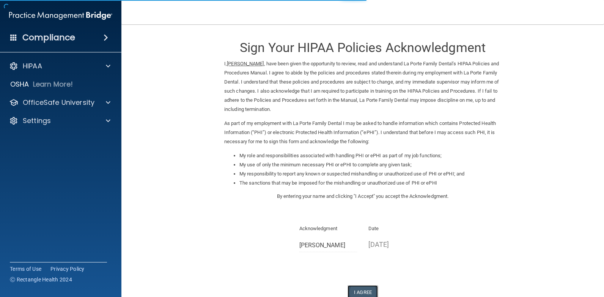
click at [363, 291] on button "I Agree" at bounding box center [363, 292] width 30 height 14
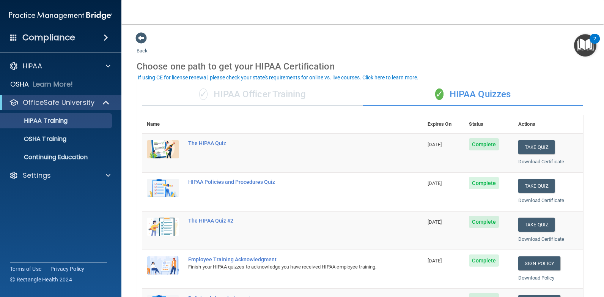
click at [279, 92] on div "✓ HIPAA Officer Training" at bounding box center [252, 94] width 221 height 23
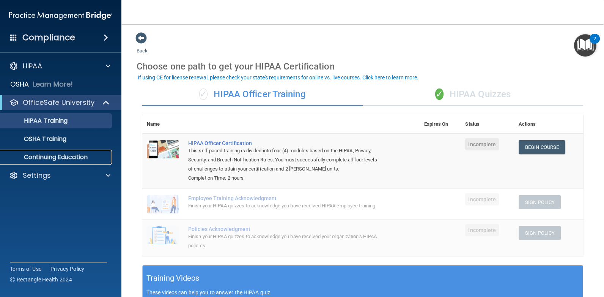
click at [74, 155] on p "Continuing Education" at bounding box center [57, 157] width 104 height 8
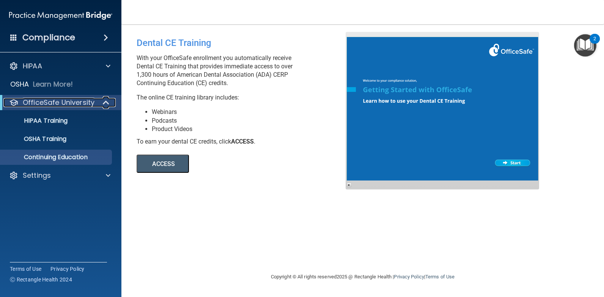
click at [61, 100] on p "OfficeSafe University" at bounding box center [59, 102] width 72 height 9
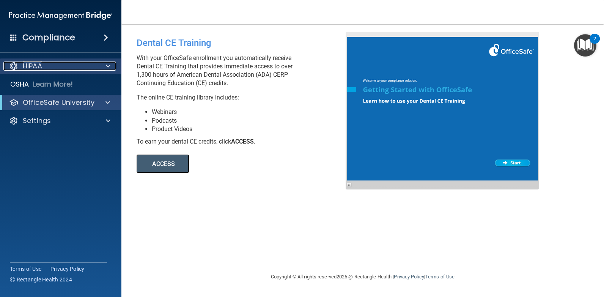
click at [34, 64] on p "HIPAA" at bounding box center [32, 65] width 19 height 9
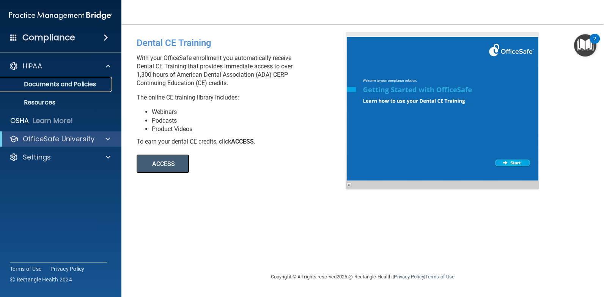
click at [35, 84] on p "Documents and Policies" at bounding box center [57, 84] width 104 height 8
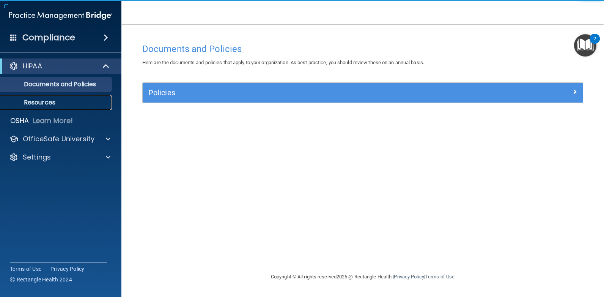
click at [39, 103] on p "Resources" at bounding box center [57, 103] width 104 height 8
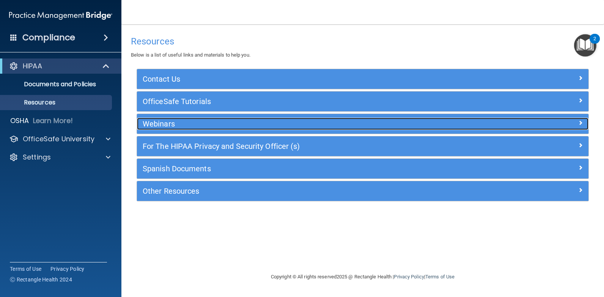
click at [164, 124] on h5 "Webinars" at bounding box center [307, 124] width 328 height 8
